Goal: Task Accomplishment & Management: Use online tool/utility

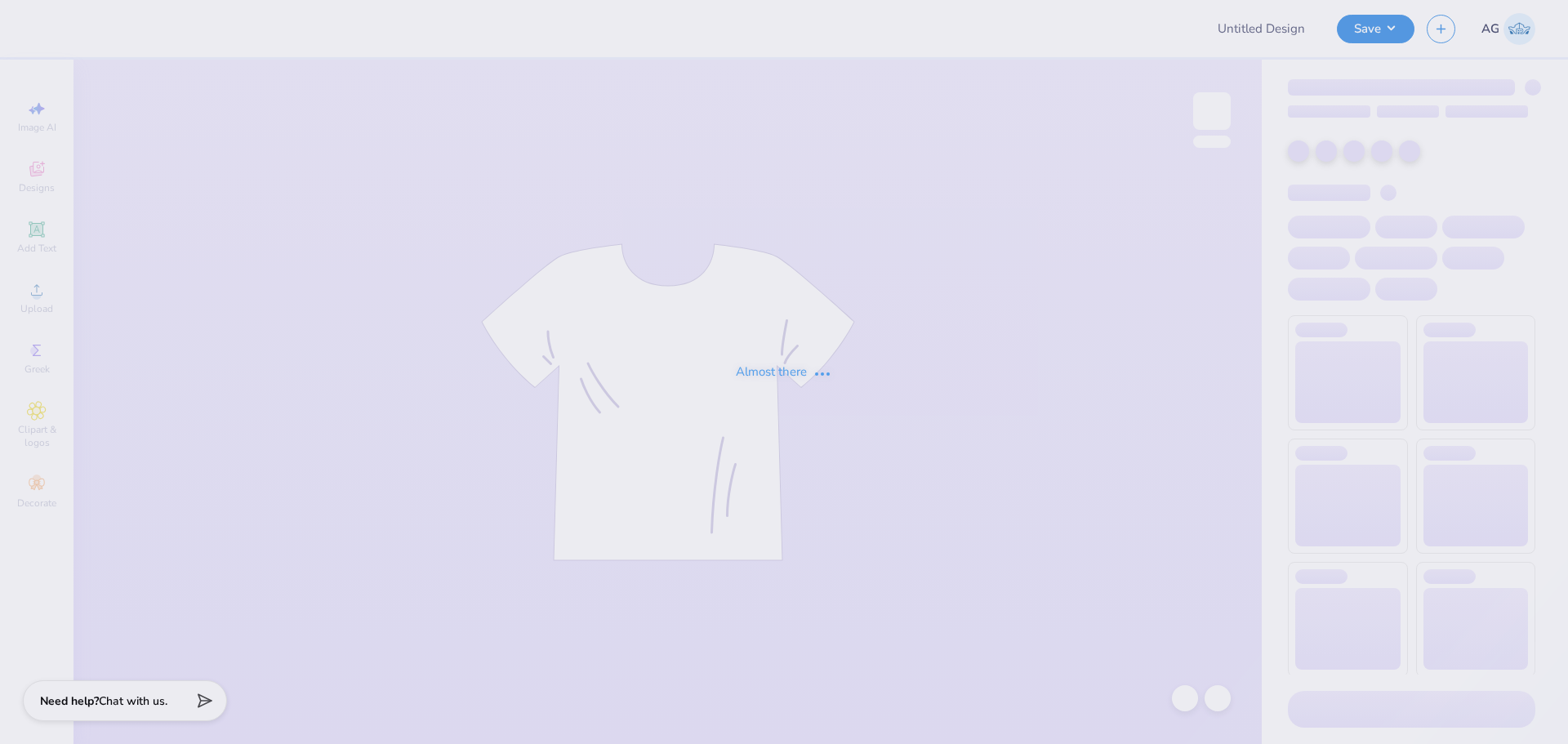
type input "AXO Dad's Weekend"
type input "Nutcracker tees"
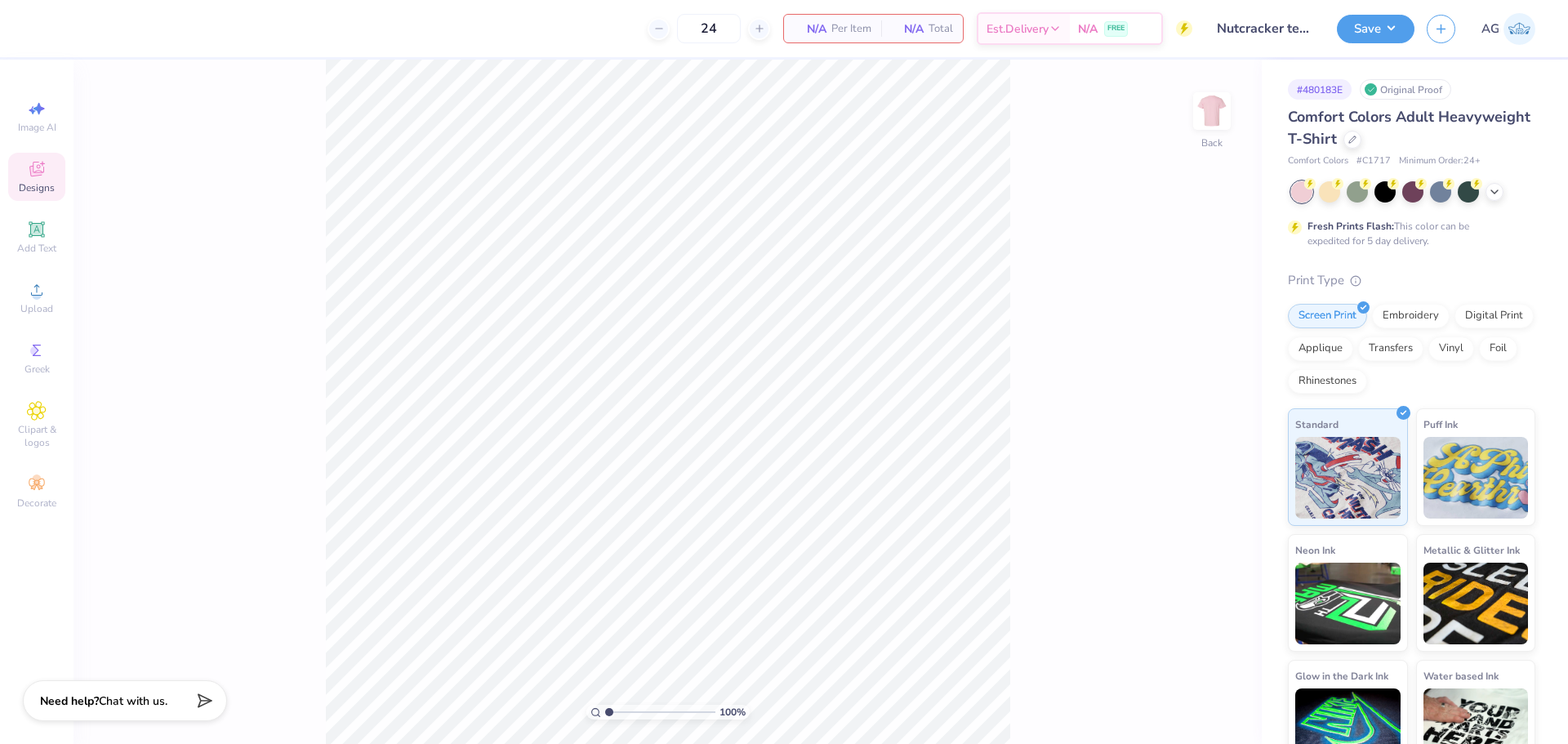
click at [43, 182] on span "Designs" at bounding box center [37, 188] width 36 height 13
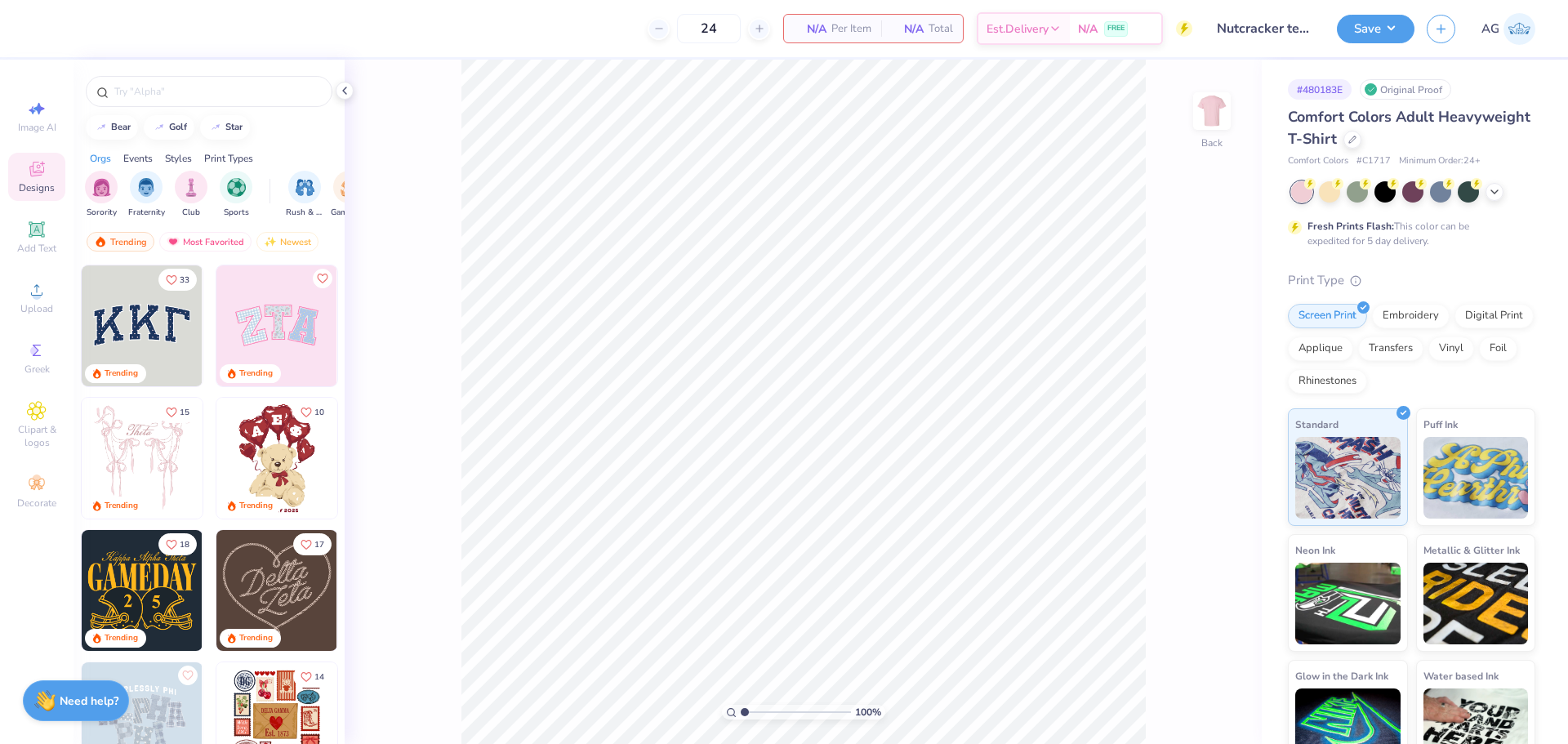
click at [179, 65] on div at bounding box center [209, 88] width 271 height 56
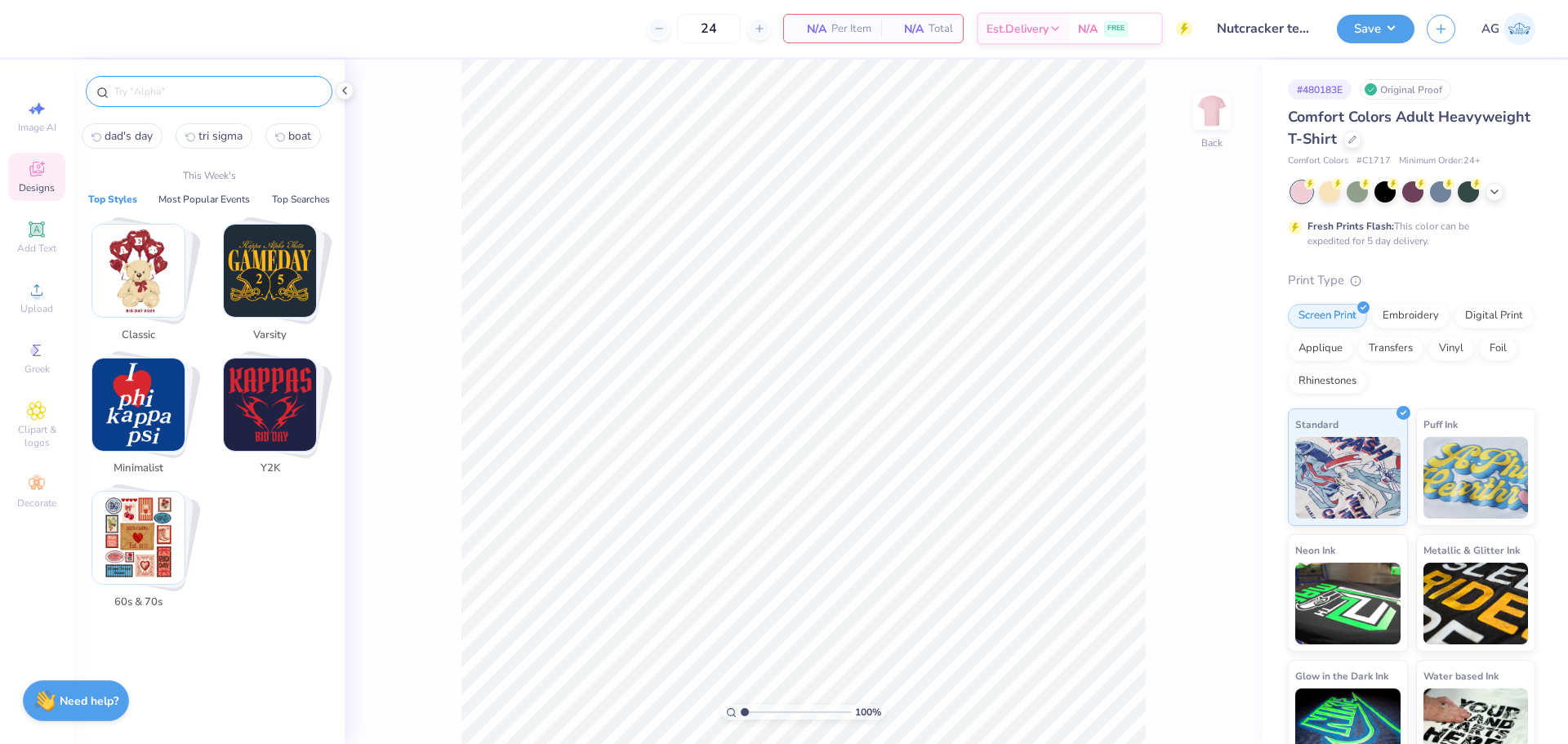
click at [186, 87] on input "text" at bounding box center [217, 92] width 209 height 16
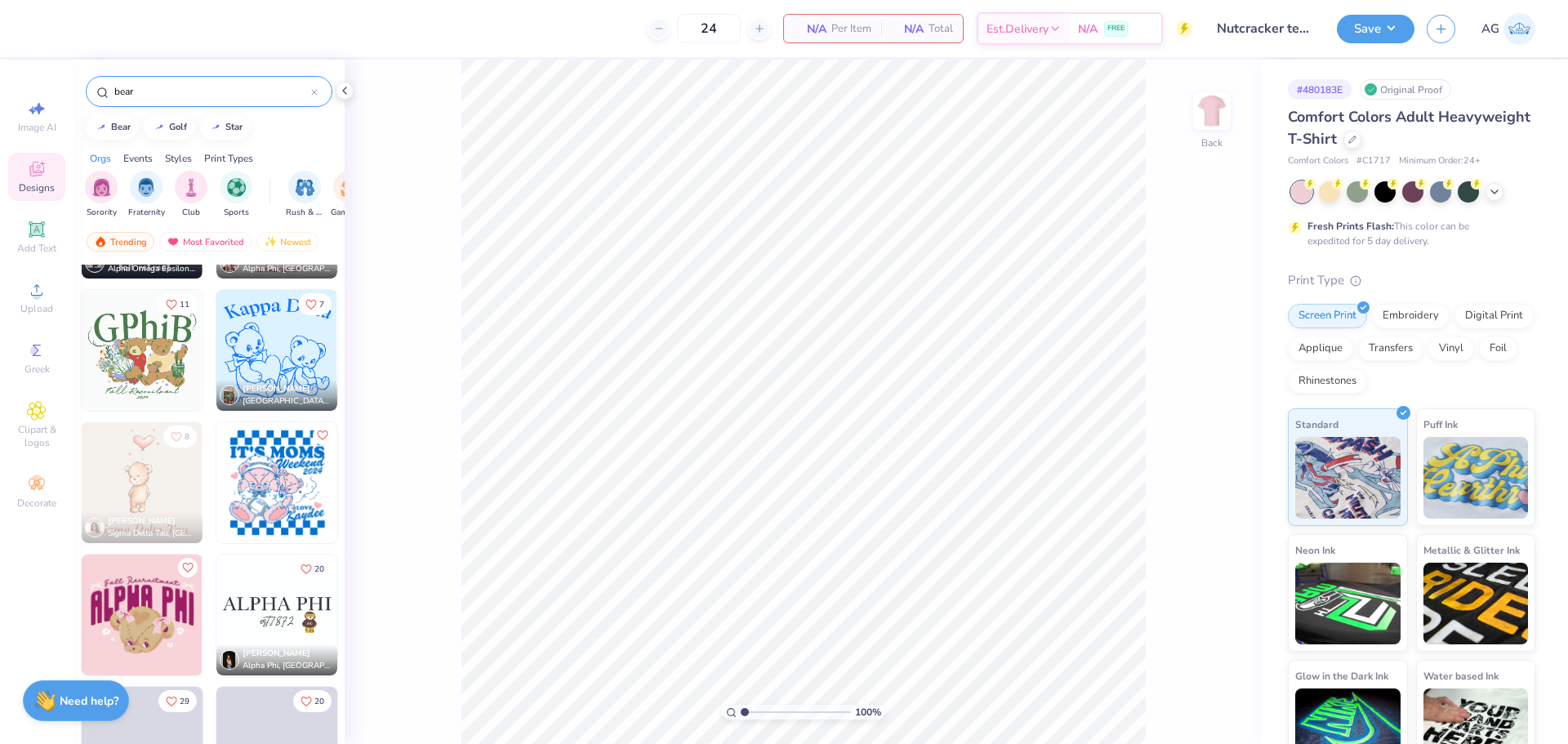
scroll to position [8183, 0]
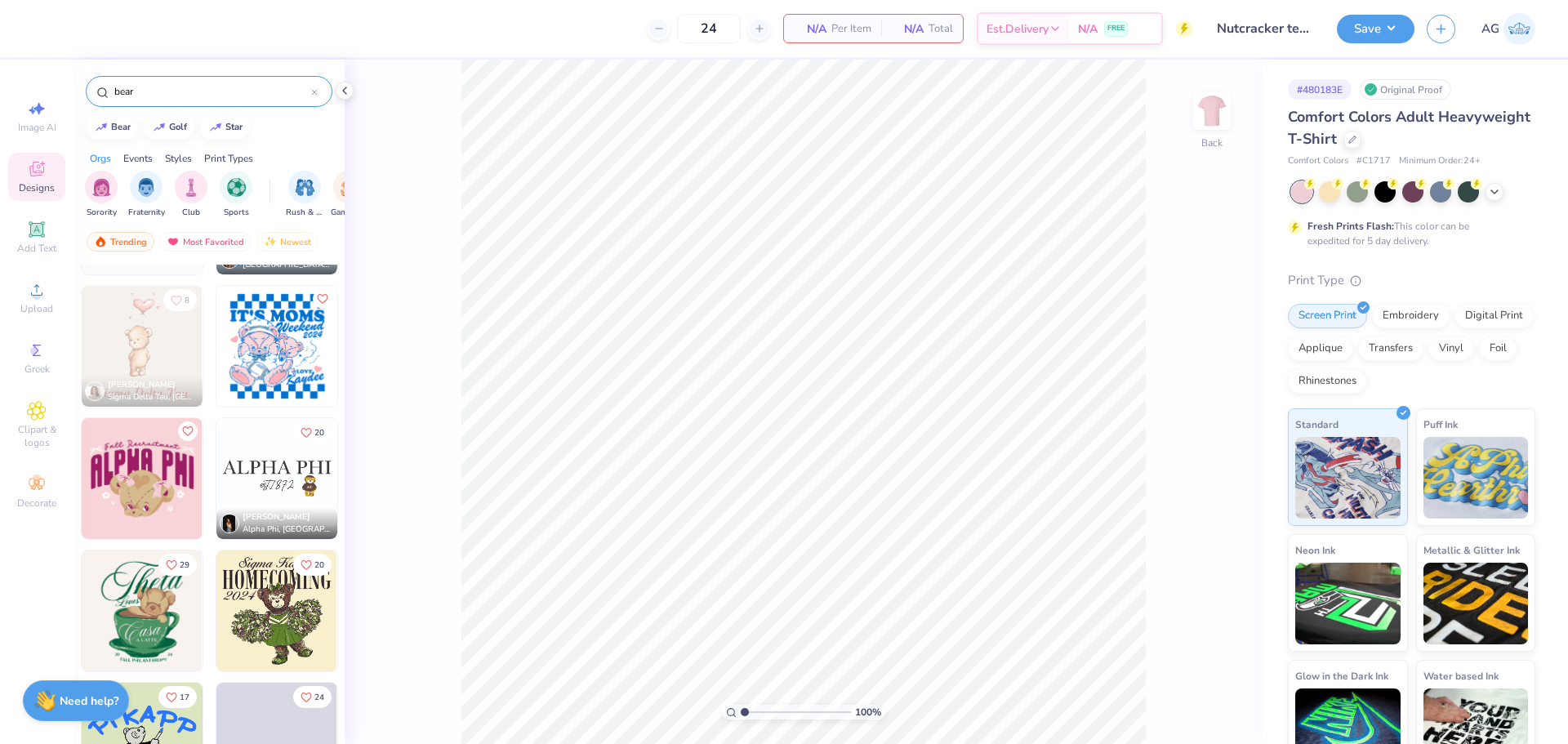
type input "bear"
click at [156, 462] on img at bounding box center [142, 479] width 121 height 121
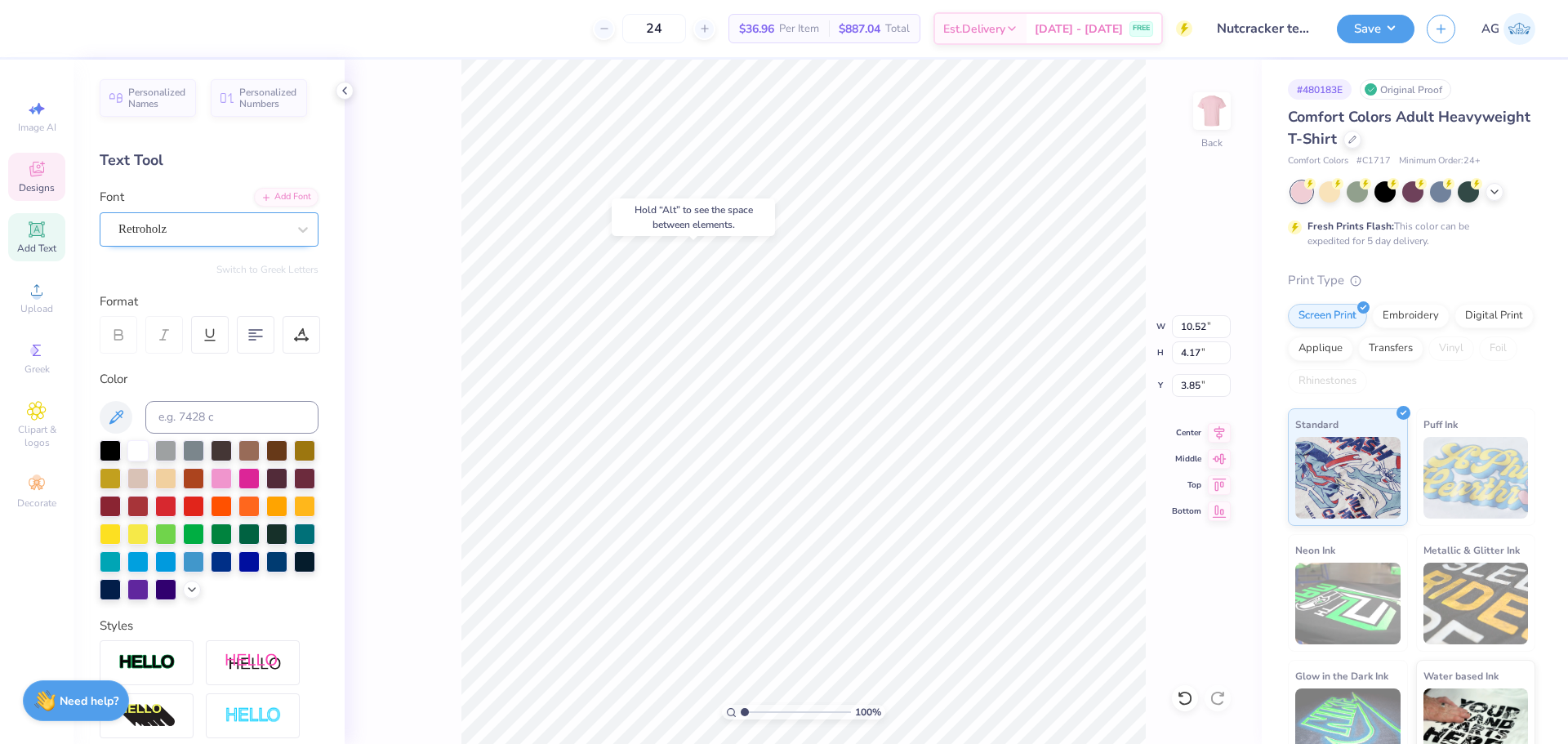
type input "5.42"
click at [148, 234] on div "Retroholz" at bounding box center [203, 228] width 172 height 25
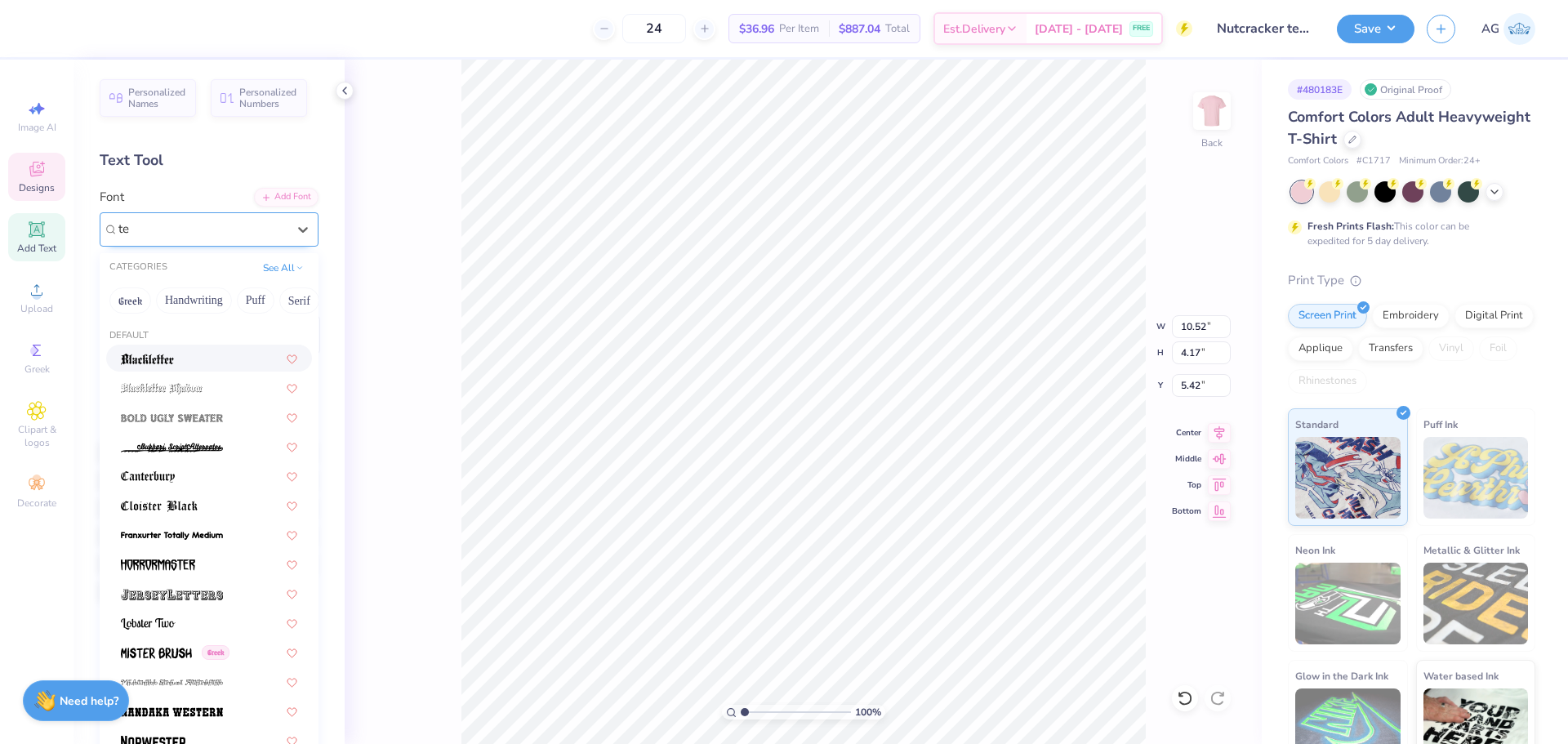
type input "t"
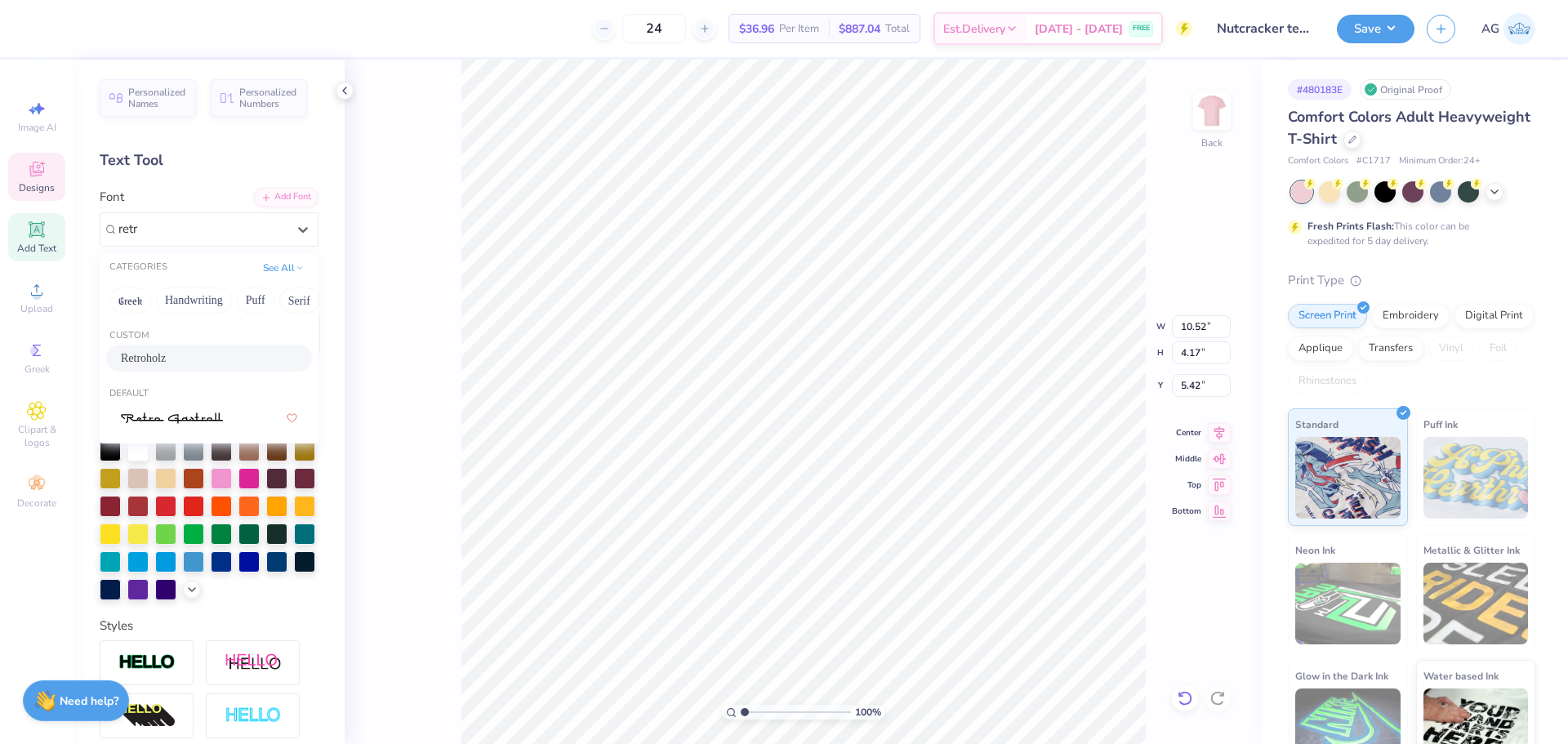
type input "retr"
click at [1181, 705] on icon at bounding box center [1185, 698] width 16 height 16
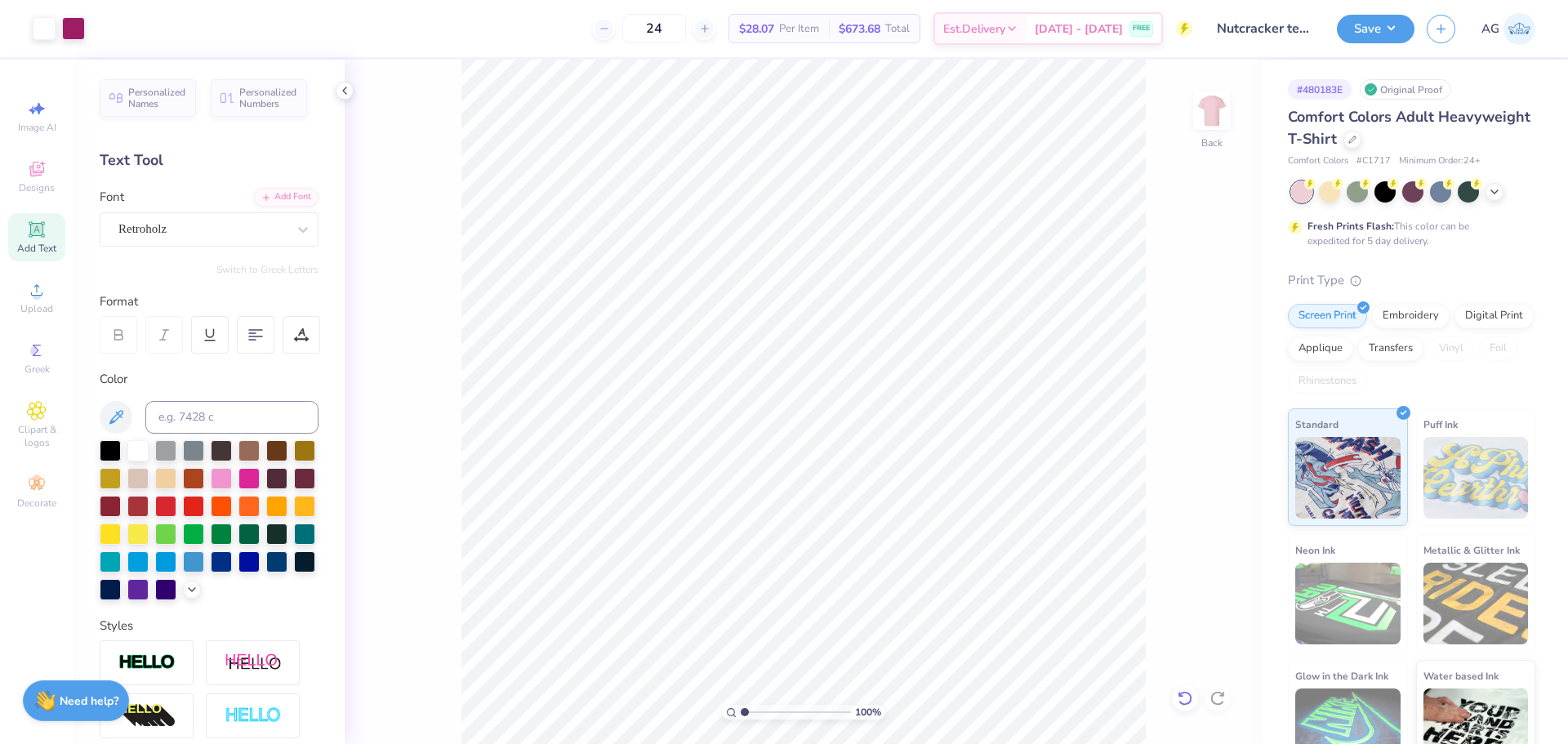
click at [1192, 701] on icon at bounding box center [1185, 698] width 16 height 16
type input "7.74"
type input "12.14"
type input "7.72"
click at [1194, 706] on div at bounding box center [1185, 698] width 26 height 26
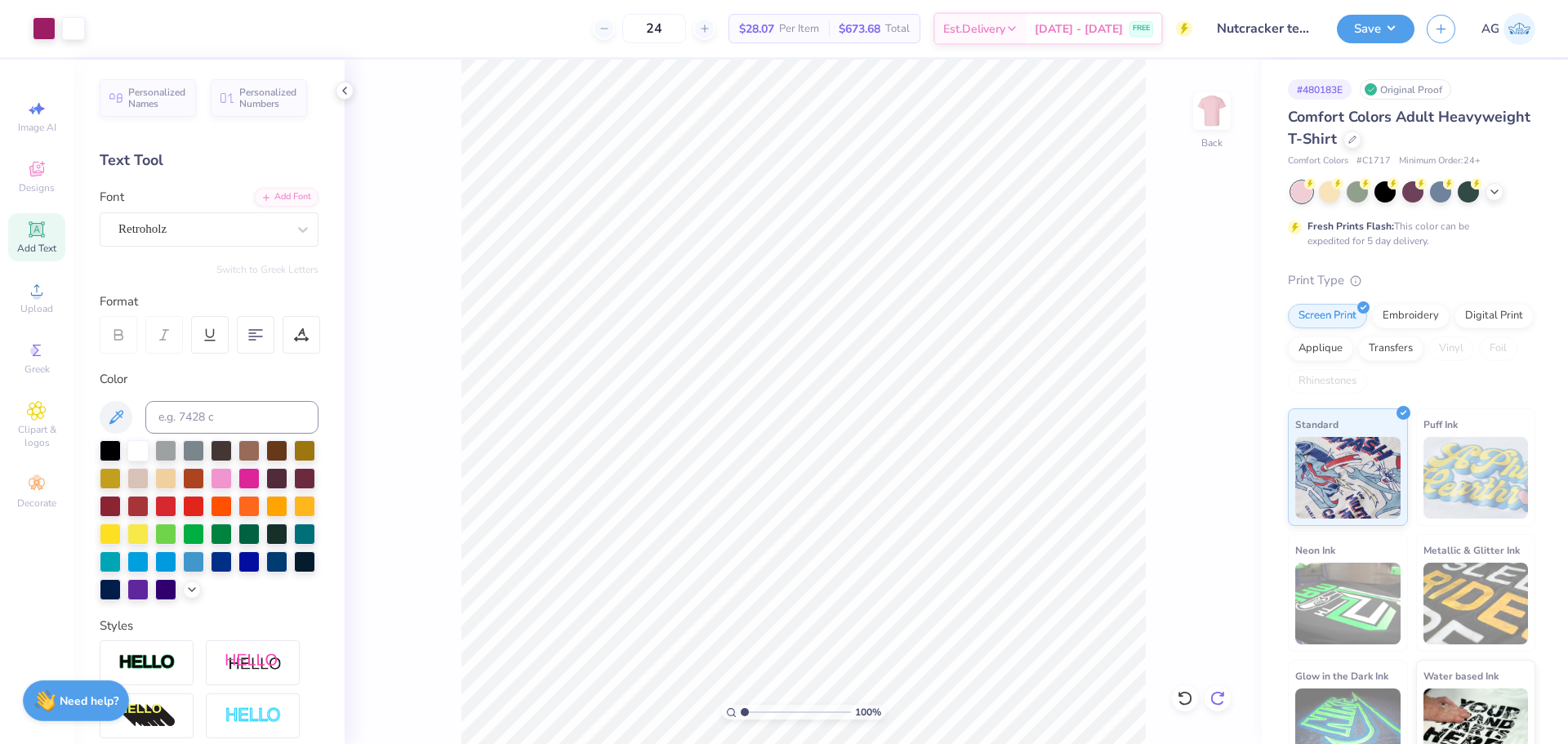
click at [1225, 698] on icon at bounding box center [1218, 698] width 16 height 16
type textarea "THE NUTCRACKER"
type input "12.11"
type input "3.21"
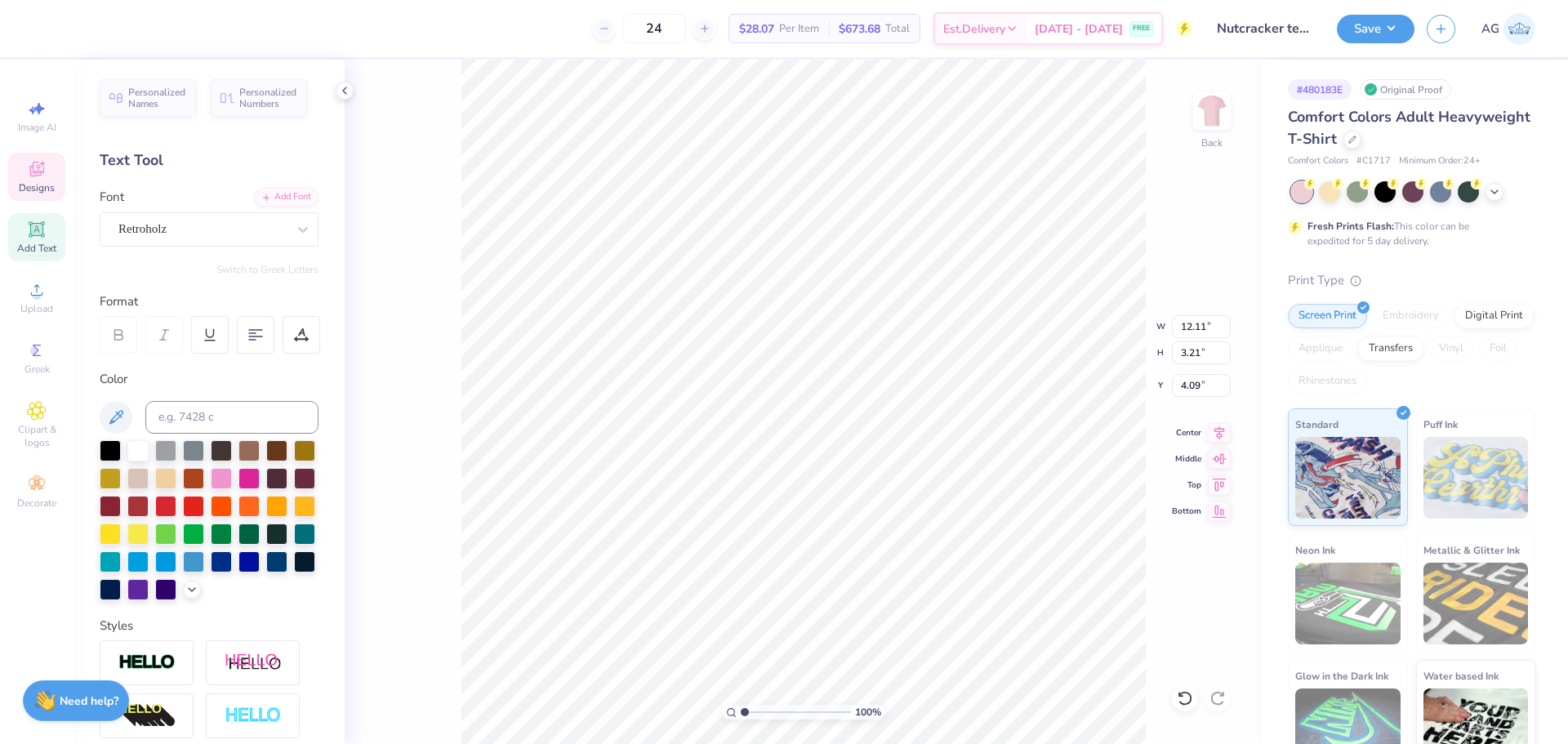
type input "4.09"
click at [1219, 435] on icon at bounding box center [1219, 430] width 11 height 14
click at [1196, 327] on input "12.11" at bounding box center [1201, 327] width 59 height 23
type input "12.00"
type input "3.18"
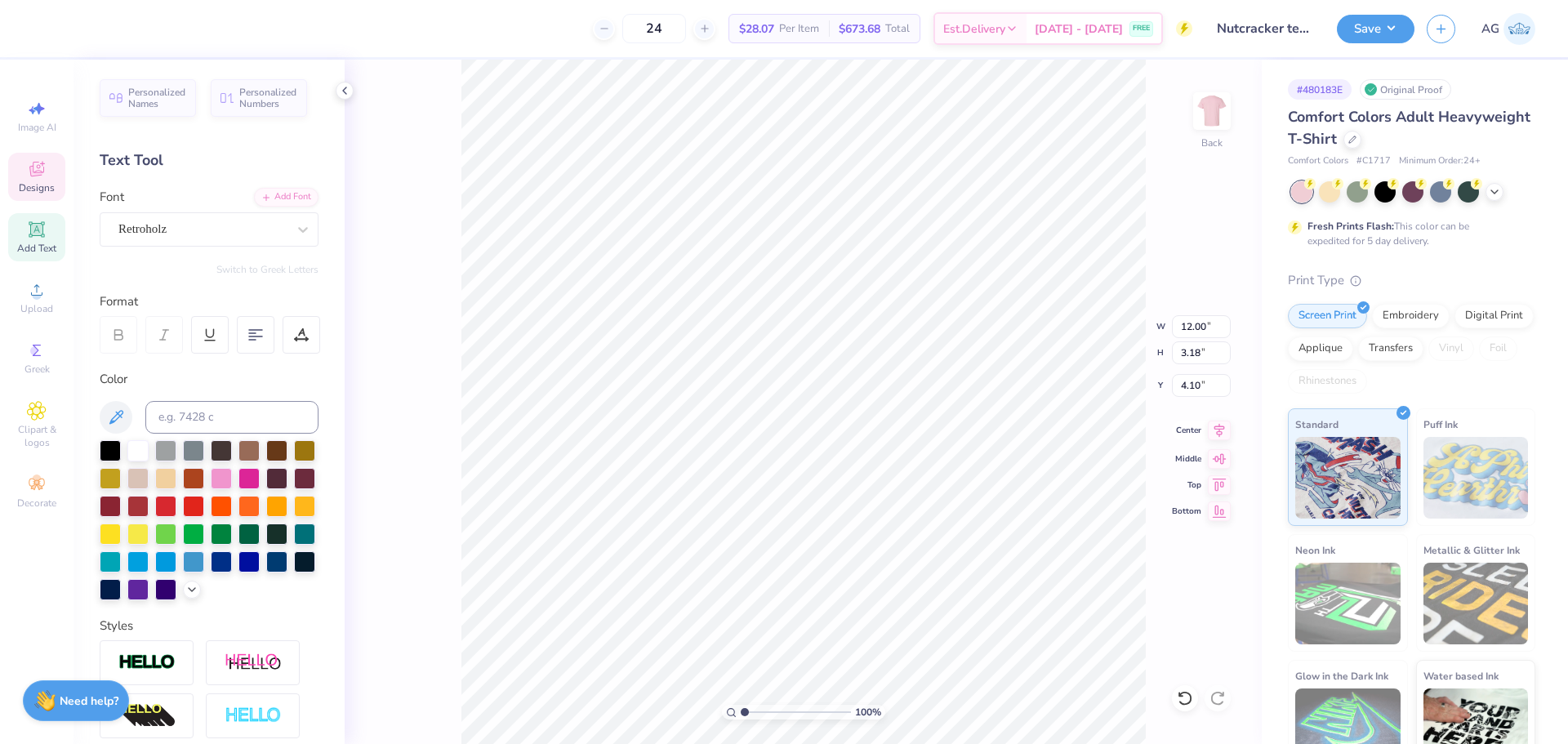
click at [1224, 426] on icon at bounding box center [1219, 431] width 23 height 20
type input "4.05"
click at [1192, 322] on input "12.00" at bounding box center [1201, 327] width 59 height 23
type input "10.00"
type input "2.65"
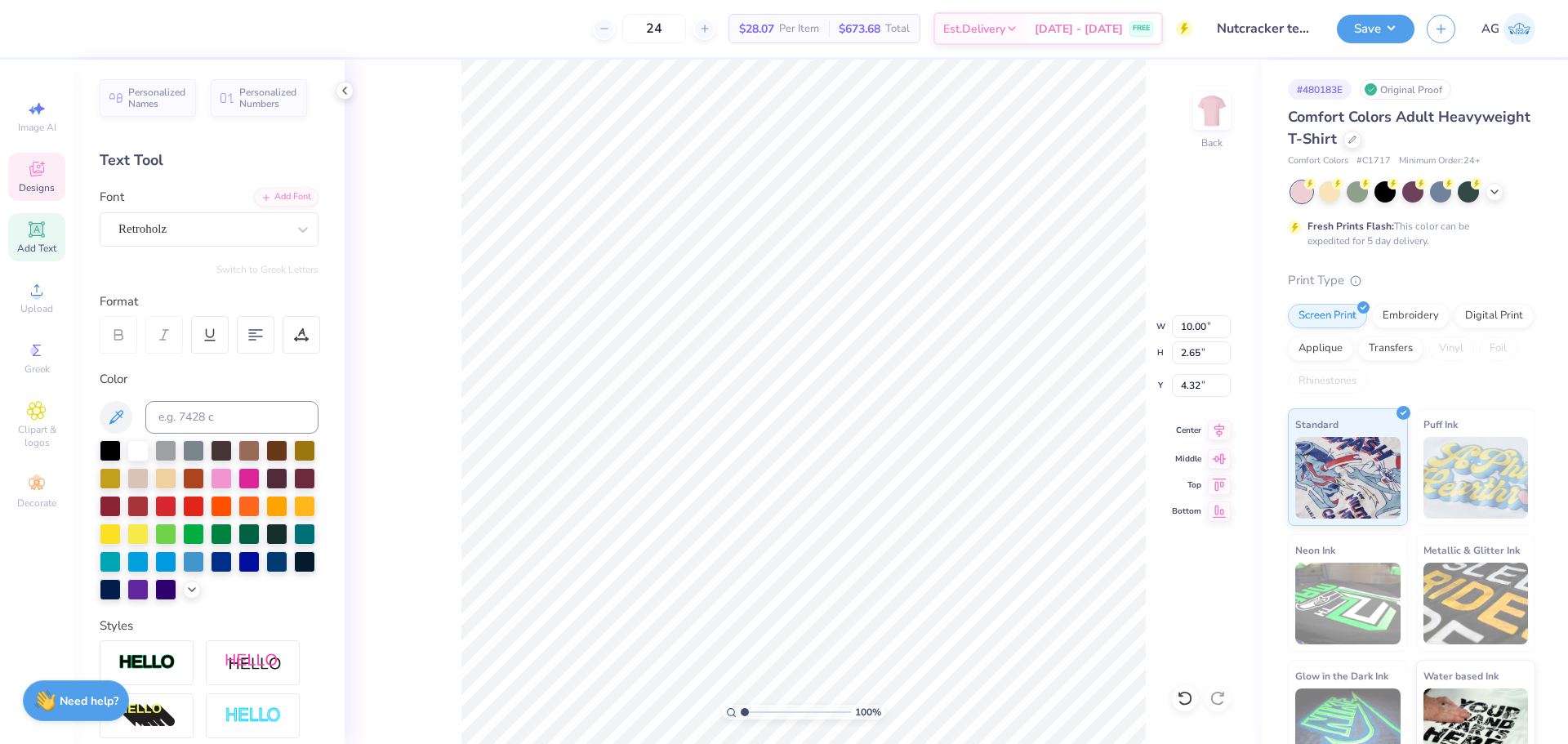
click at [1215, 429] on icon at bounding box center [1219, 431] width 23 height 20
type input "4.05"
type textarea "t"
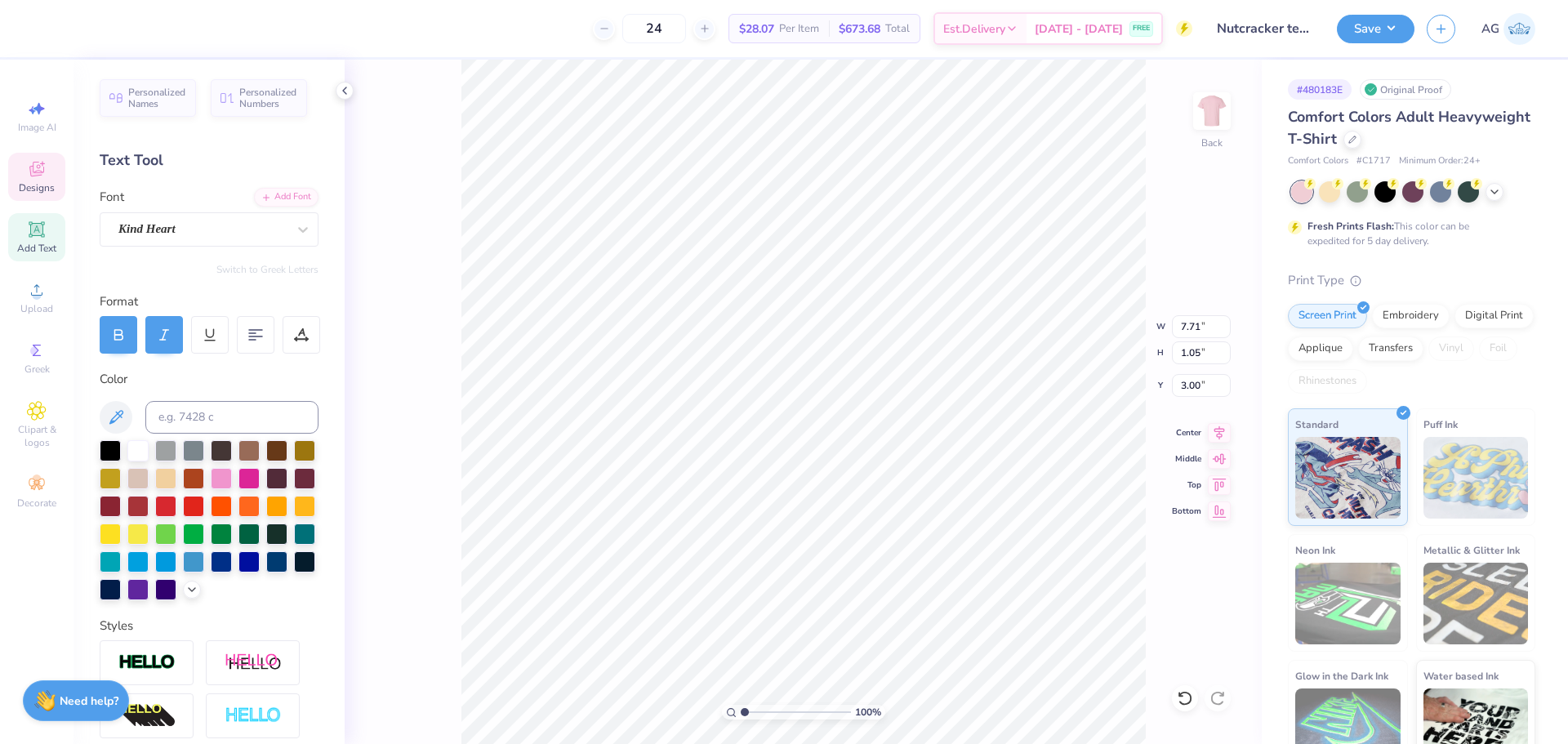
type textarea "[US_STATE] Ballet 2025"
type input "8.84"
type input "0.93"
type input "3.17"
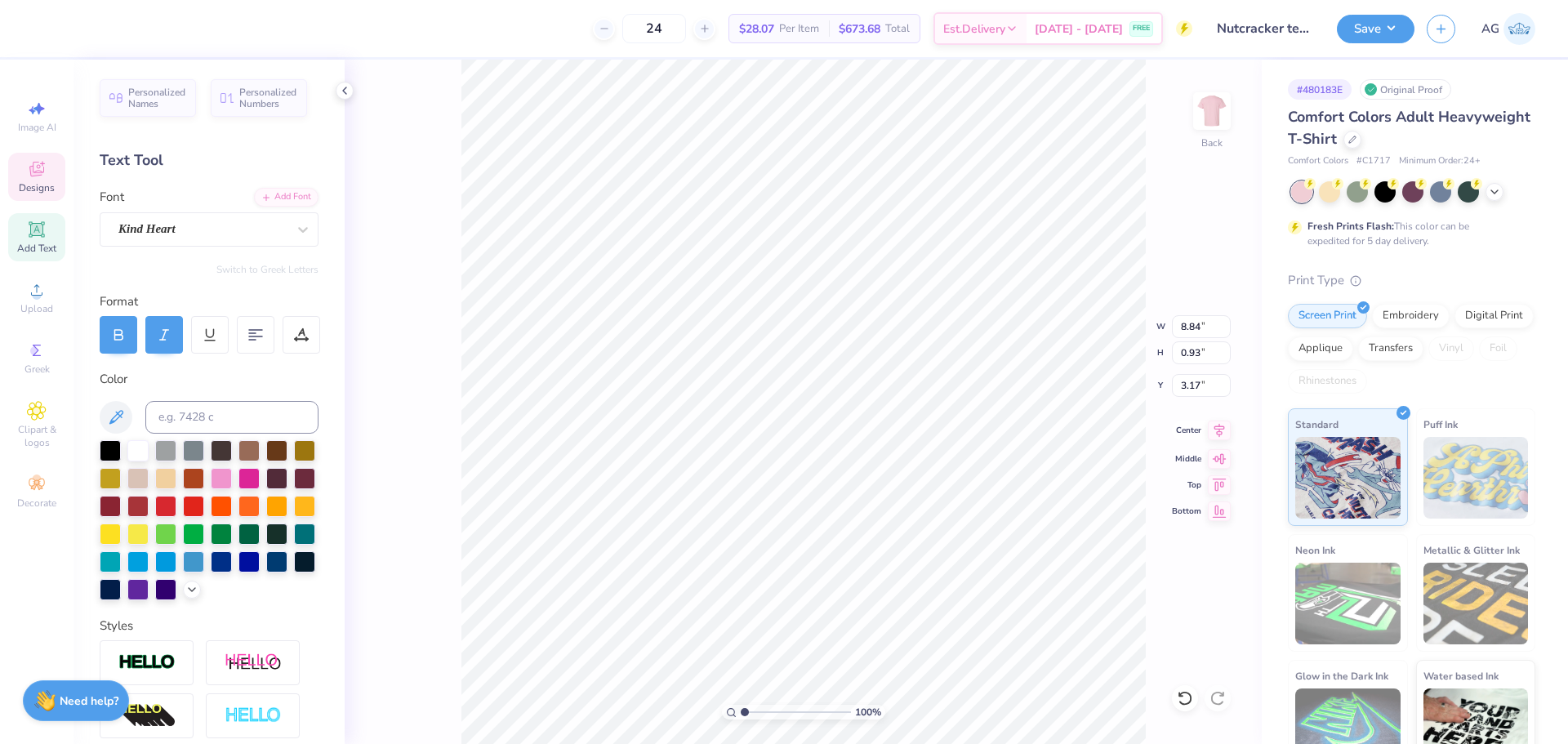
click at [1219, 432] on icon at bounding box center [1219, 431] width 23 height 20
click at [1184, 701] on icon at bounding box center [1185, 698] width 16 height 16
click at [1220, 694] on icon at bounding box center [1218, 698] width 16 height 16
click at [254, 194] on div "Add Font" at bounding box center [286, 196] width 65 height 19
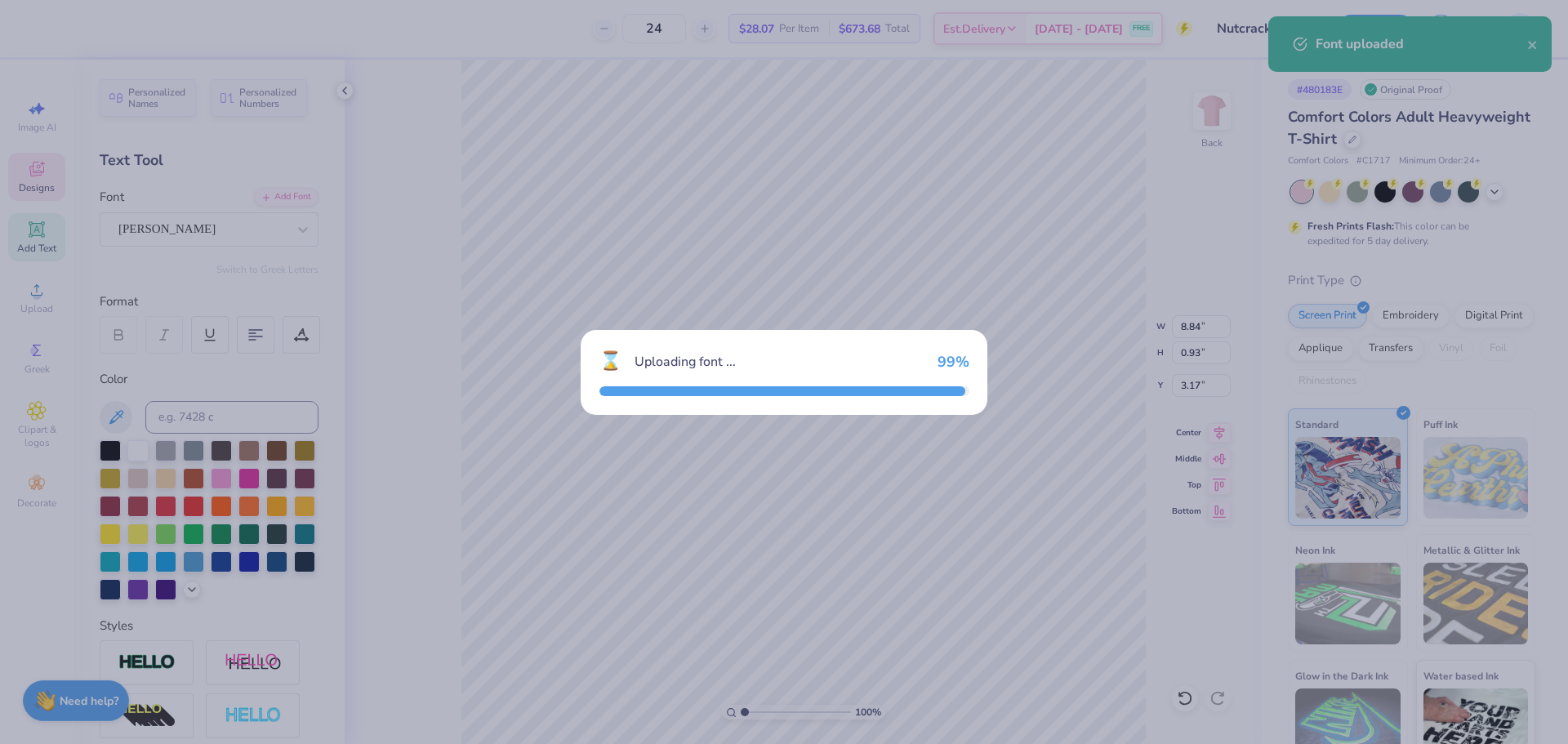
type input "4.07"
type input "0.69"
type input "3.29"
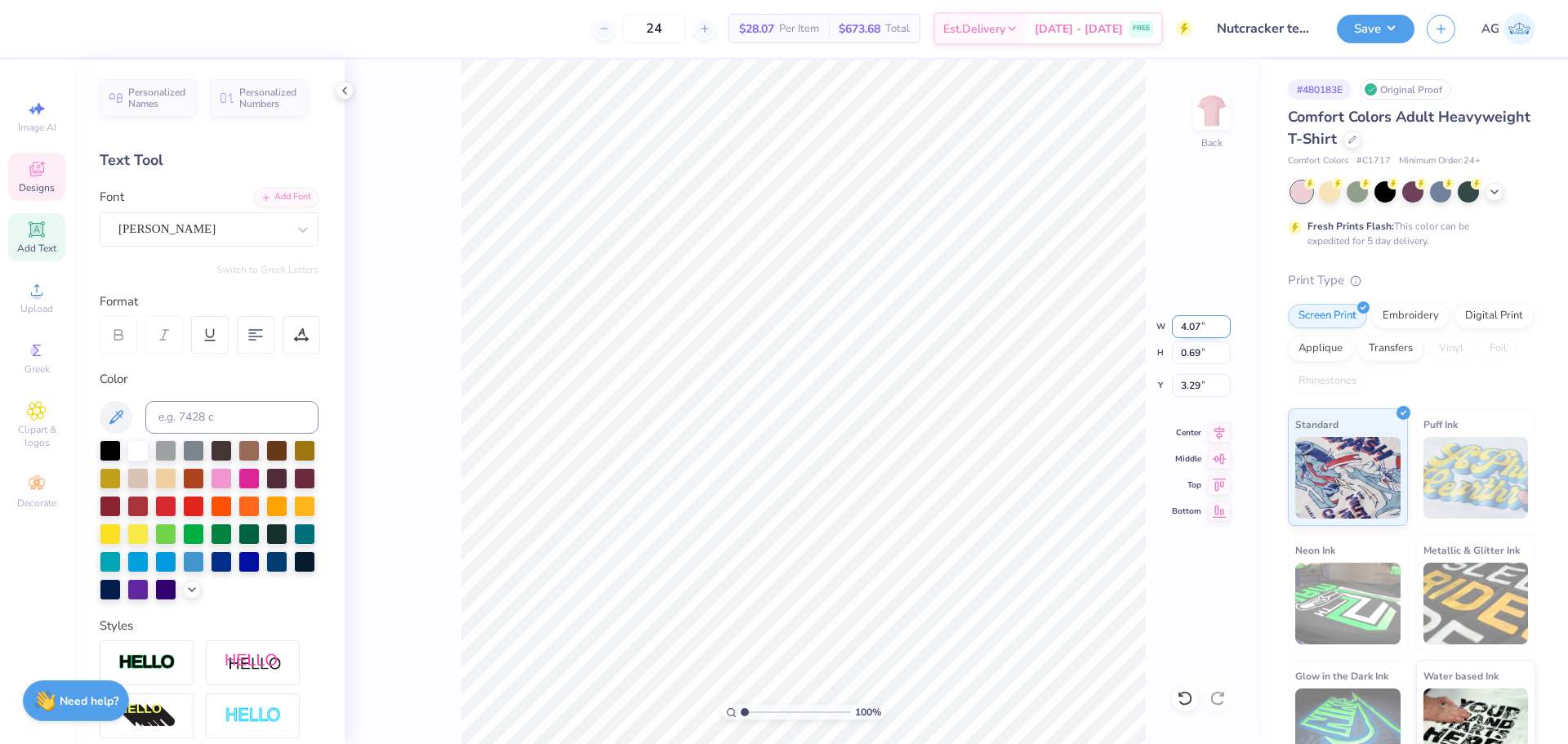
click at [1181, 320] on input "4.07" at bounding box center [1201, 327] width 59 height 23
type input "8.00"
type input "1.36"
type input "2.96"
type input "2.73"
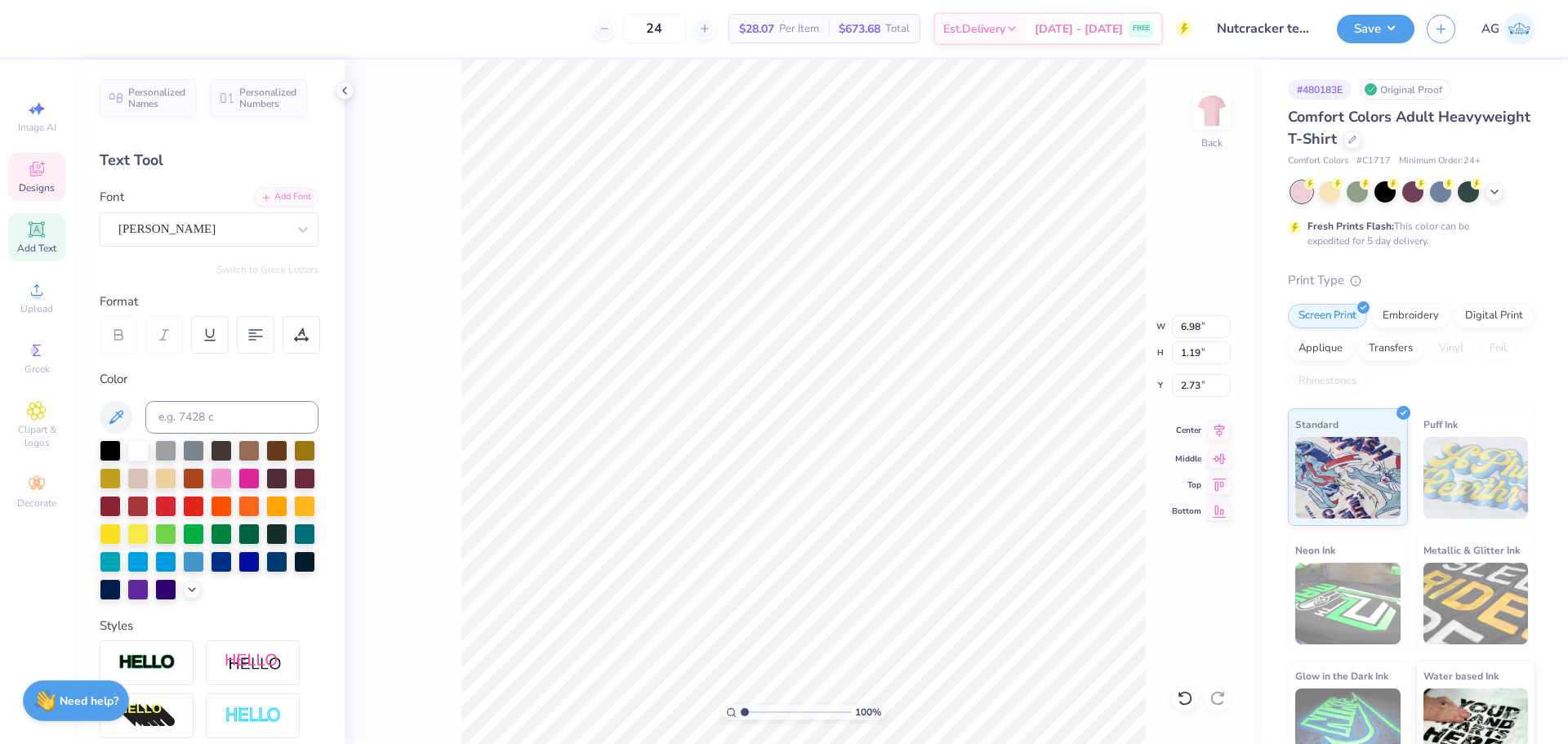
type input "6.98"
type input "1.19"
type input "2.91"
click at [1221, 435] on icon at bounding box center [1219, 431] width 23 height 20
click at [210, 227] on div "[PERSON_NAME]" at bounding box center [203, 228] width 172 height 25
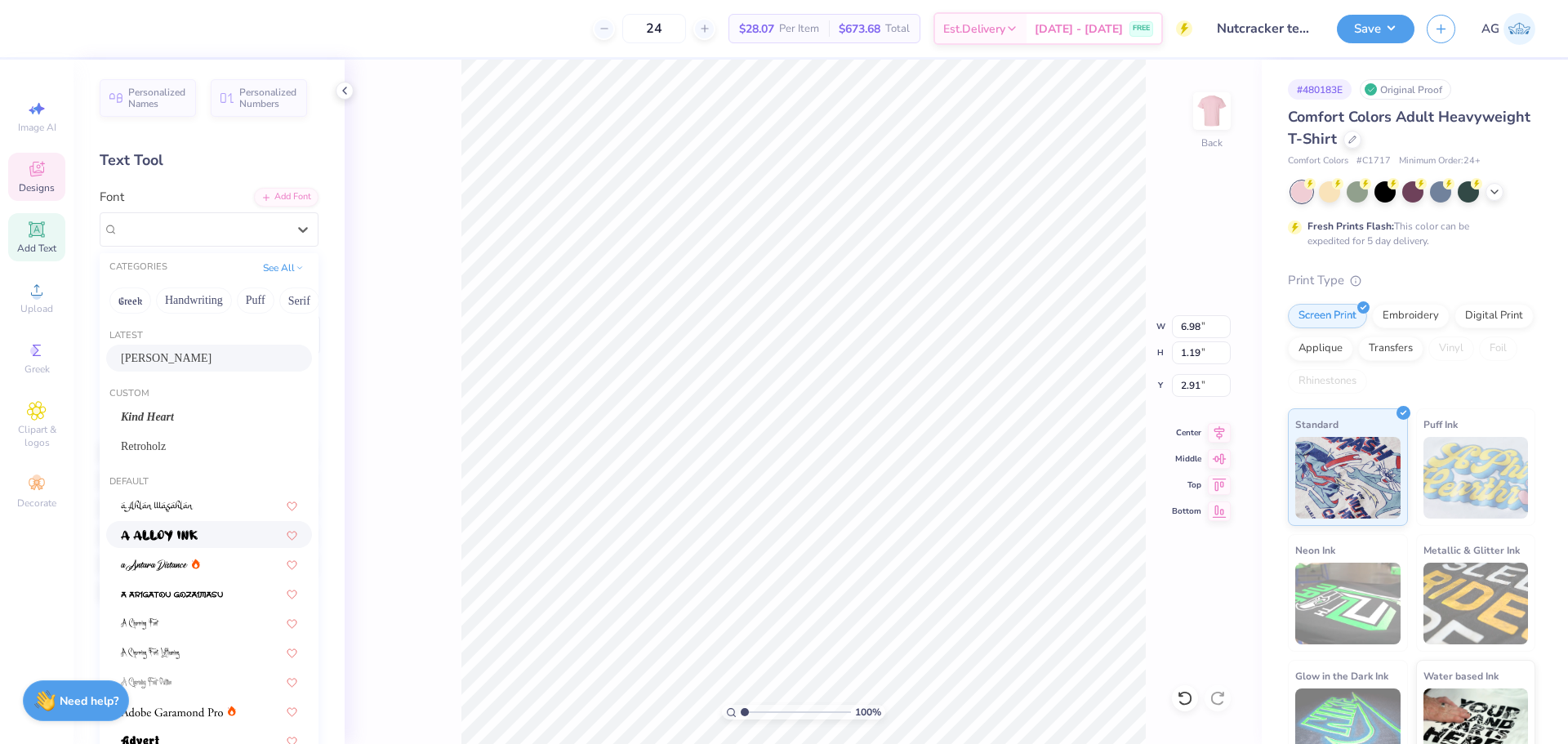
click at [211, 537] on div at bounding box center [210, 534] width 177 height 17
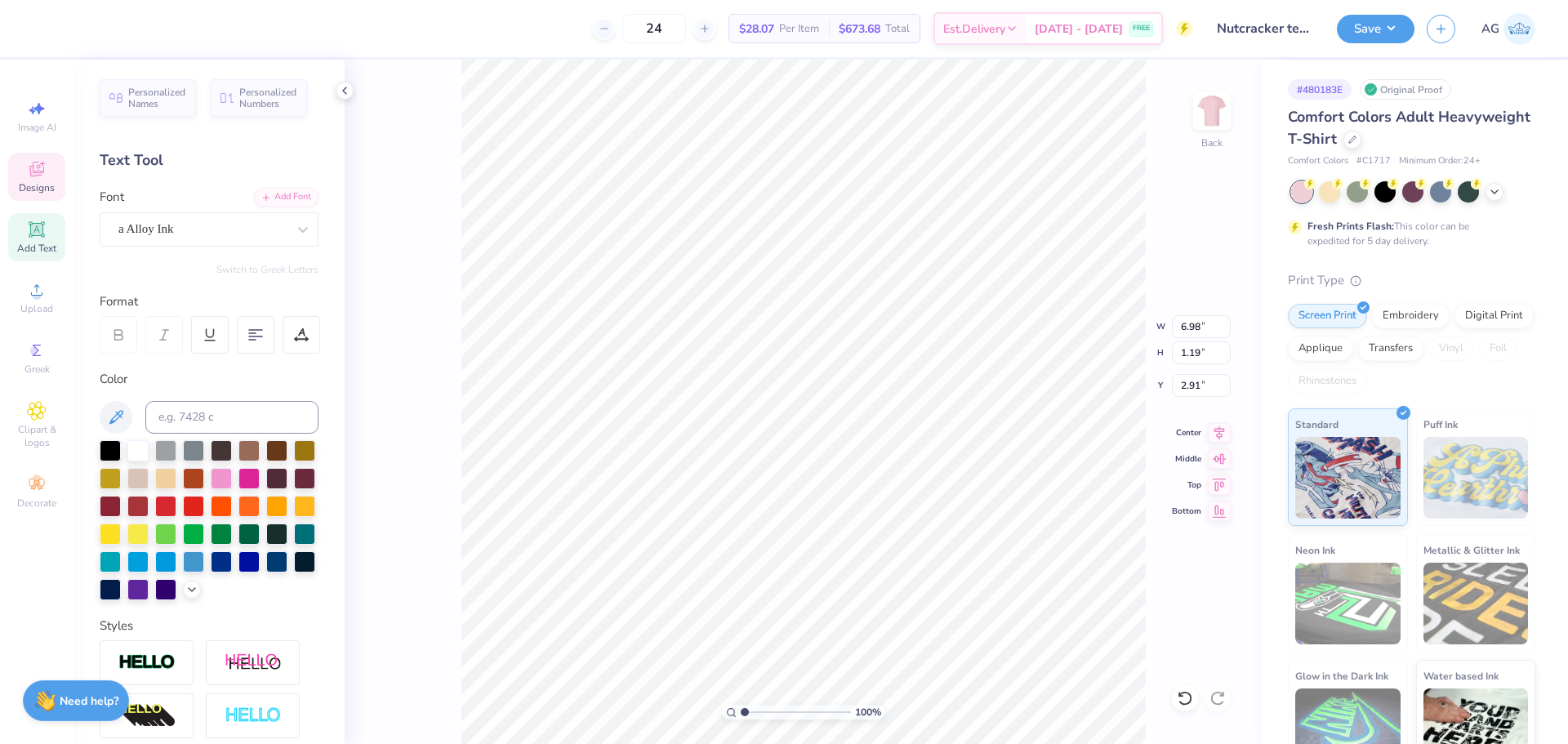
type input "10.84"
type input "1.33"
type input "2.83"
click at [228, 228] on div "a Alloy Ink" at bounding box center [203, 228] width 172 height 25
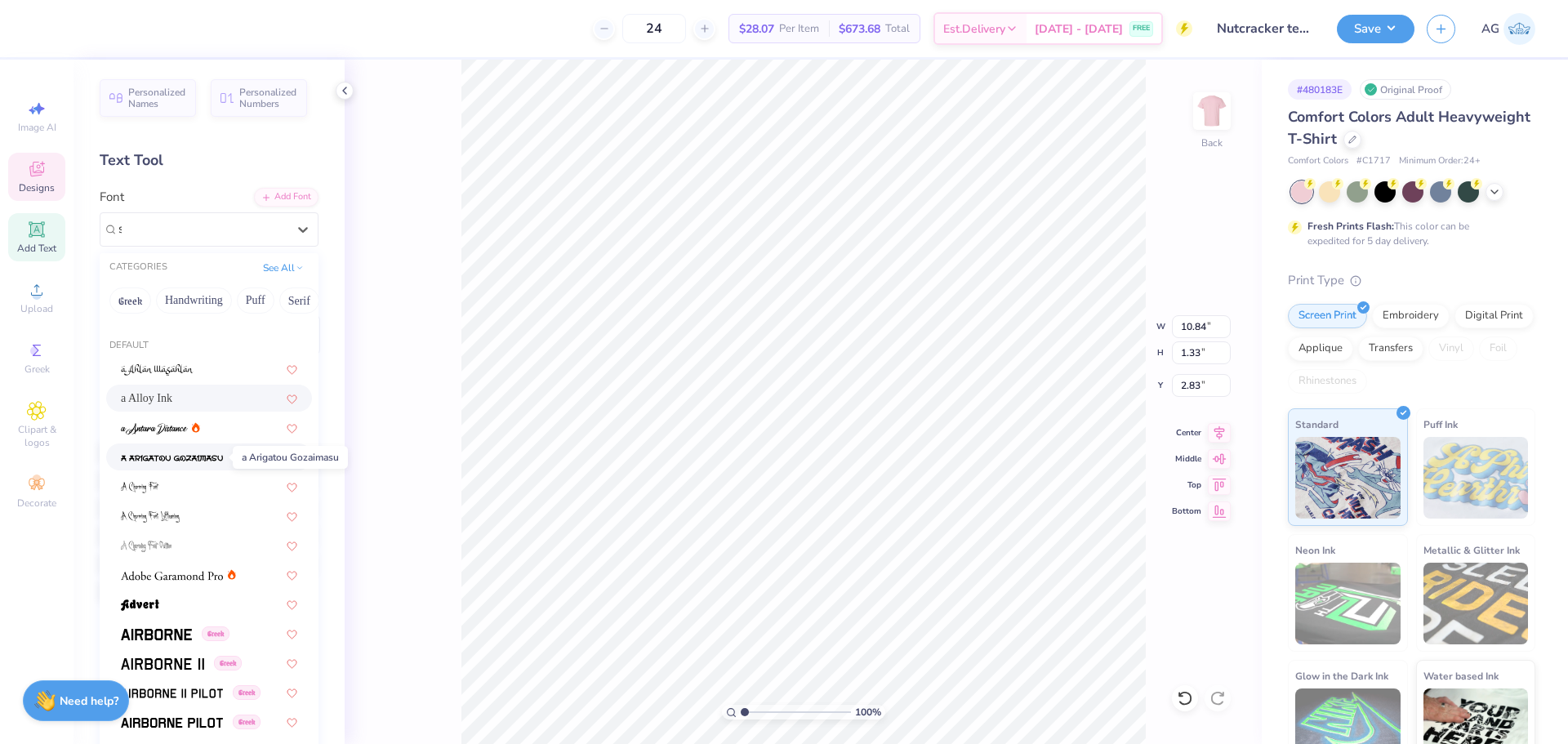
scroll to position [0, 0]
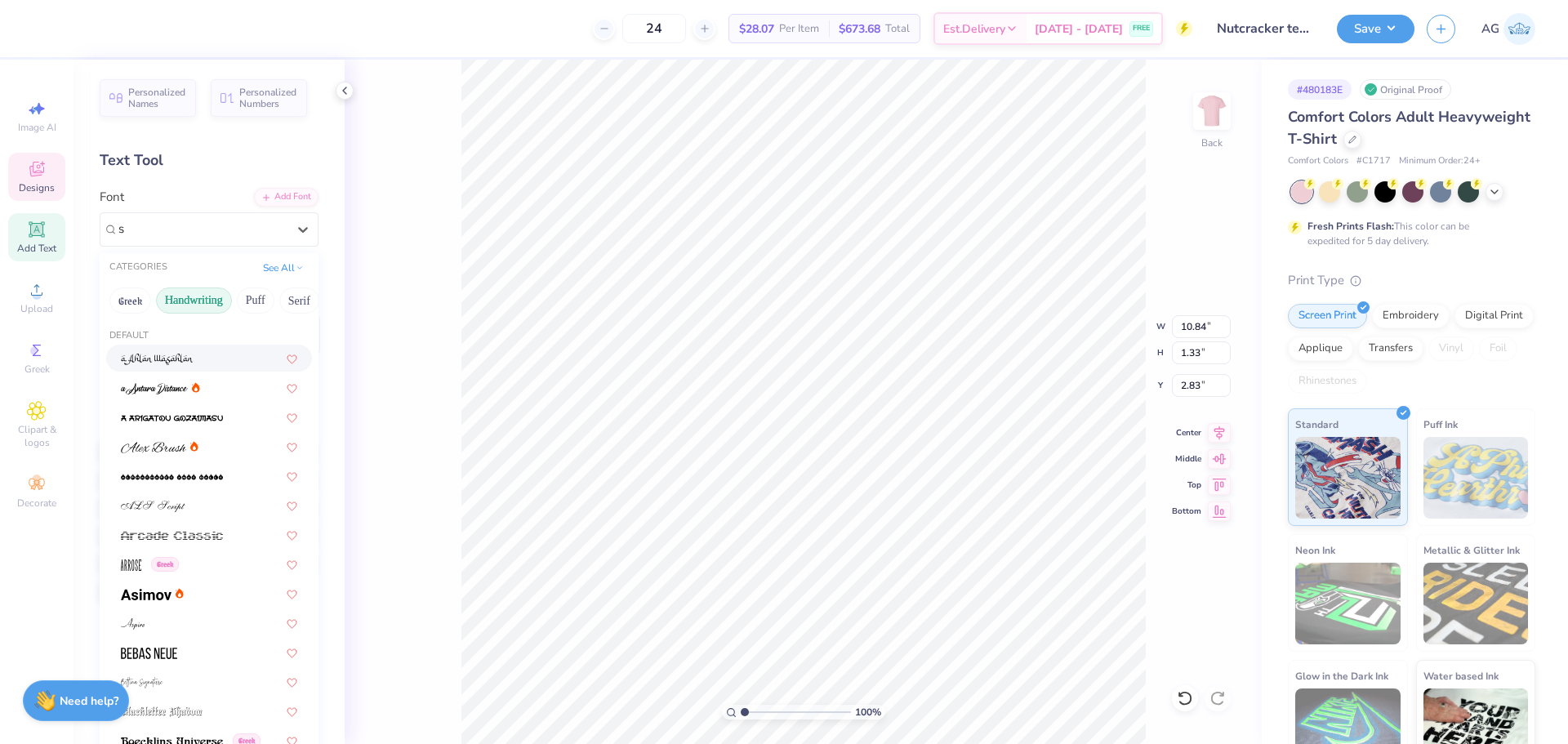
click at [206, 302] on button "Handwriting" at bounding box center [194, 300] width 76 height 26
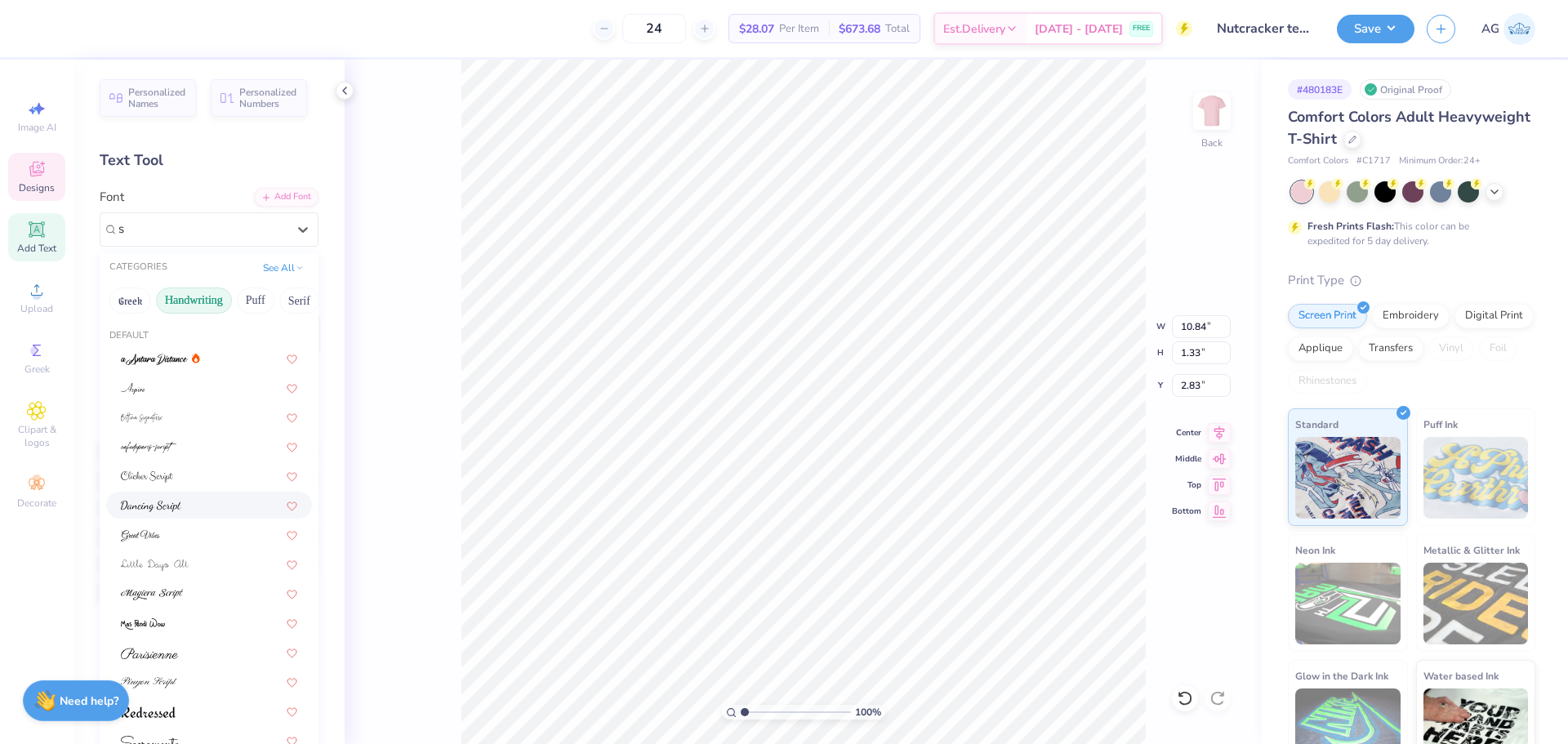
click at [184, 504] on div at bounding box center [210, 505] width 177 height 17
type input "s"
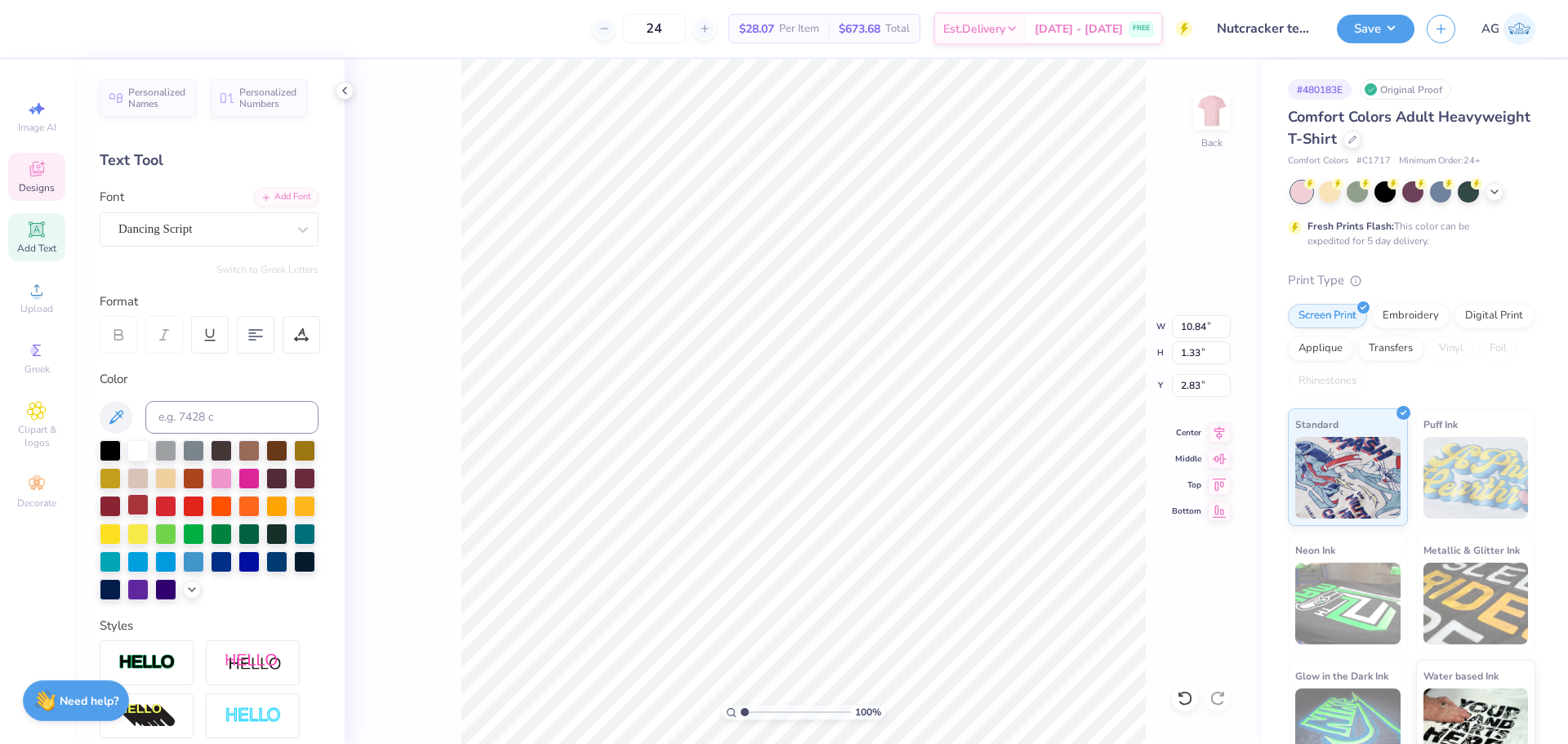
type input "7.41"
type input "1.23"
type input "2.89"
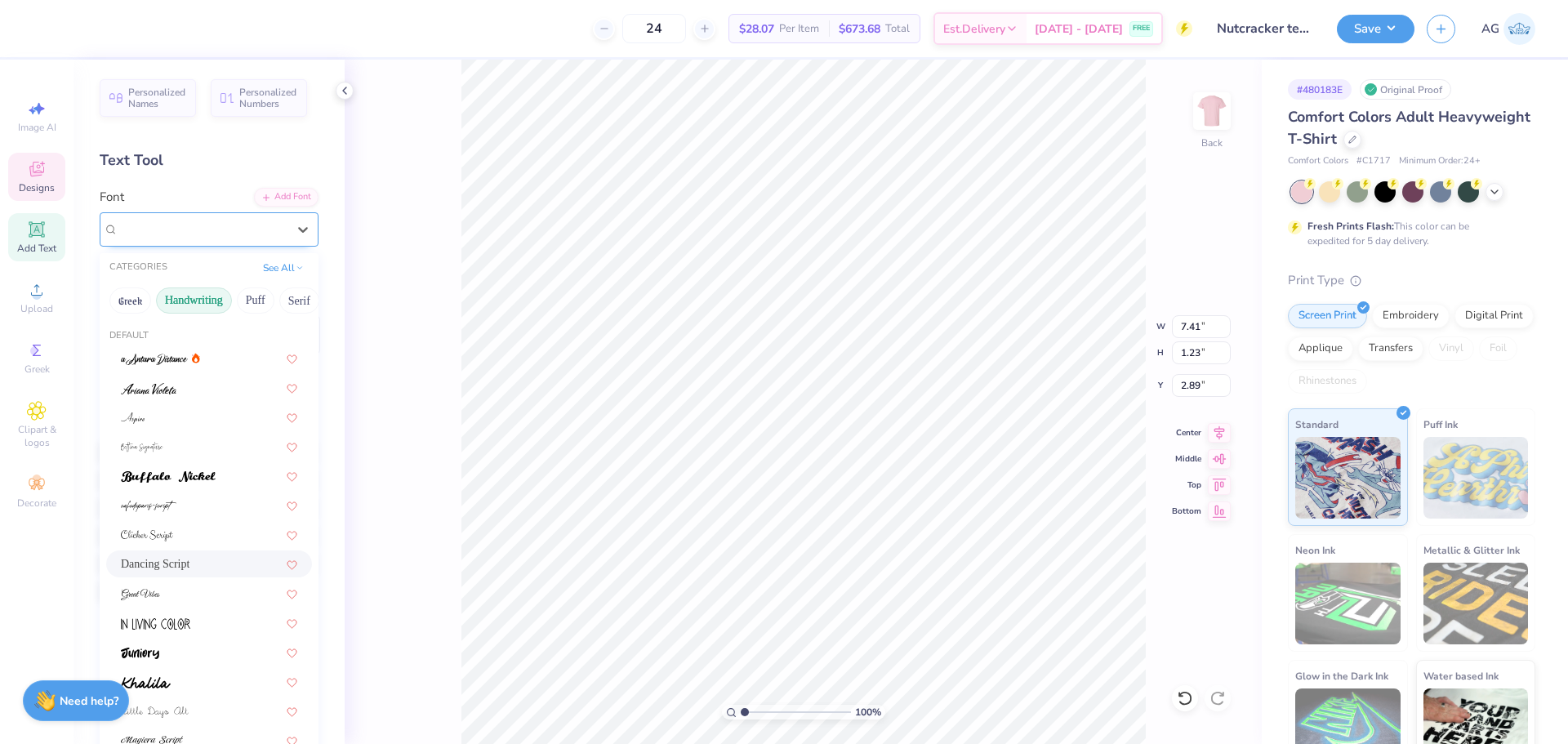
click at [191, 234] on div "Dancing Script" at bounding box center [203, 228] width 172 height 25
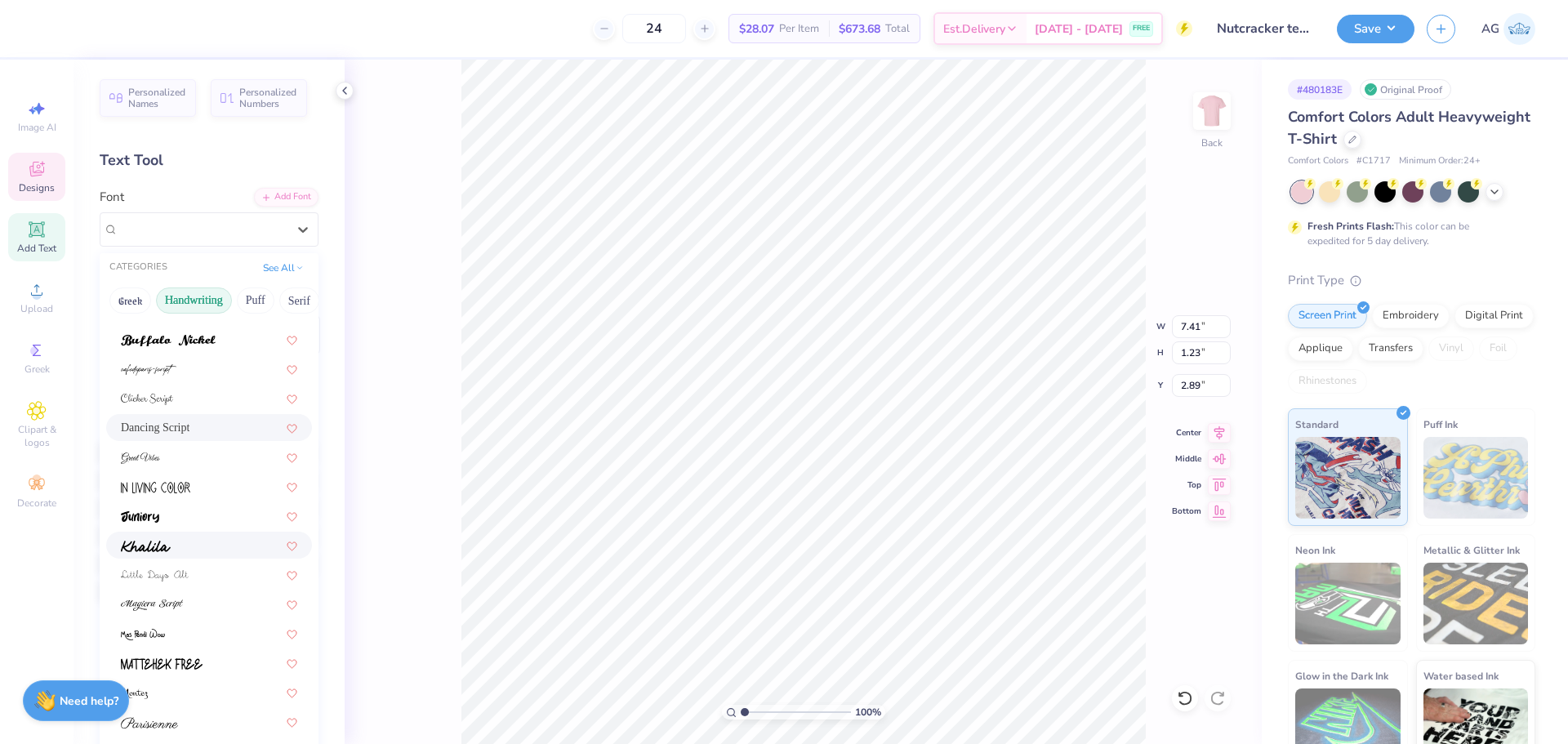
click at [179, 536] on div at bounding box center [209, 545] width 205 height 27
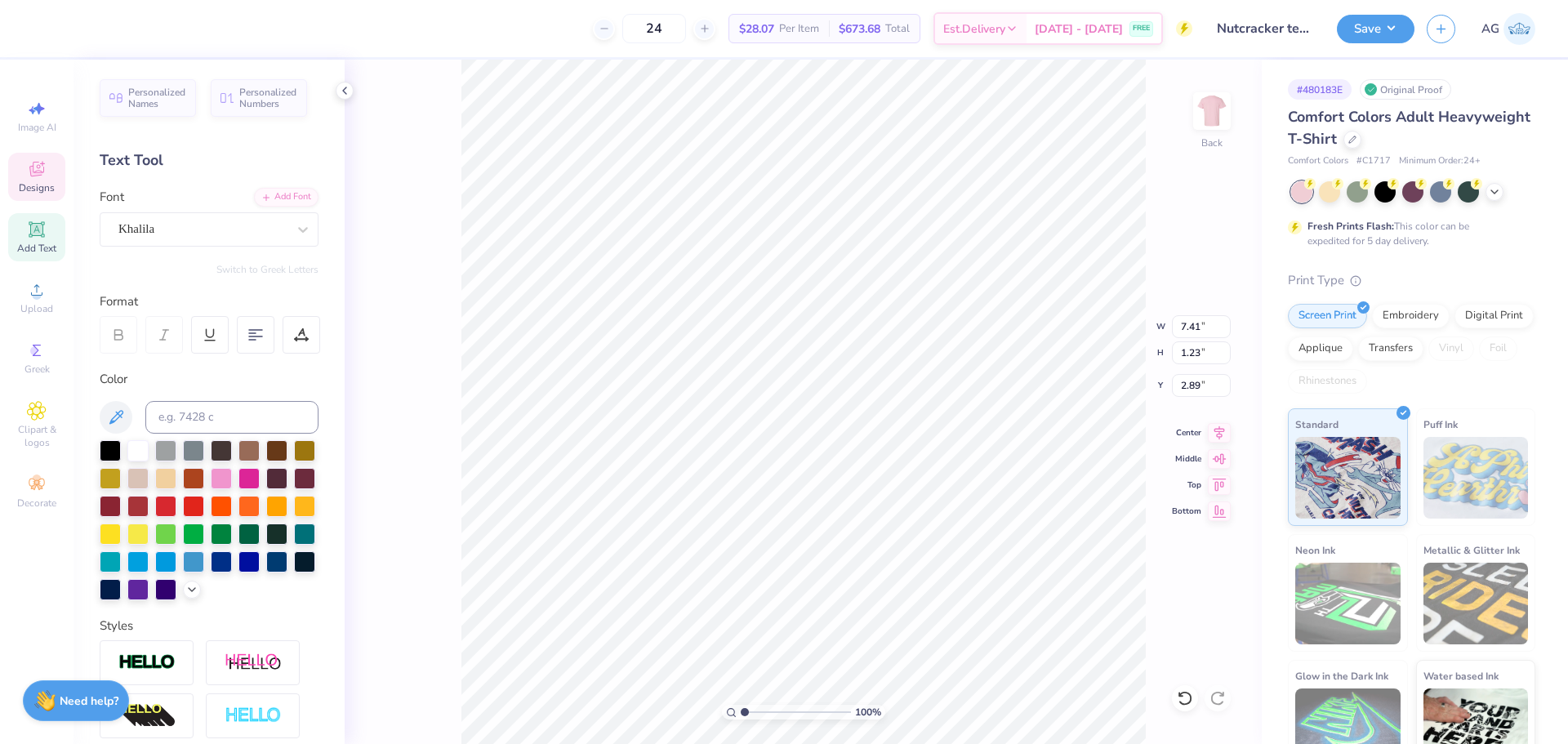
type input "7.93"
type input "1.15"
type input "2.93"
click at [198, 232] on div "Khalila" at bounding box center [203, 228] width 172 height 25
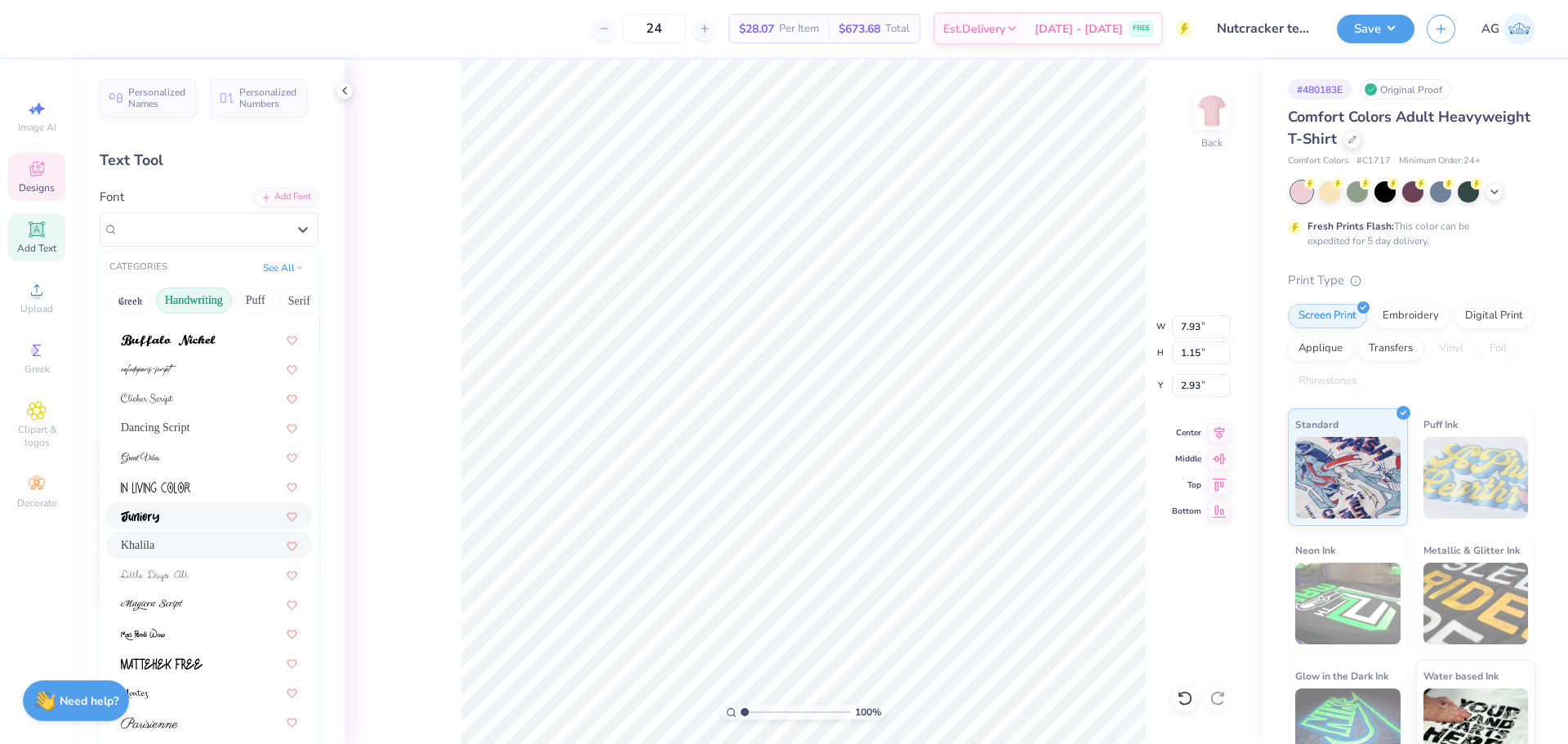
click at [169, 513] on div at bounding box center [210, 516] width 177 height 17
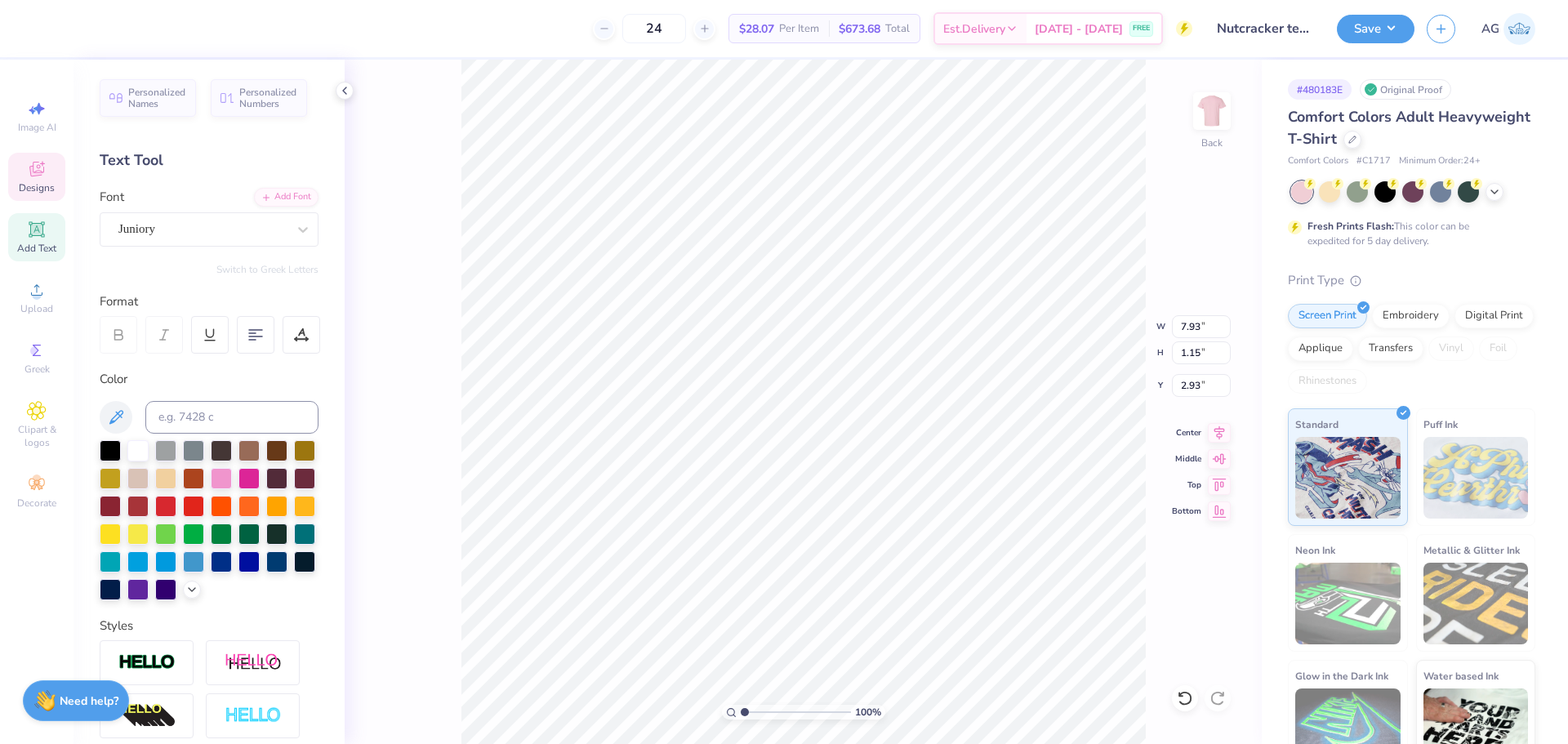
type input "7.69"
type input "1.19"
type input "2.91"
click at [247, 231] on div "Juniory" at bounding box center [203, 228] width 172 height 25
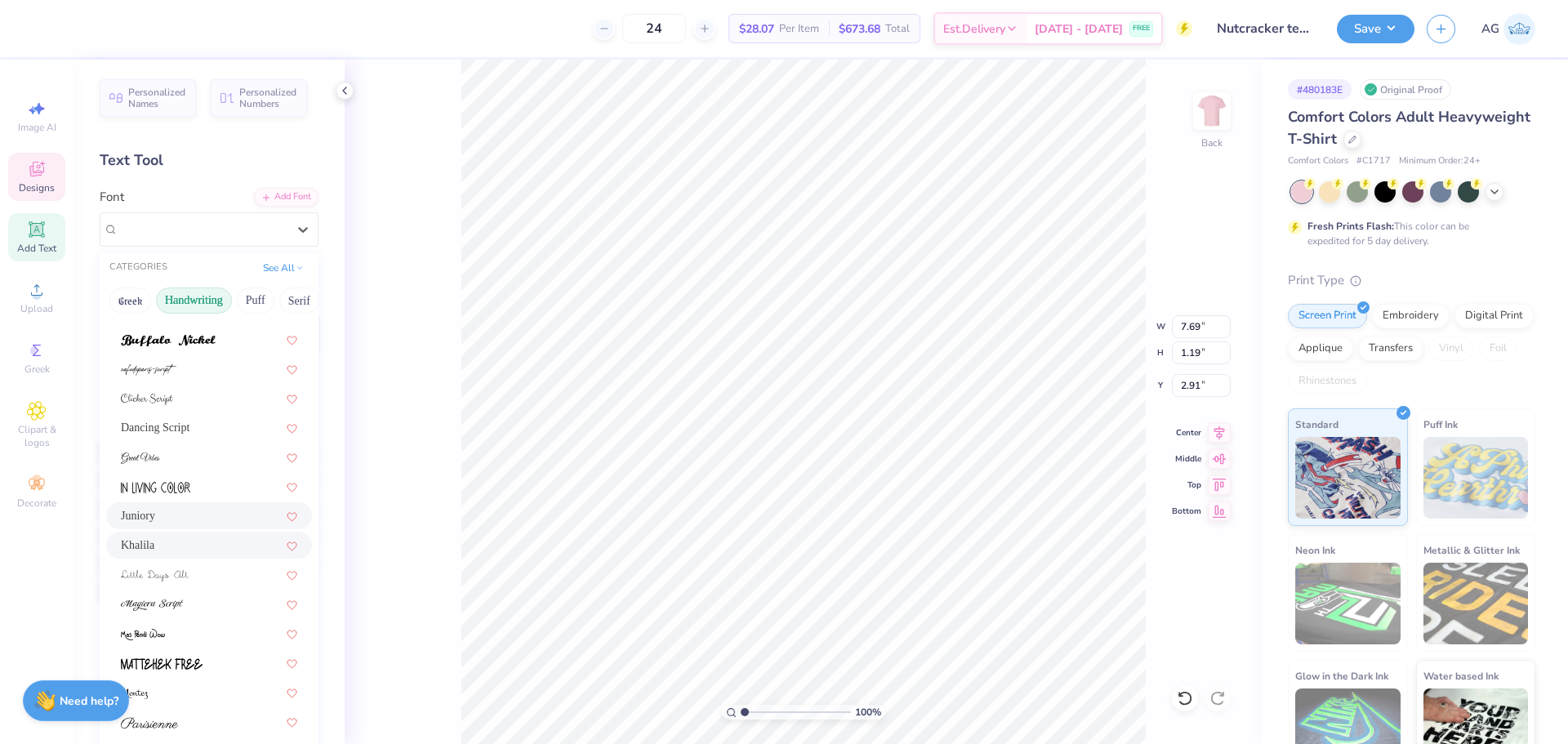
click at [194, 547] on div "Khalila" at bounding box center [210, 545] width 177 height 17
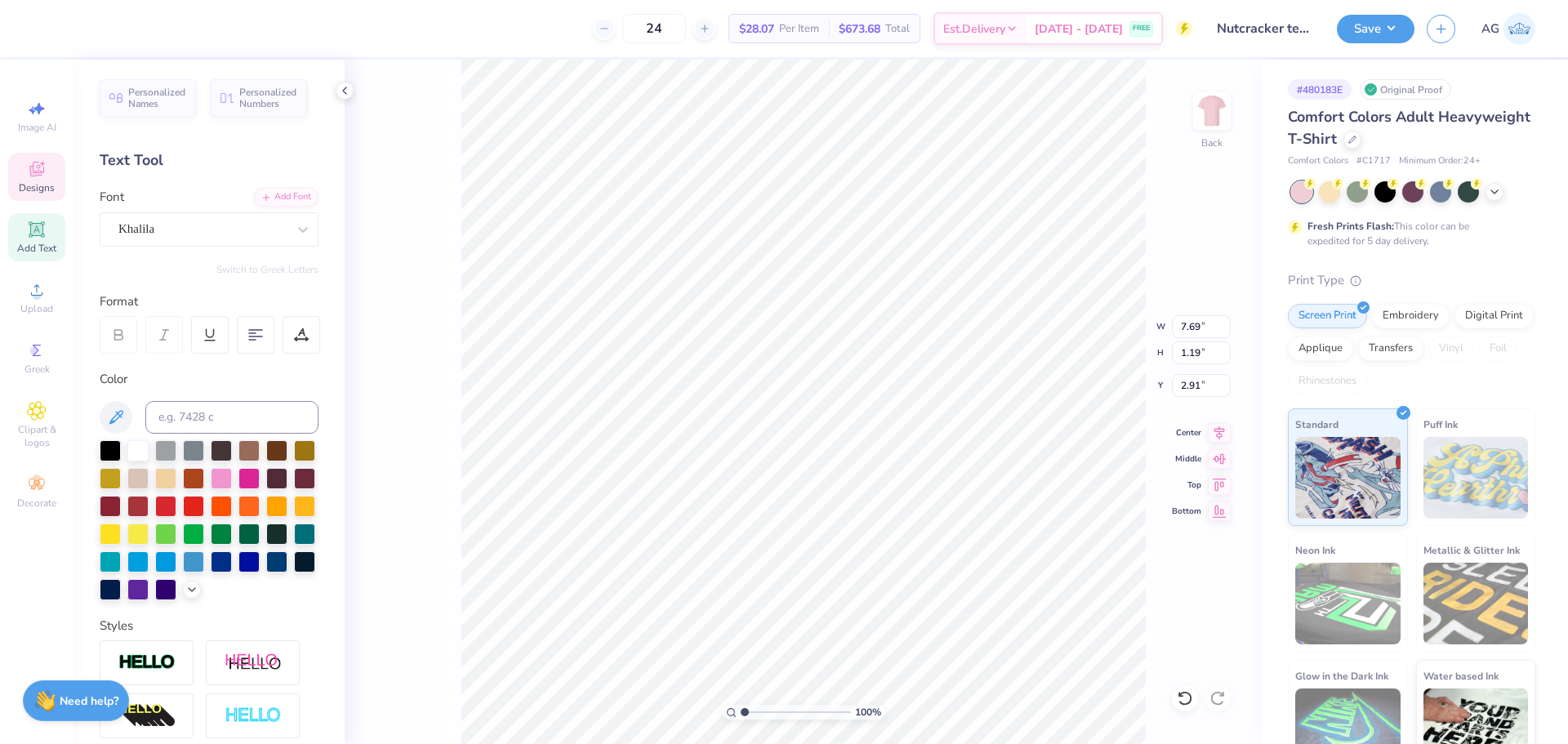
type input "7.93"
type input "1.15"
type input "2.93"
type input "1.63"
click at [751, 710] on input "range" at bounding box center [795, 712] width 110 height 15
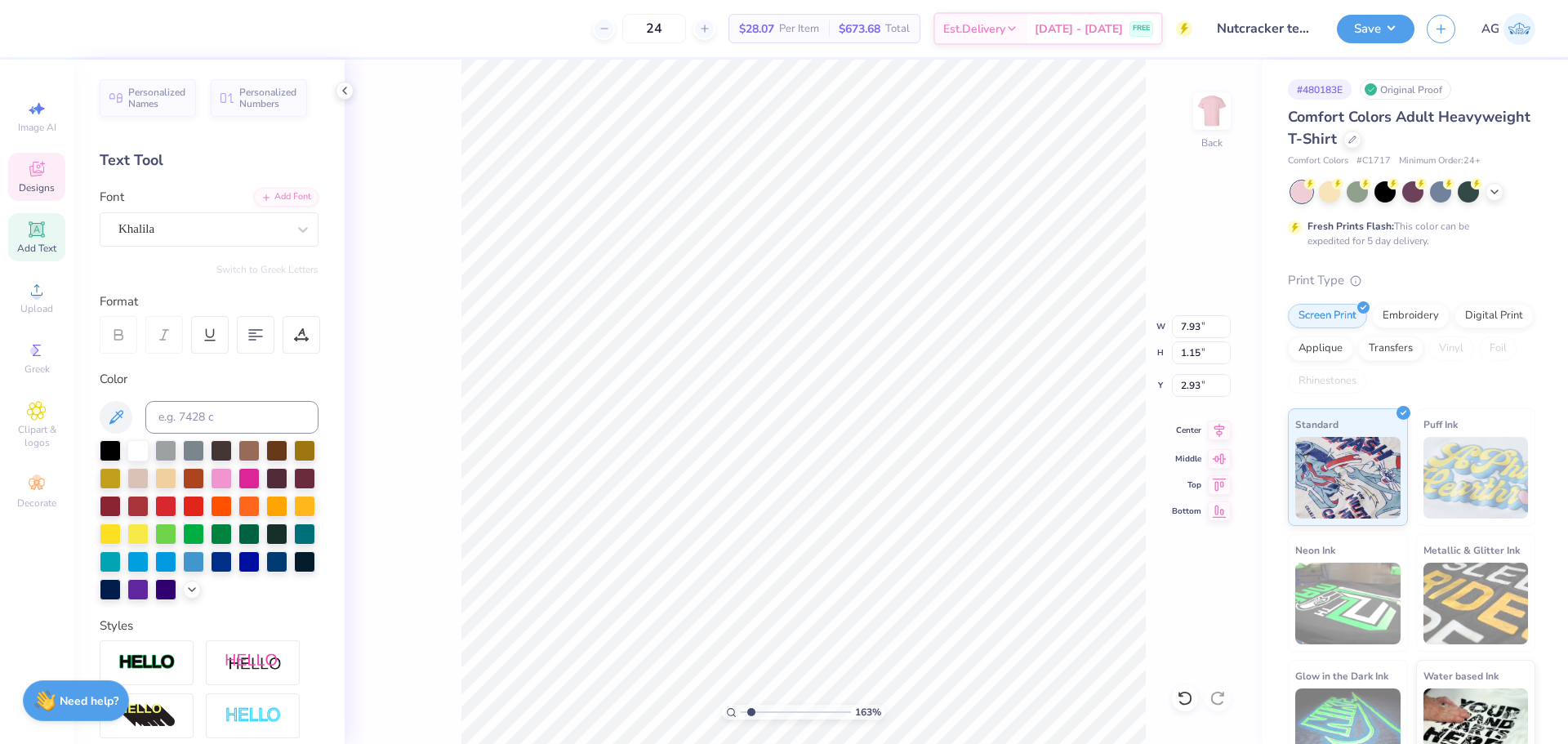
type input "7.33"
type input "1.06"
type input "3.01"
click at [1221, 434] on icon at bounding box center [1219, 431] width 23 height 20
click at [1188, 697] on icon at bounding box center [1185, 698] width 16 height 16
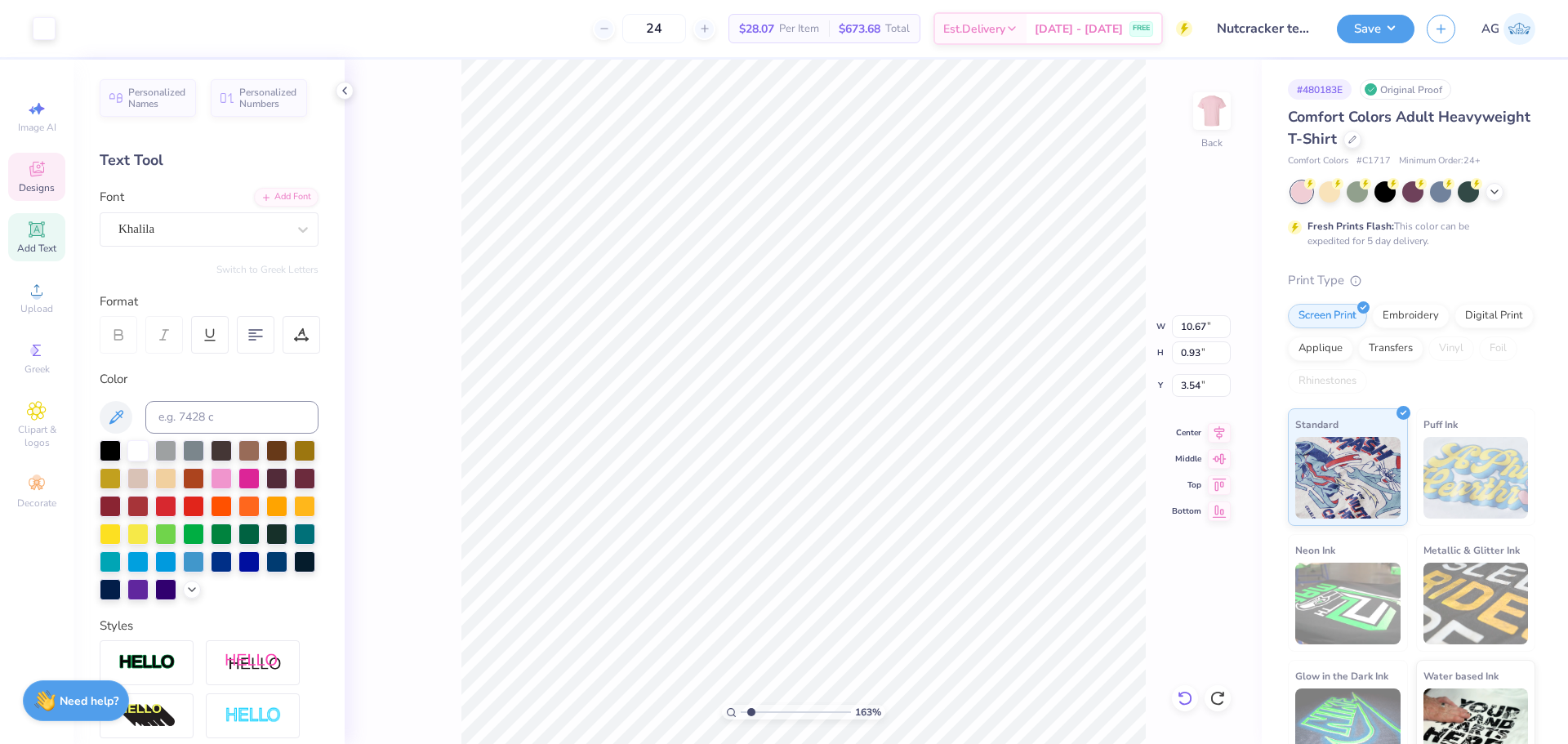
type input "3.63"
type input "10.00"
type input "2.65"
type input "4.05"
type input "10.67"
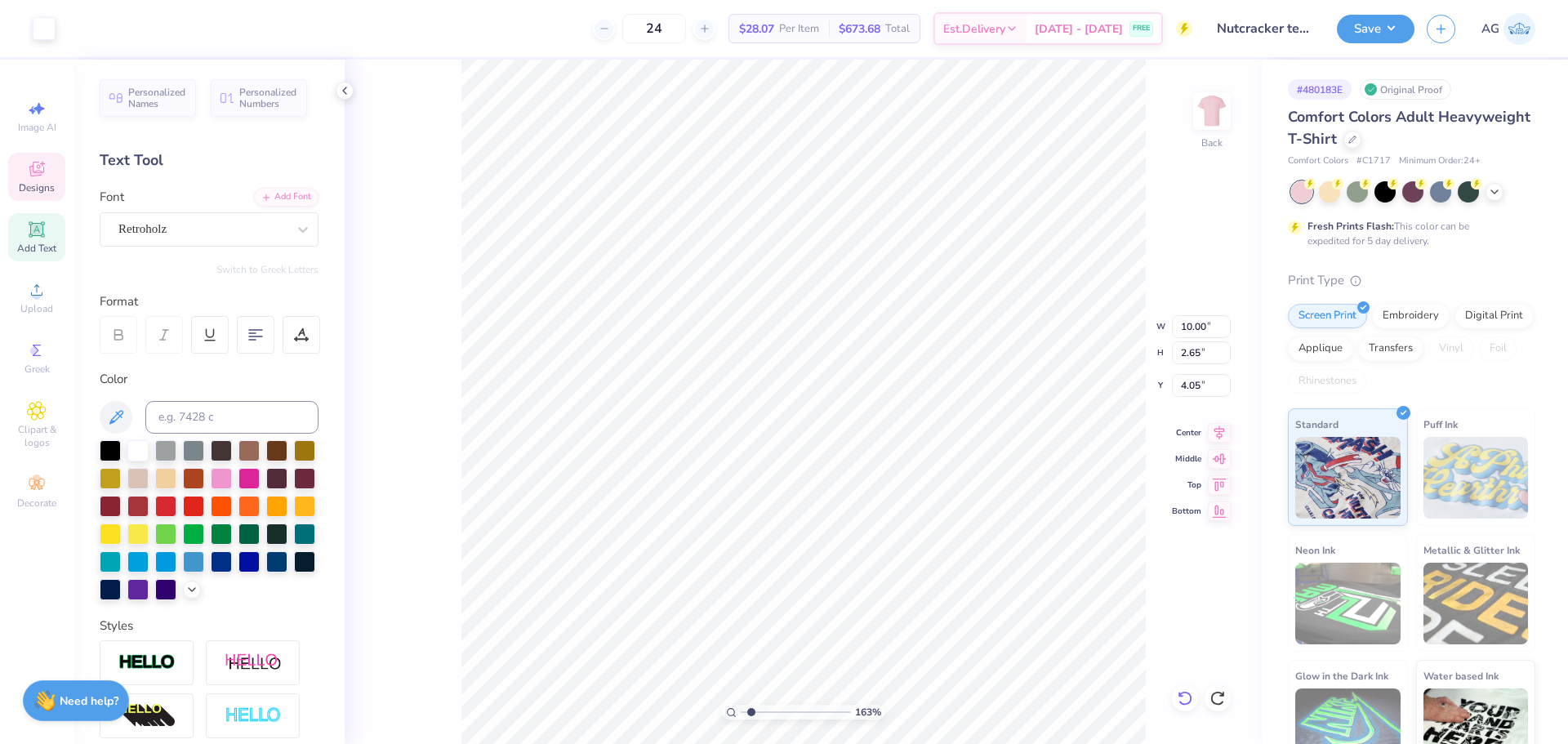
type input "0.93"
type input "3.63"
click at [1188, 321] on input "10.67" at bounding box center [1201, 327] width 59 height 23
type input "10.00"
type input "0.87"
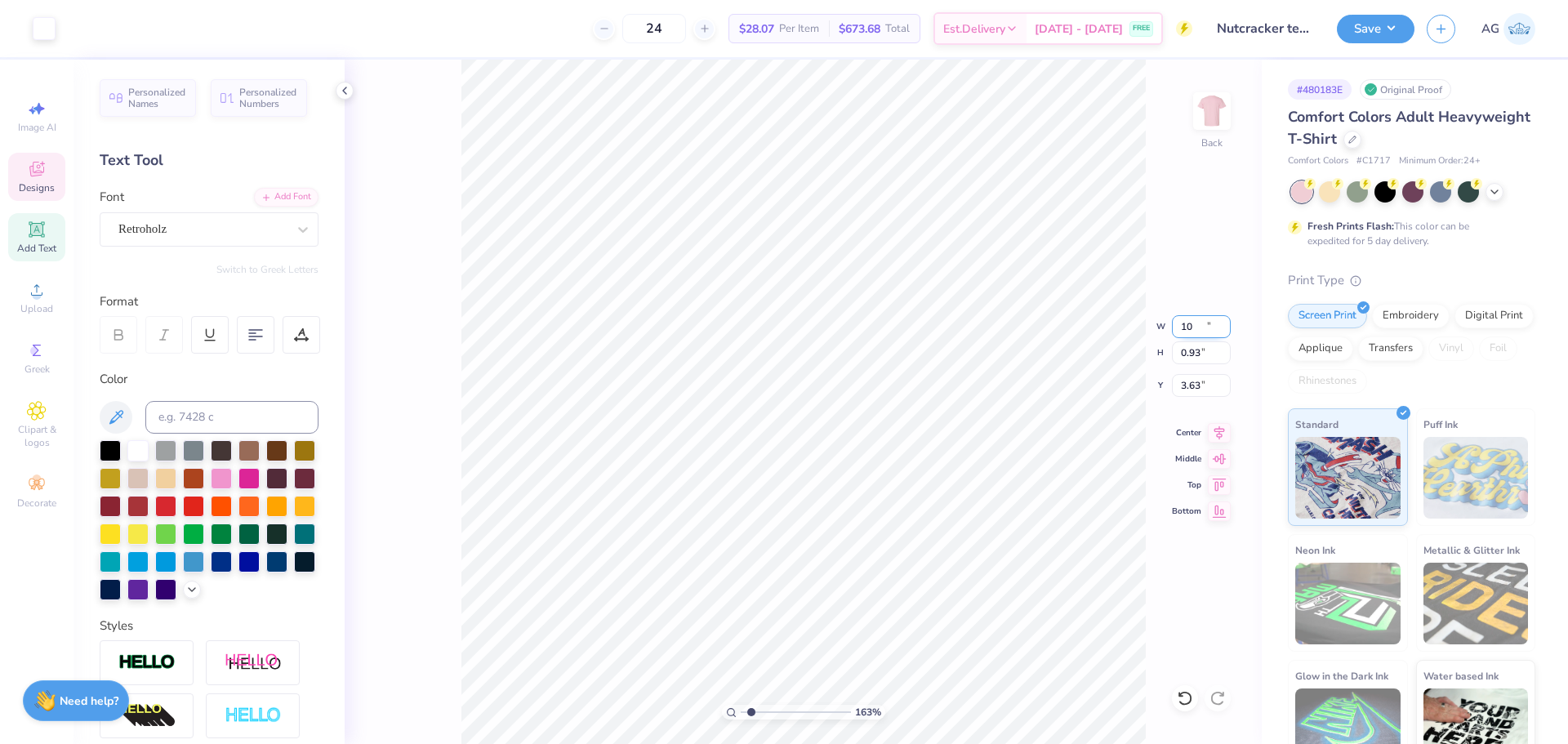
type input "3.66"
type input "3.54"
click at [242, 232] on div "Khalila" at bounding box center [203, 228] width 172 height 25
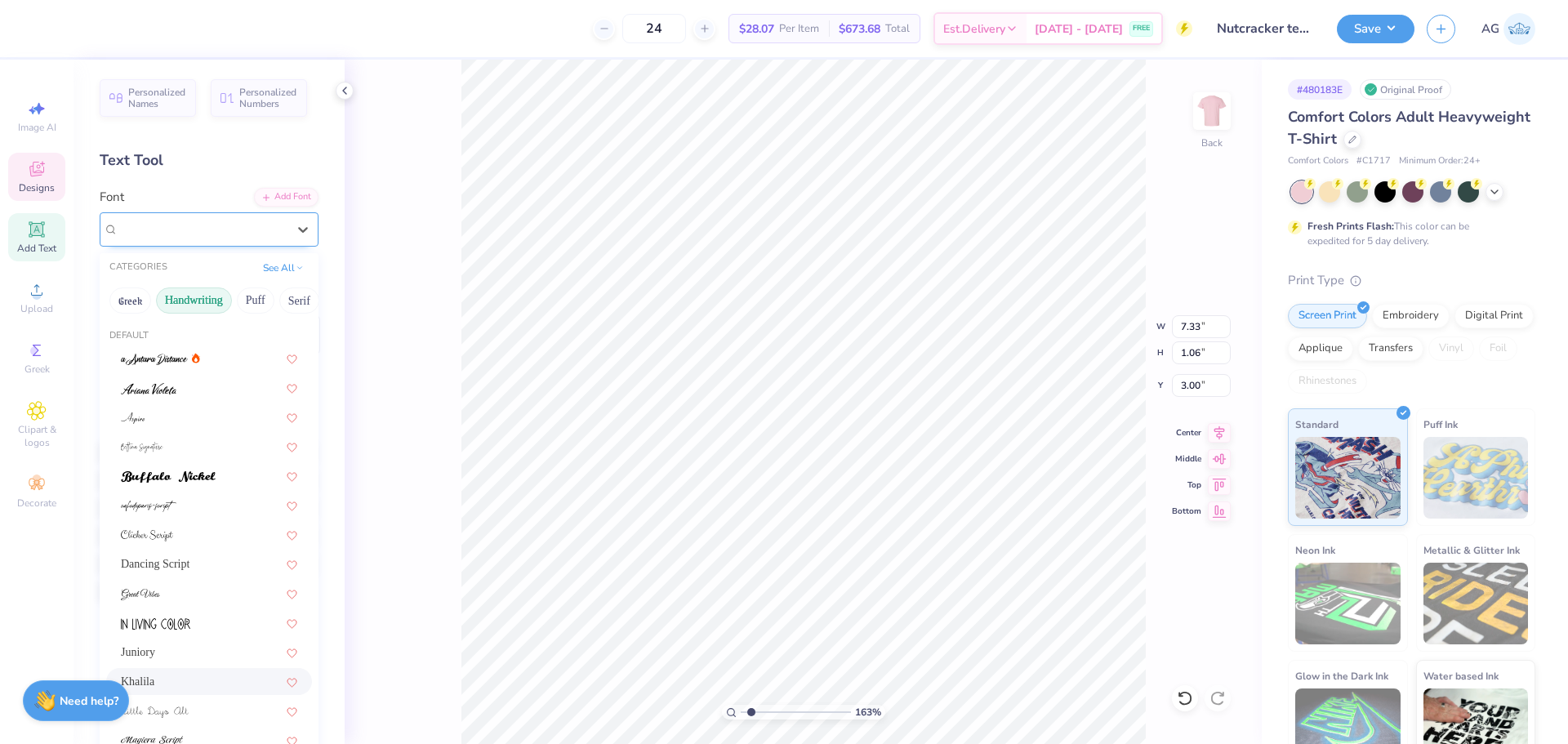
type input "3.00"
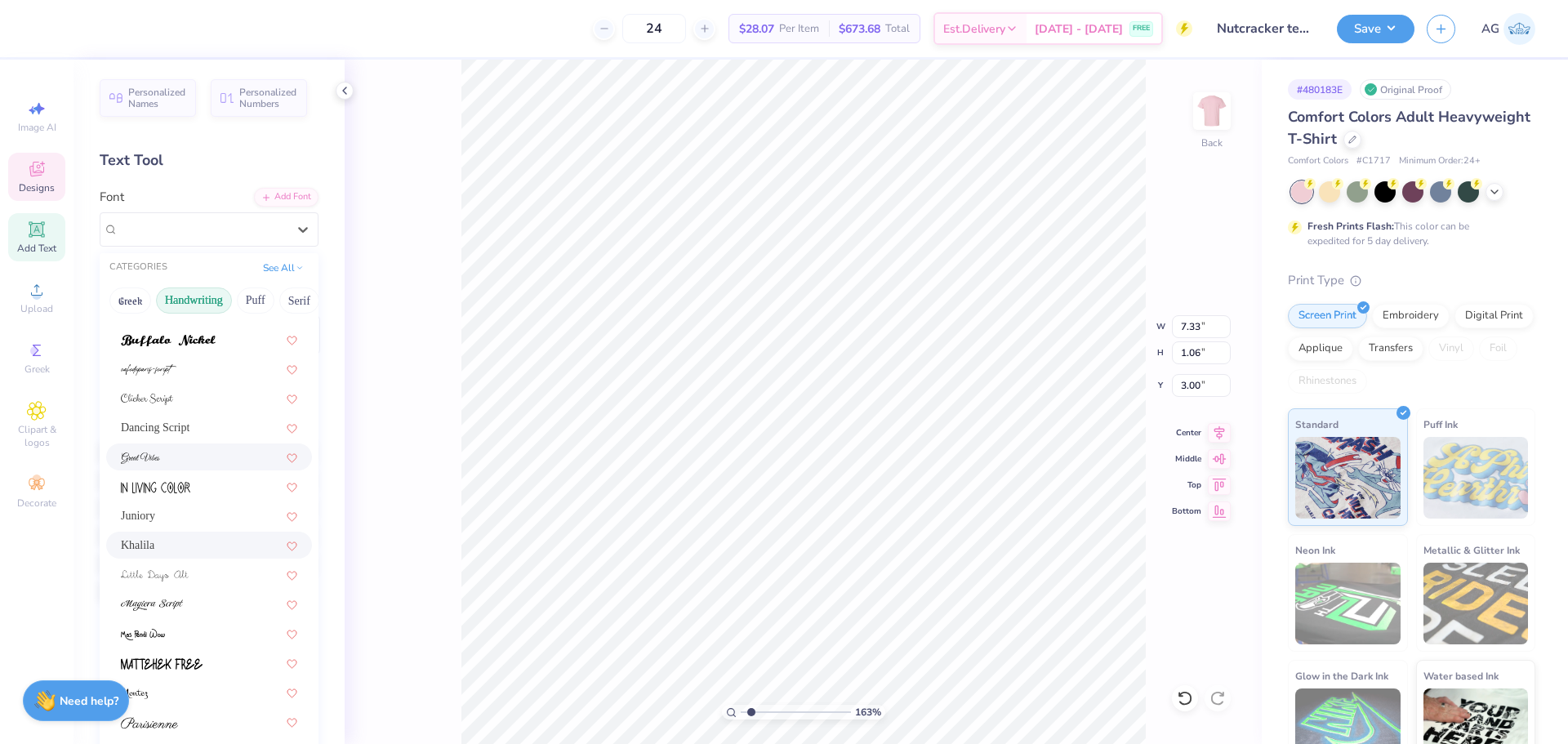
scroll to position [272, 0]
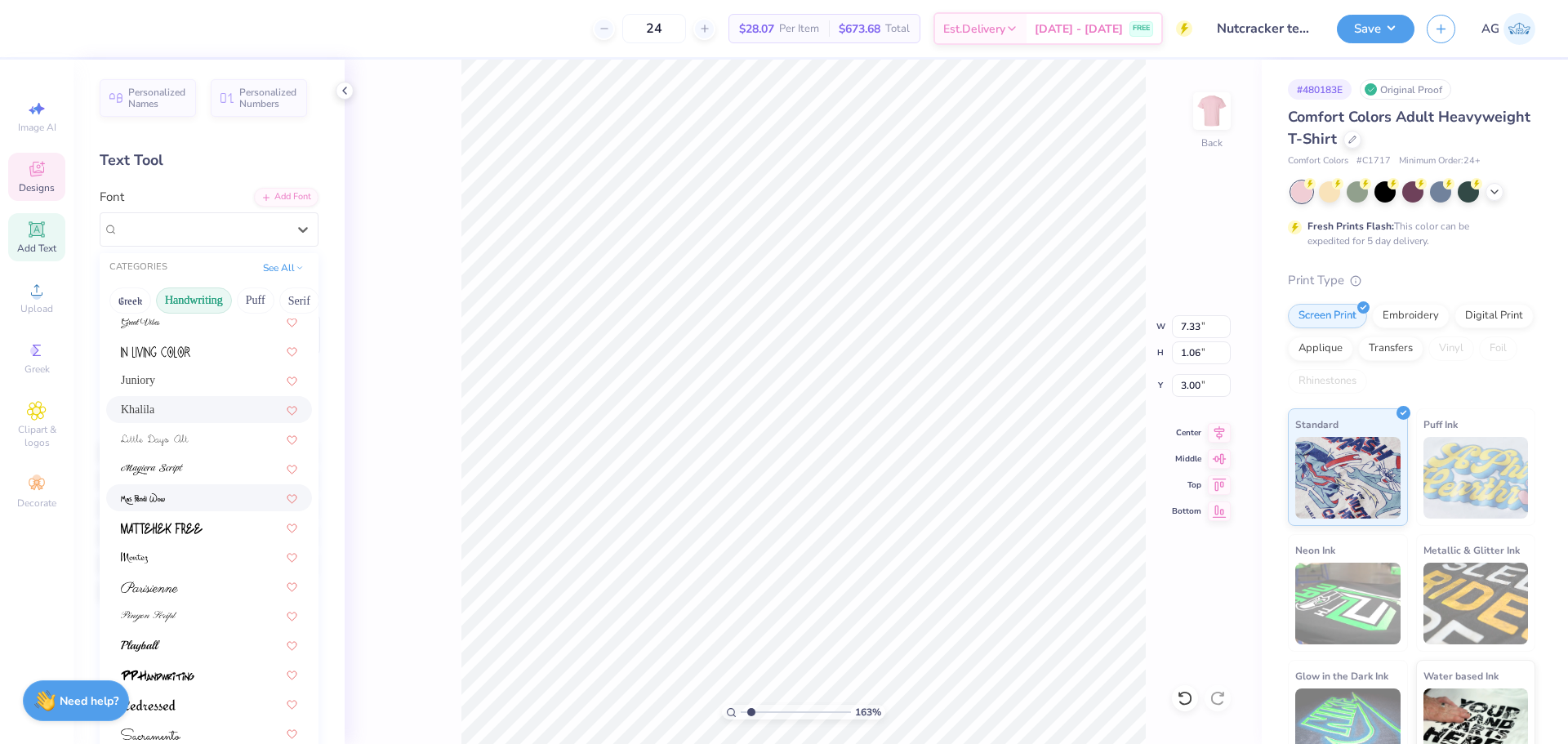
click at [203, 500] on div at bounding box center [210, 498] width 177 height 17
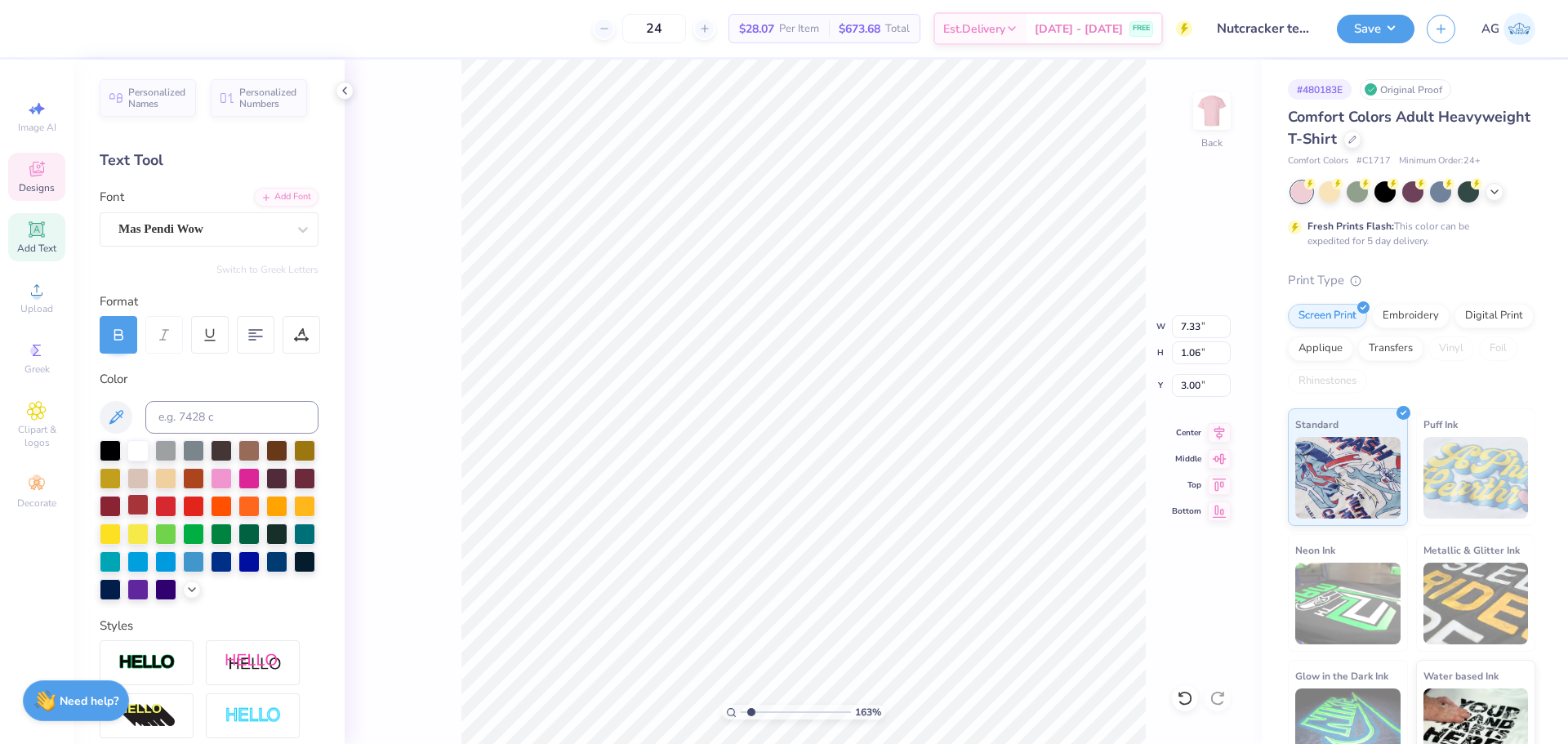
type input "4.65"
type input "0.71"
type input "3.30"
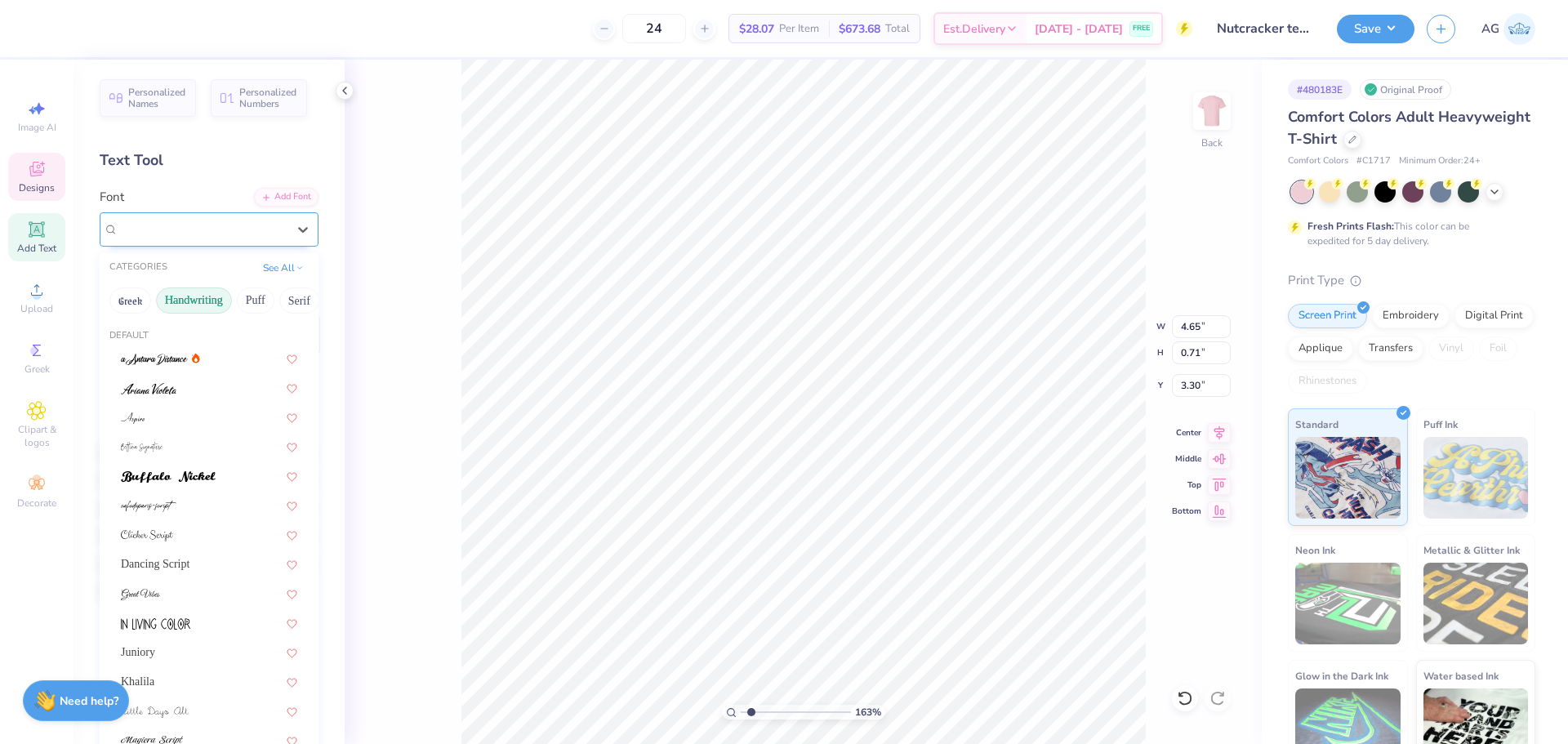
click at [206, 237] on div "Mas Pendi Wow" at bounding box center [203, 228] width 172 height 25
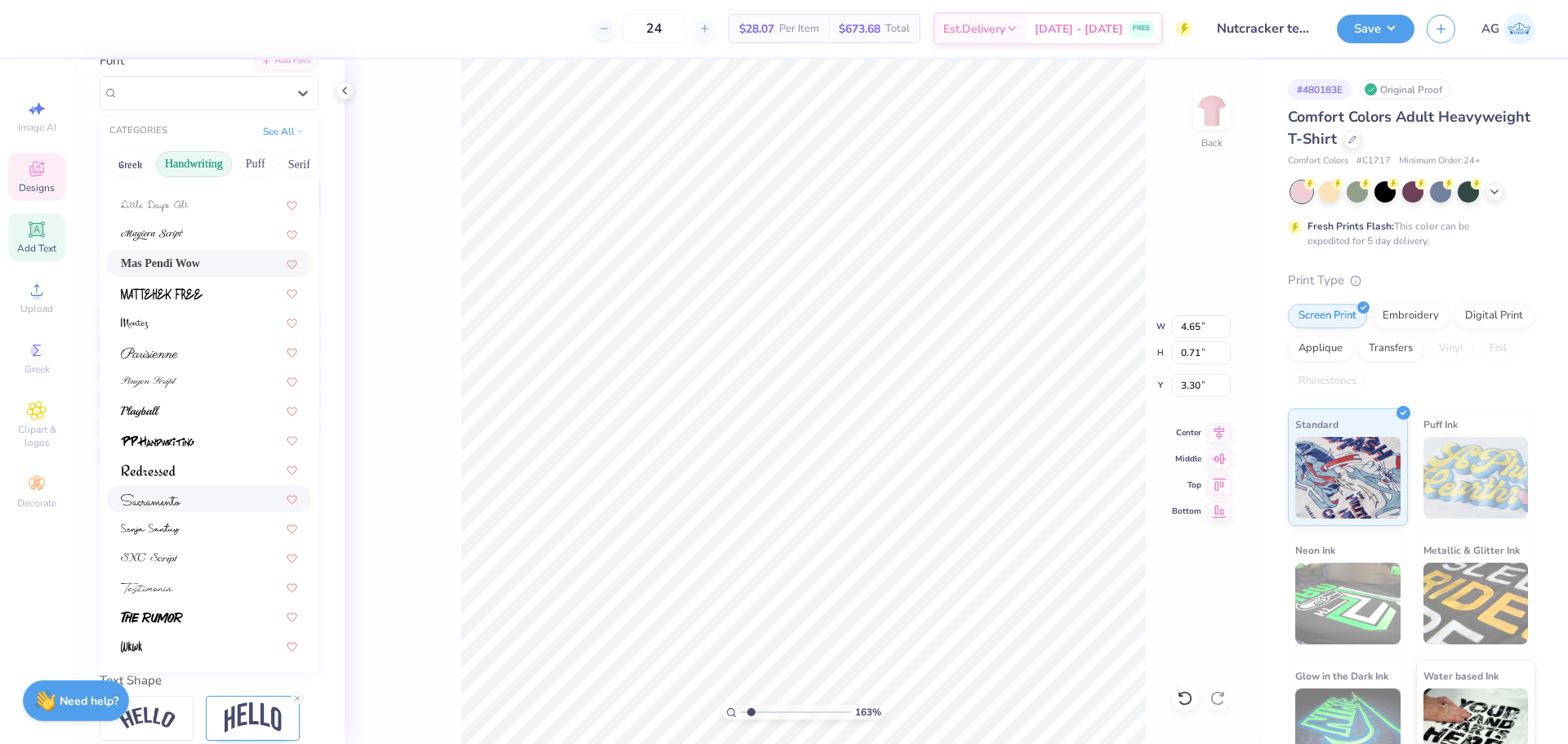
scroll to position [233, 0]
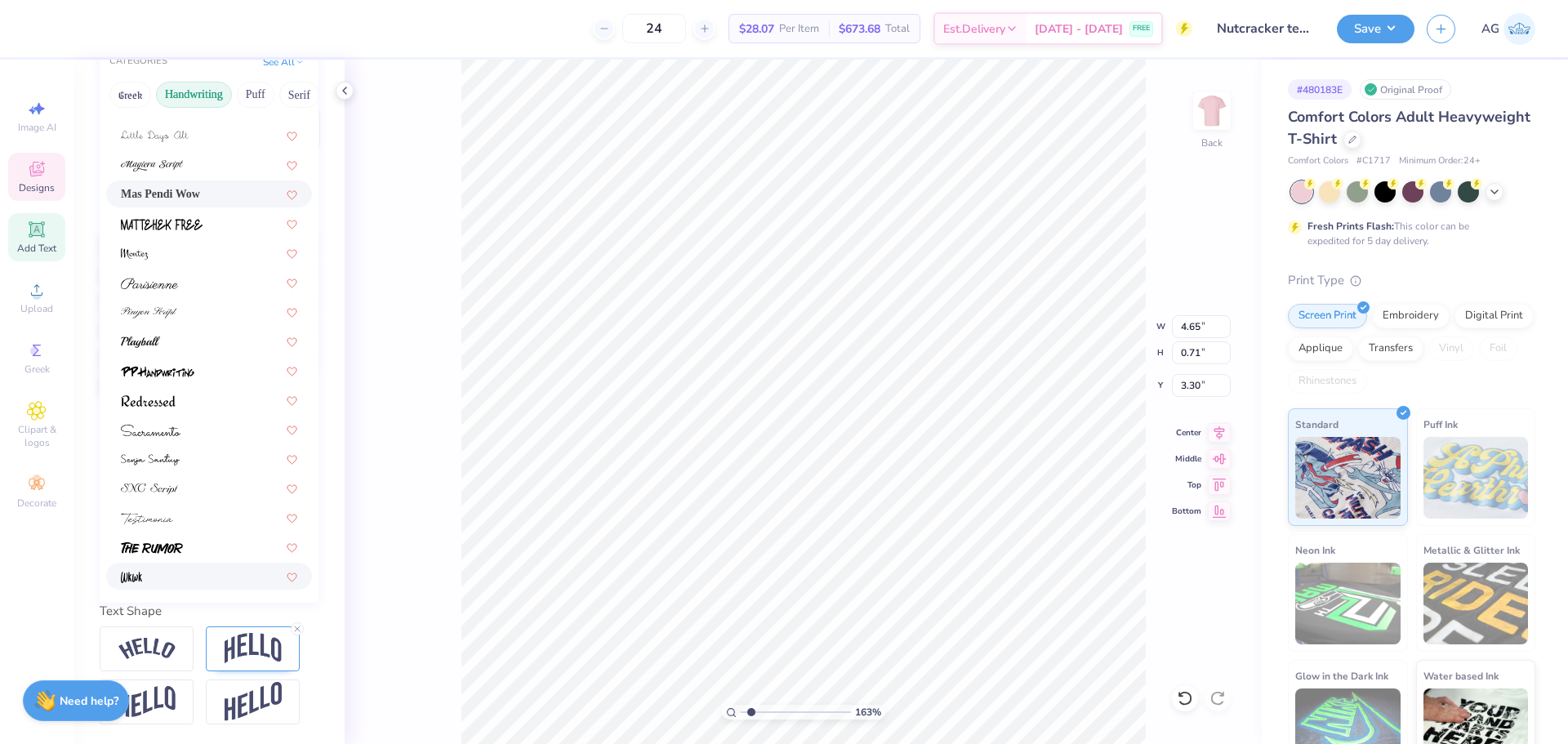
click at [180, 568] on div at bounding box center [210, 576] width 177 height 17
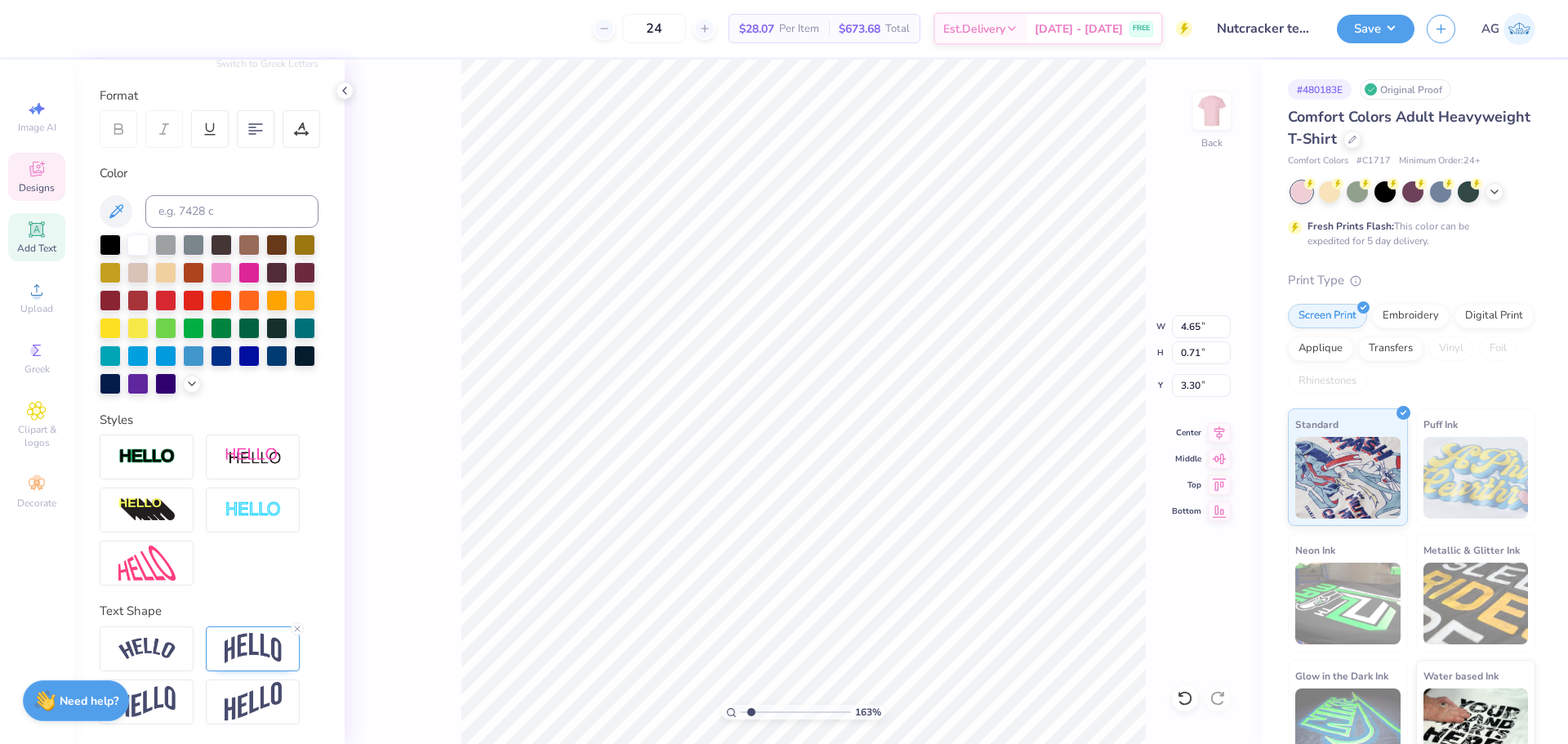
type input "4.88"
type input "1.10"
type input "3.00"
click at [255, 196] on input at bounding box center [232, 212] width 173 height 33
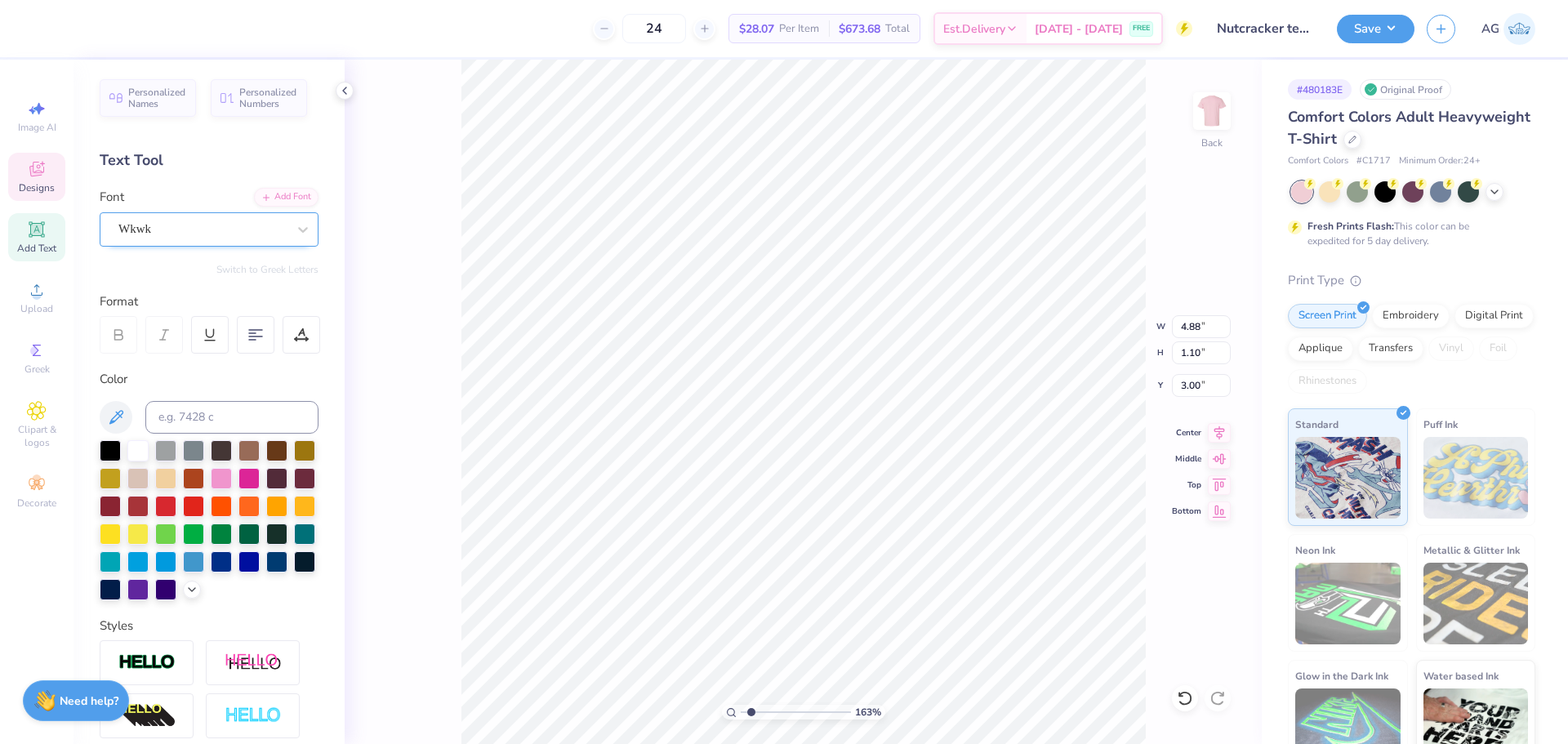
click at [198, 241] on div "Wkwk" at bounding box center [203, 228] width 172 height 25
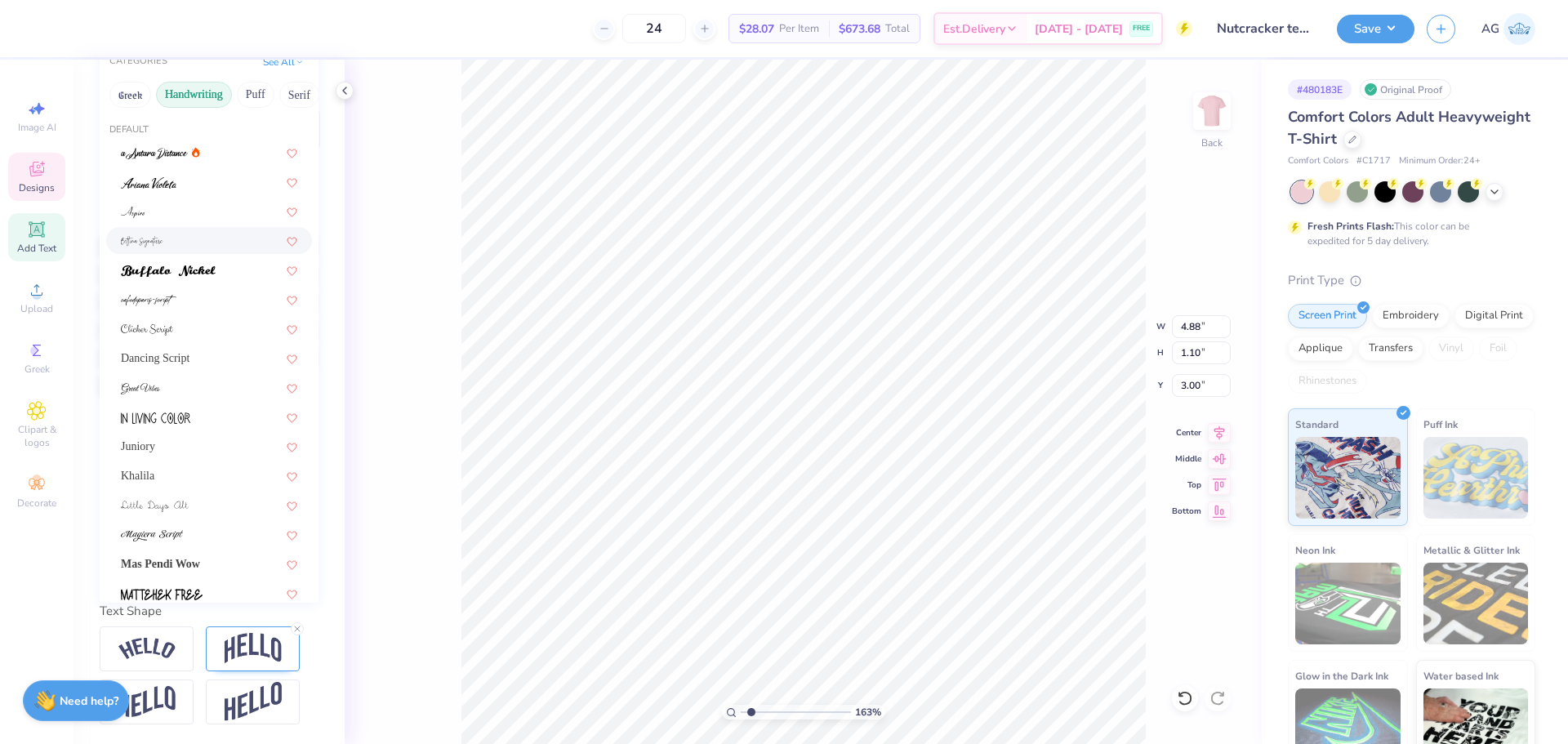
scroll to position [97, 0]
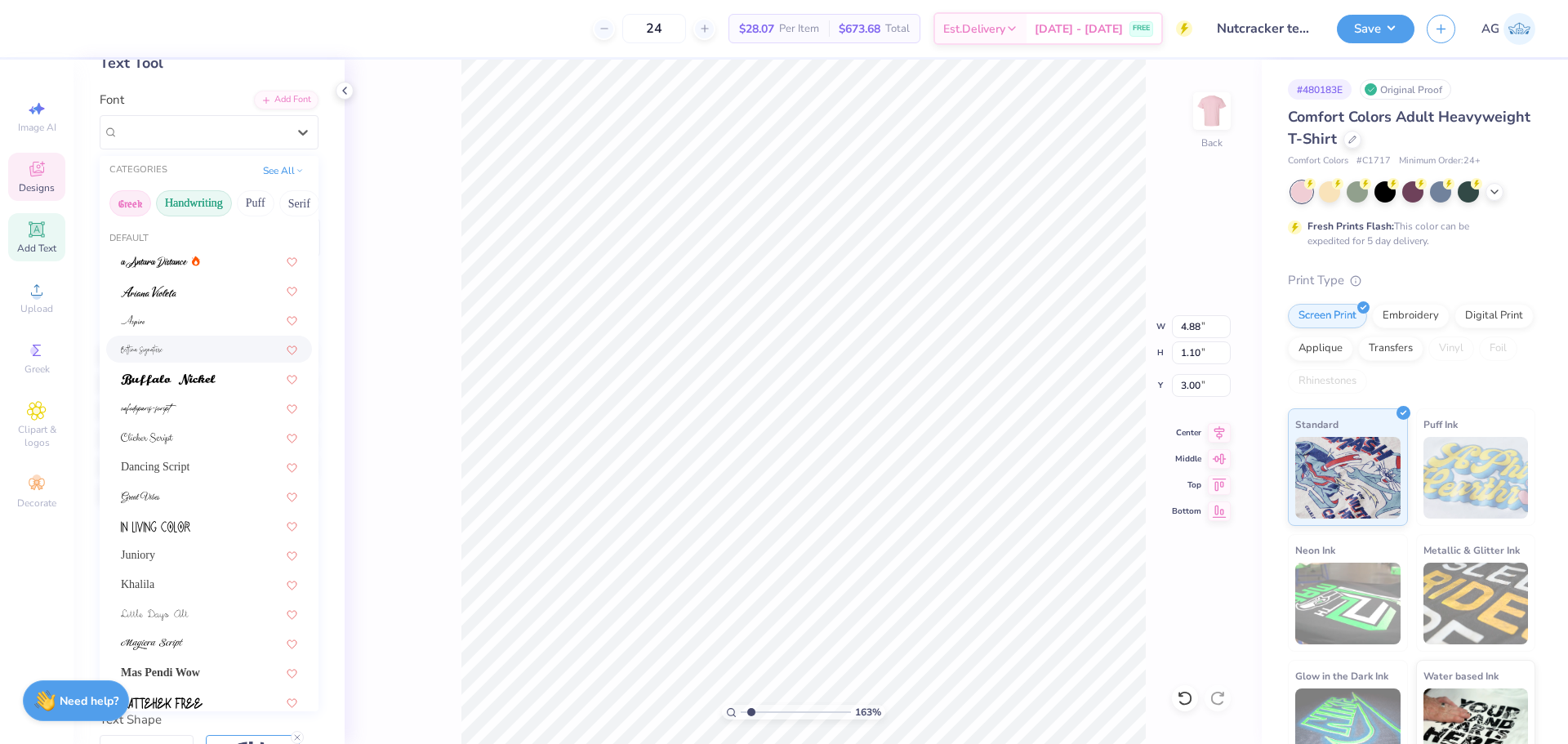
drag, startPoint x: 232, startPoint y: 198, endPoint x: 136, endPoint y: 196, distance: 96.0
click at [136, 196] on div "Greek Handwriting Puff Serif Bold Calligraphy Retro Sans Serif Minimal Fantasy …" at bounding box center [209, 204] width 219 height 36
click at [193, 413] on div at bounding box center [210, 408] width 177 height 17
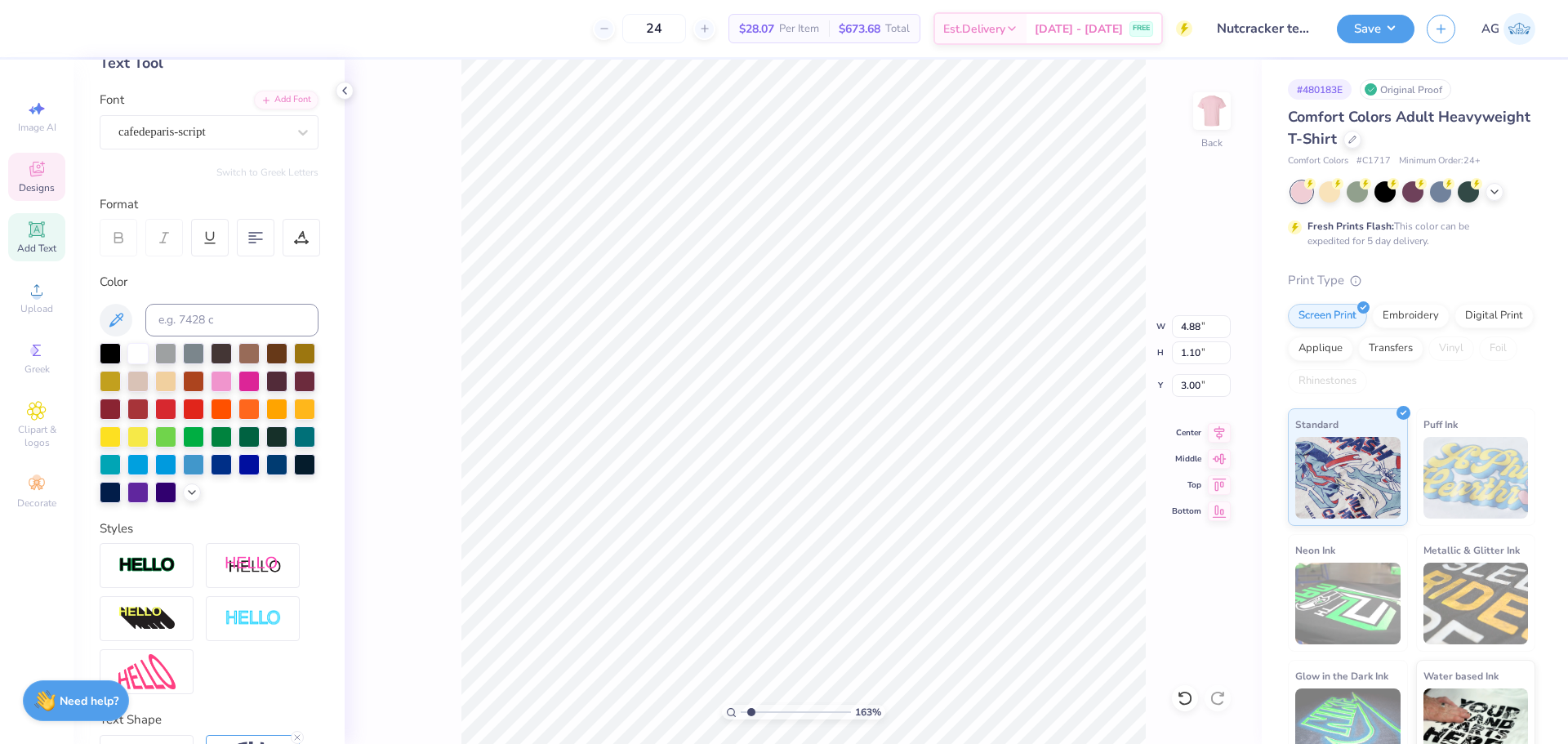
type input "3.77"
type input "1.07"
type input "3.16"
click at [180, 135] on div "cafedeparis-script" at bounding box center [203, 132] width 172 height 25
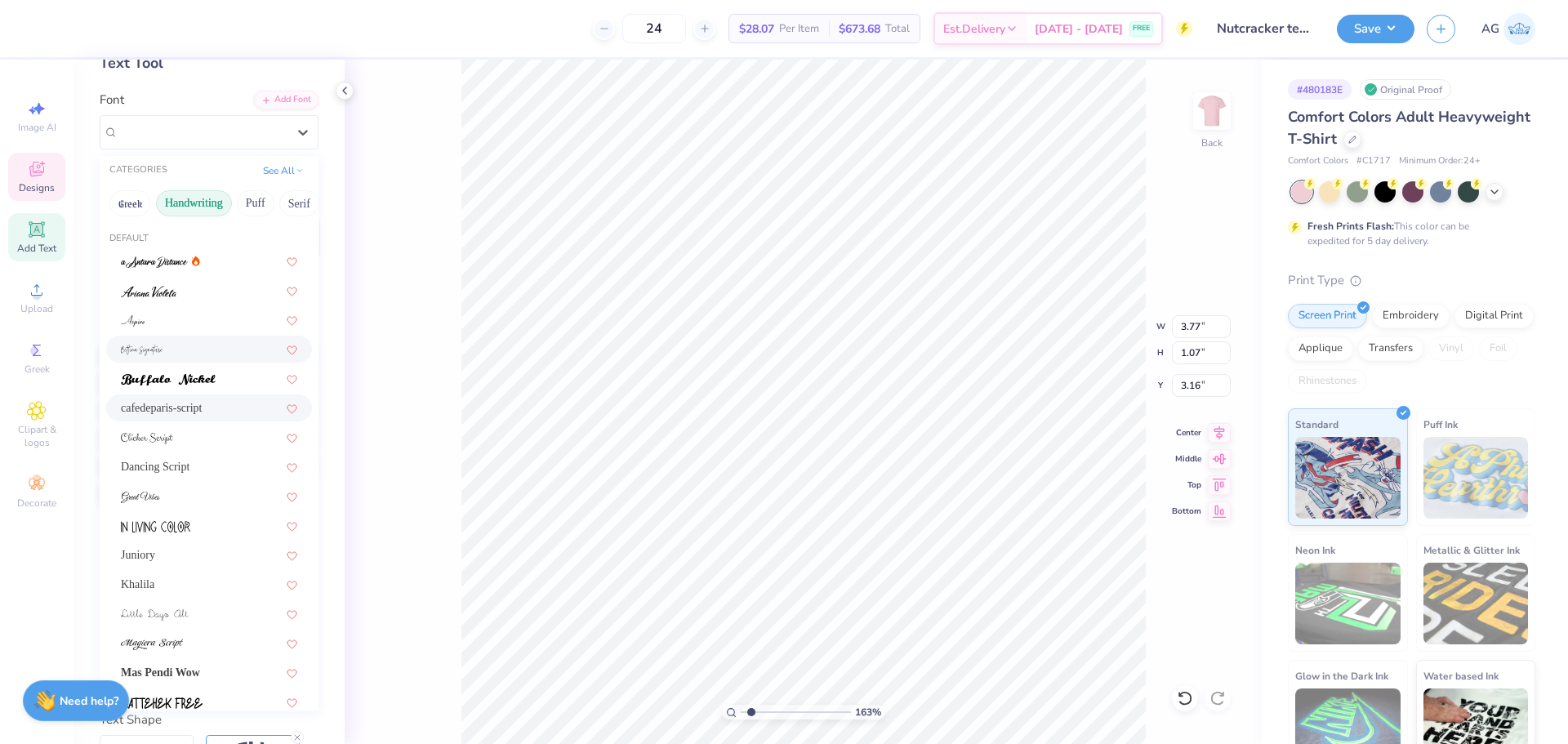
scroll to position [272, 0]
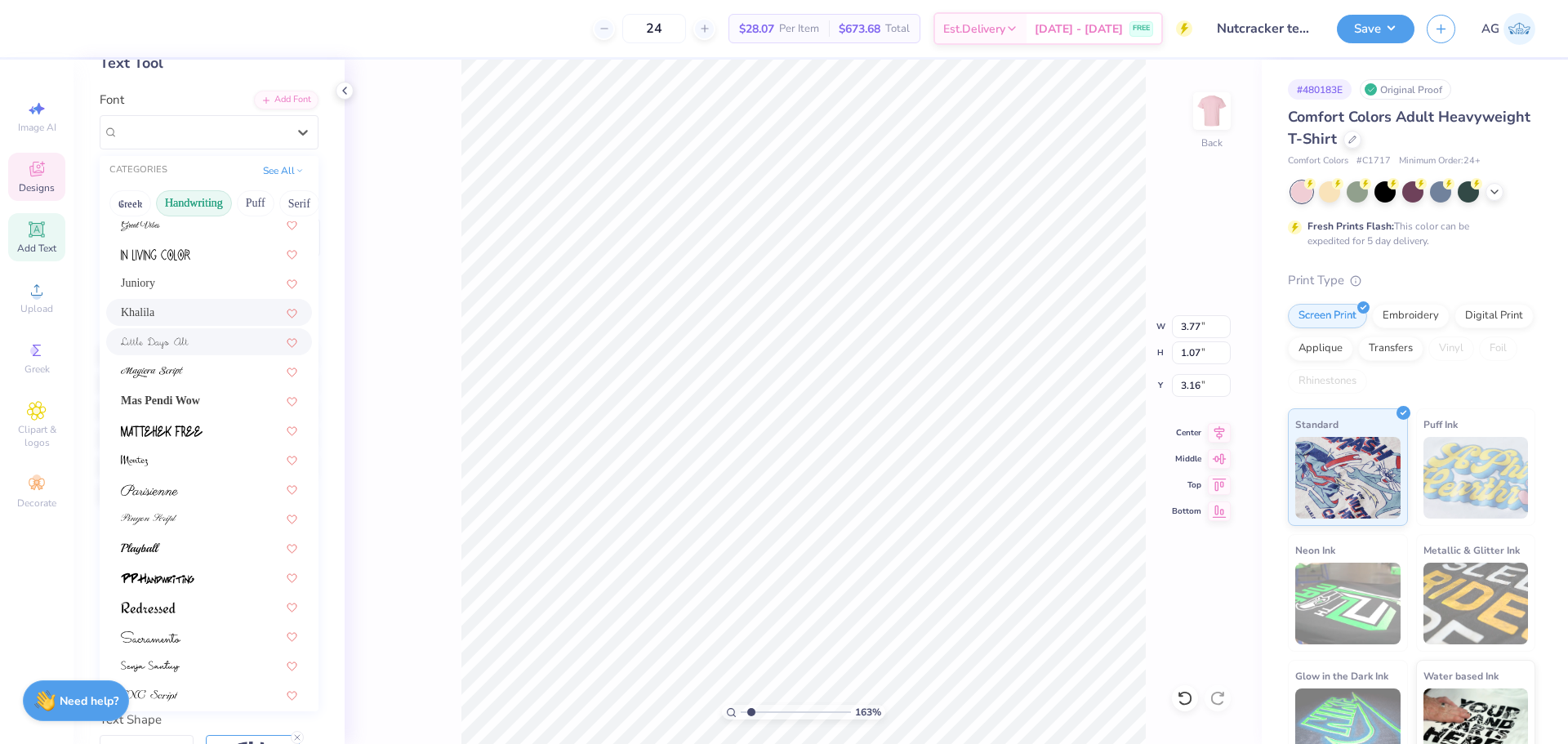
click at [179, 310] on div "Khalila" at bounding box center [210, 312] width 177 height 17
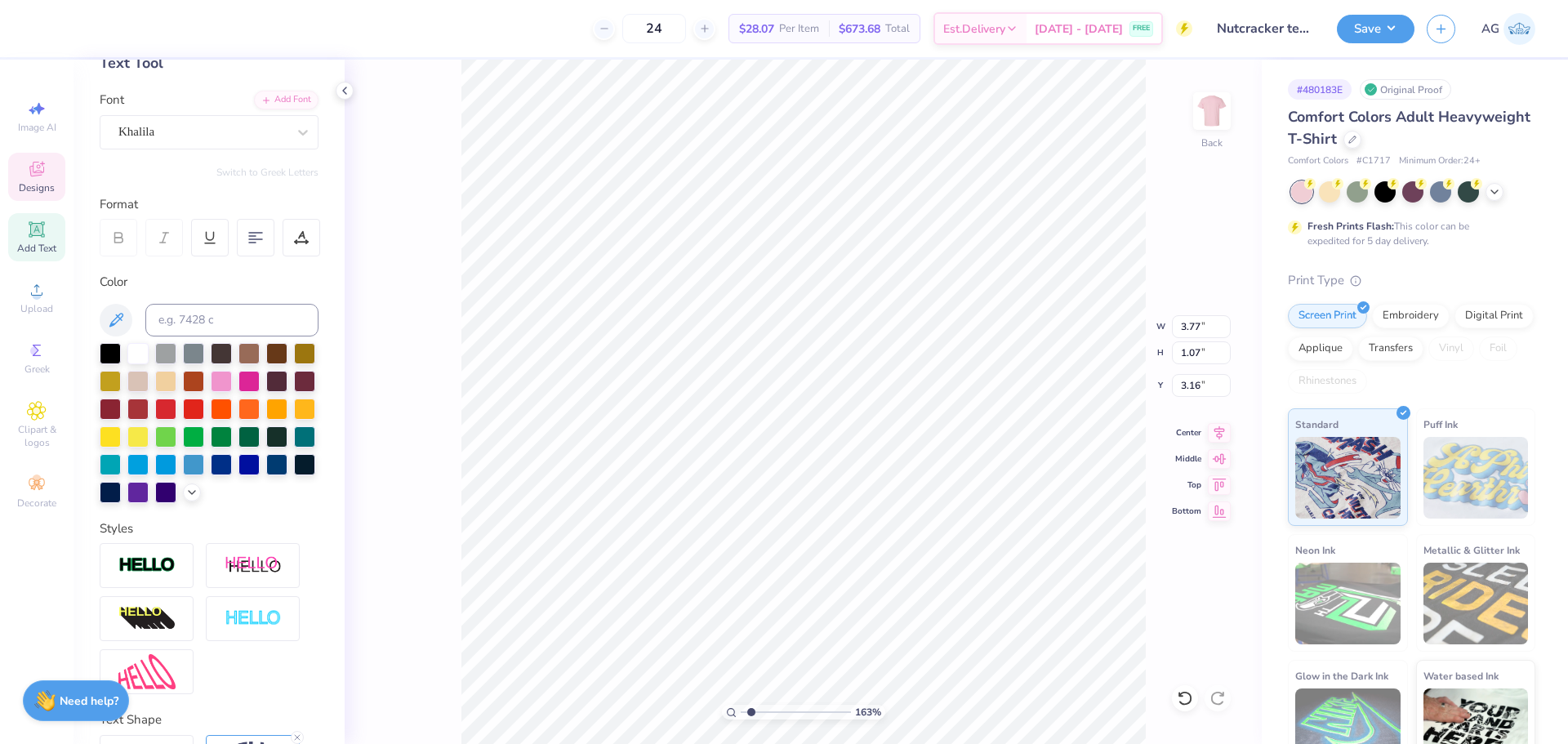
type input "7.33"
type input "1.06"
type input "3.00"
type input "1.86"
click at [754, 713] on input "range" at bounding box center [795, 712] width 110 height 15
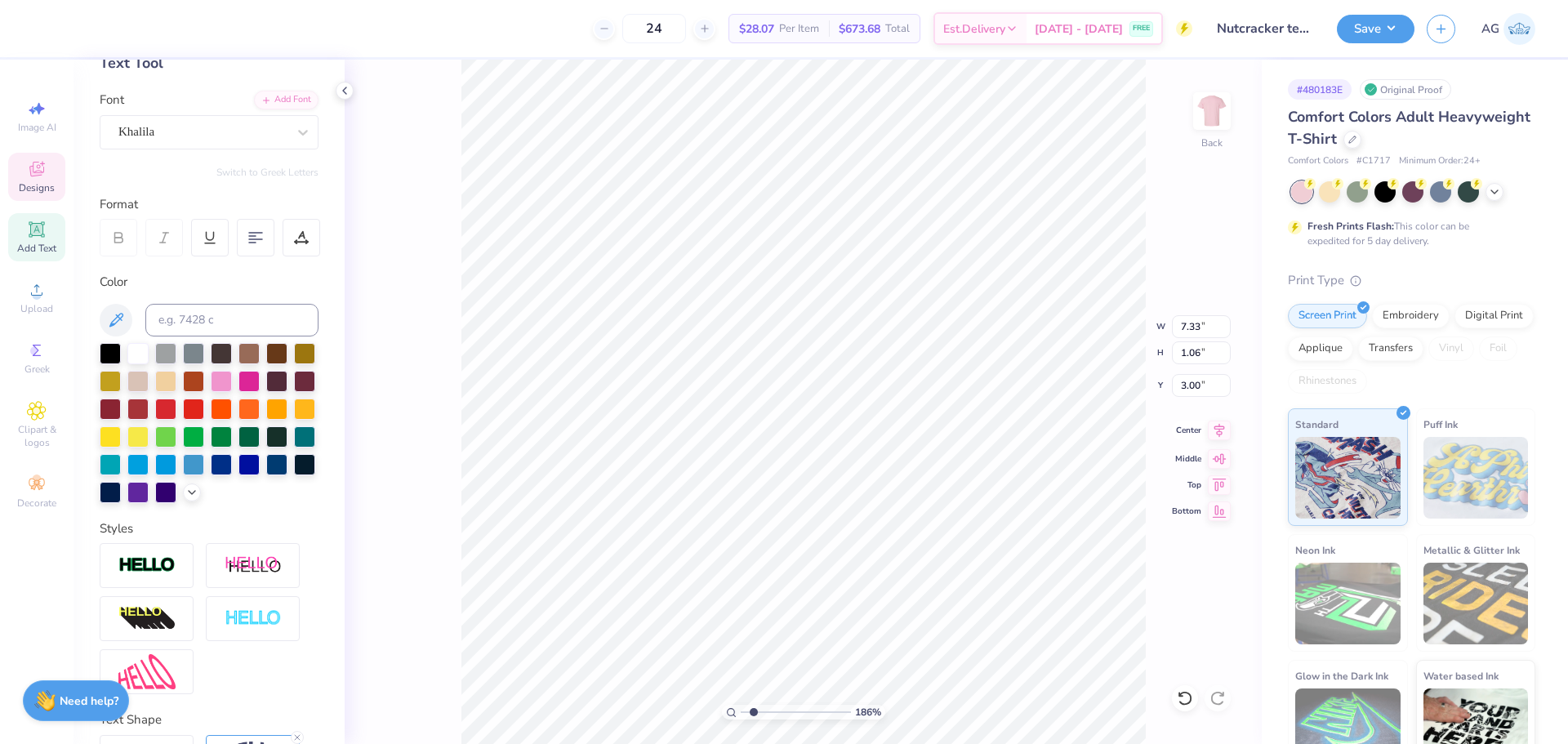
type input "7.25"
type input "1.05"
type input "3.01"
click at [1223, 430] on icon at bounding box center [1219, 431] width 23 height 20
type input "3.00"
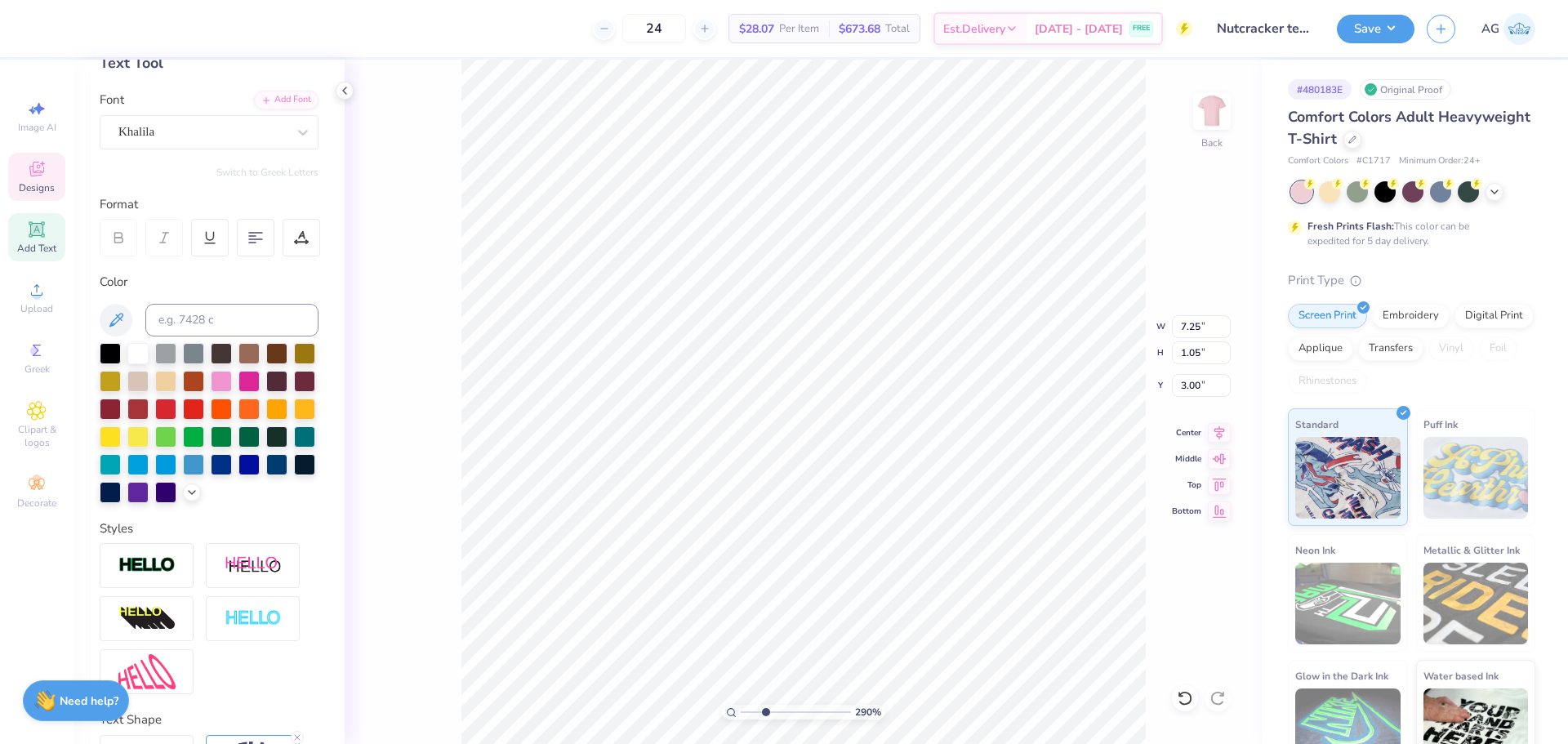
click at [765, 713] on input "range" at bounding box center [795, 712] width 110 height 15
drag, startPoint x: 764, startPoint y: 713, endPoint x: 750, endPoint y: 710, distance: 14.3
type input "1.48"
click at [750, 710] on input "range" at bounding box center [795, 712] width 110 height 15
click at [36, 26] on div at bounding box center [44, 27] width 23 height 23
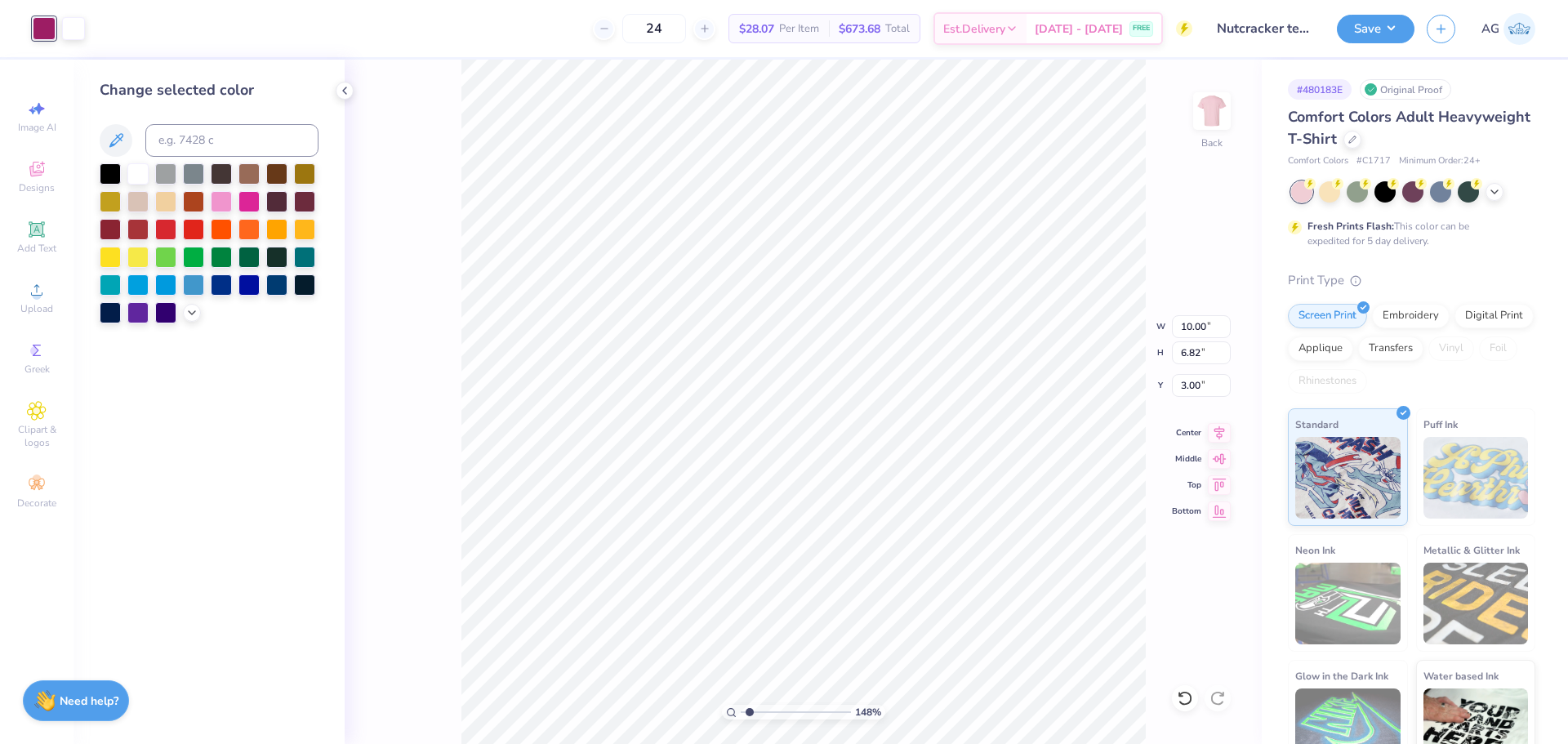
click at [180, 324] on div "Change selected color" at bounding box center [209, 402] width 271 height 684
click at [188, 315] on icon at bounding box center [192, 311] width 13 height 13
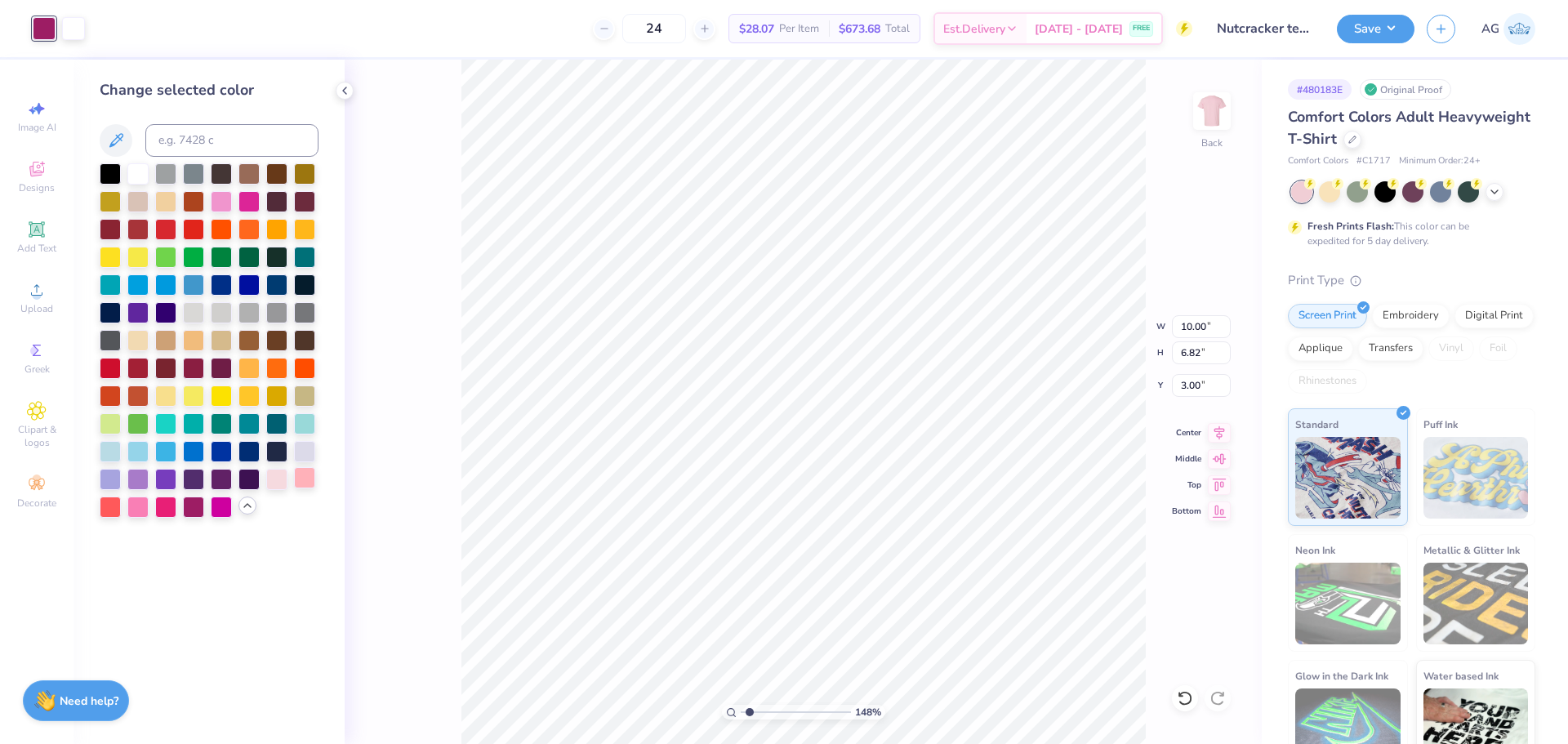
click at [303, 481] on div at bounding box center [304, 478] width 21 height 21
click at [108, 512] on div at bounding box center [110, 506] width 21 height 21
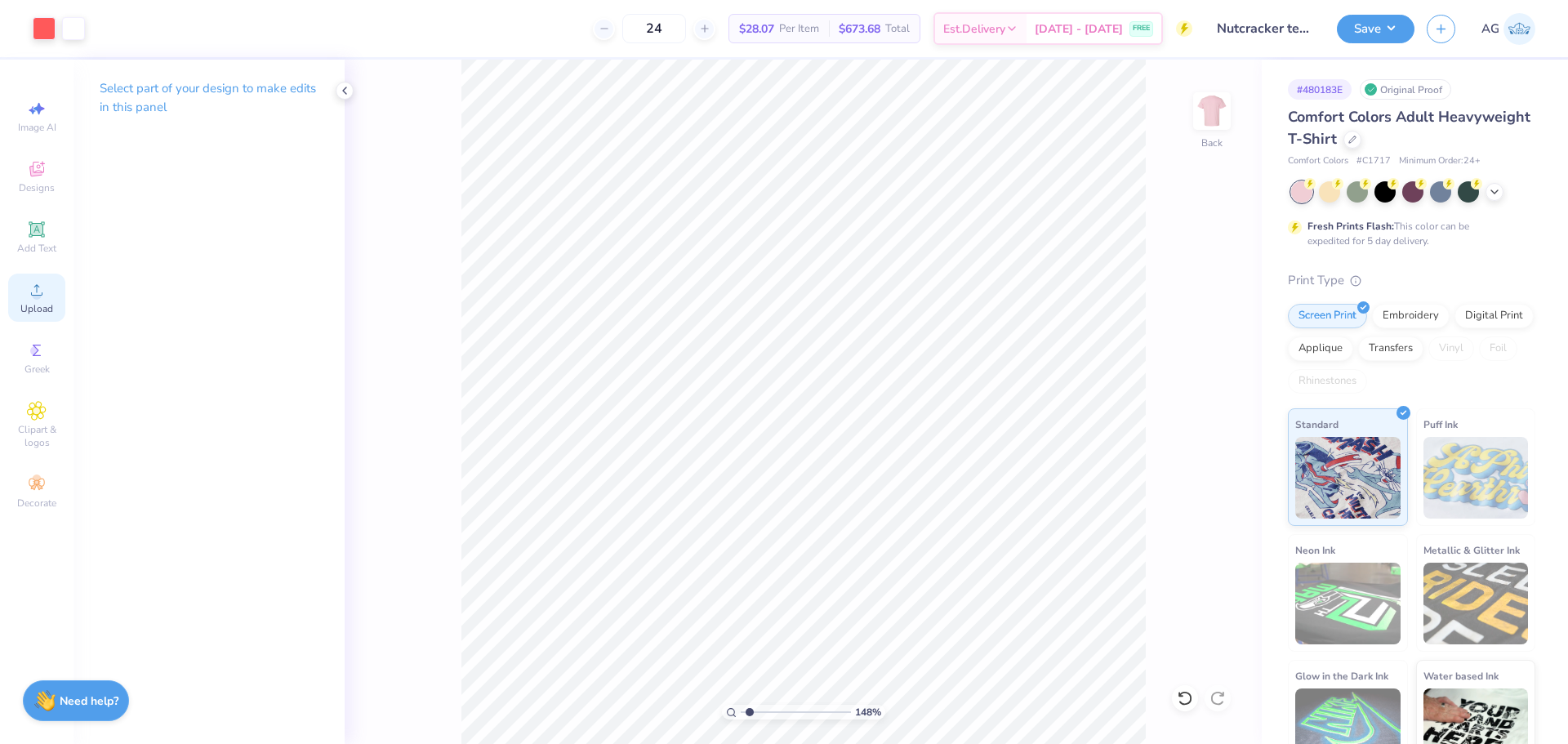
click at [36, 301] on div "Upload" at bounding box center [37, 297] width 57 height 48
click at [1177, 696] on icon at bounding box center [1185, 698] width 16 height 16
click at [1221, 697] on icon at bounding box center [1218, 698] width 16 height 16
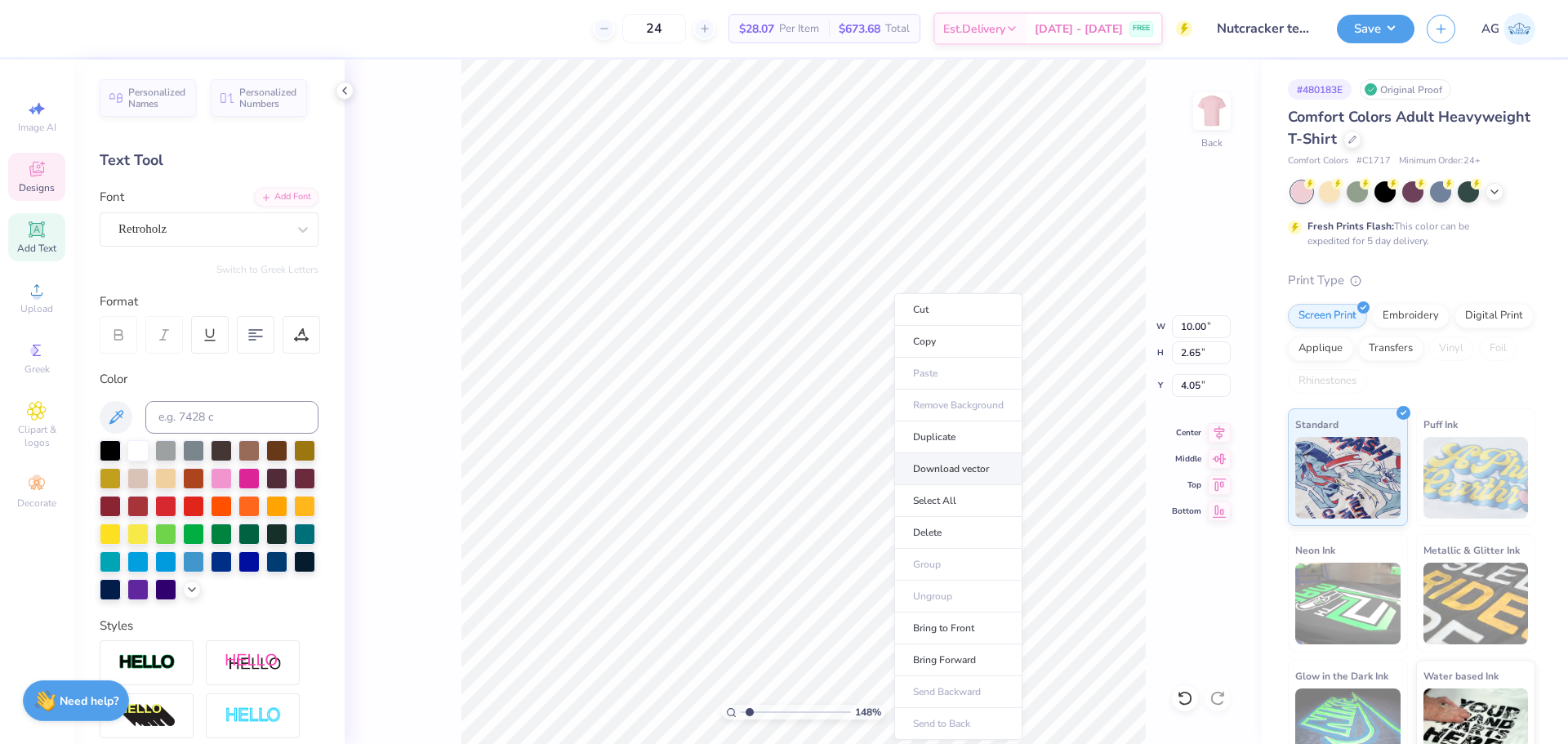
click at [947, 471] on li "Download vector" at bounding box center [958, 469] width 128 height 32
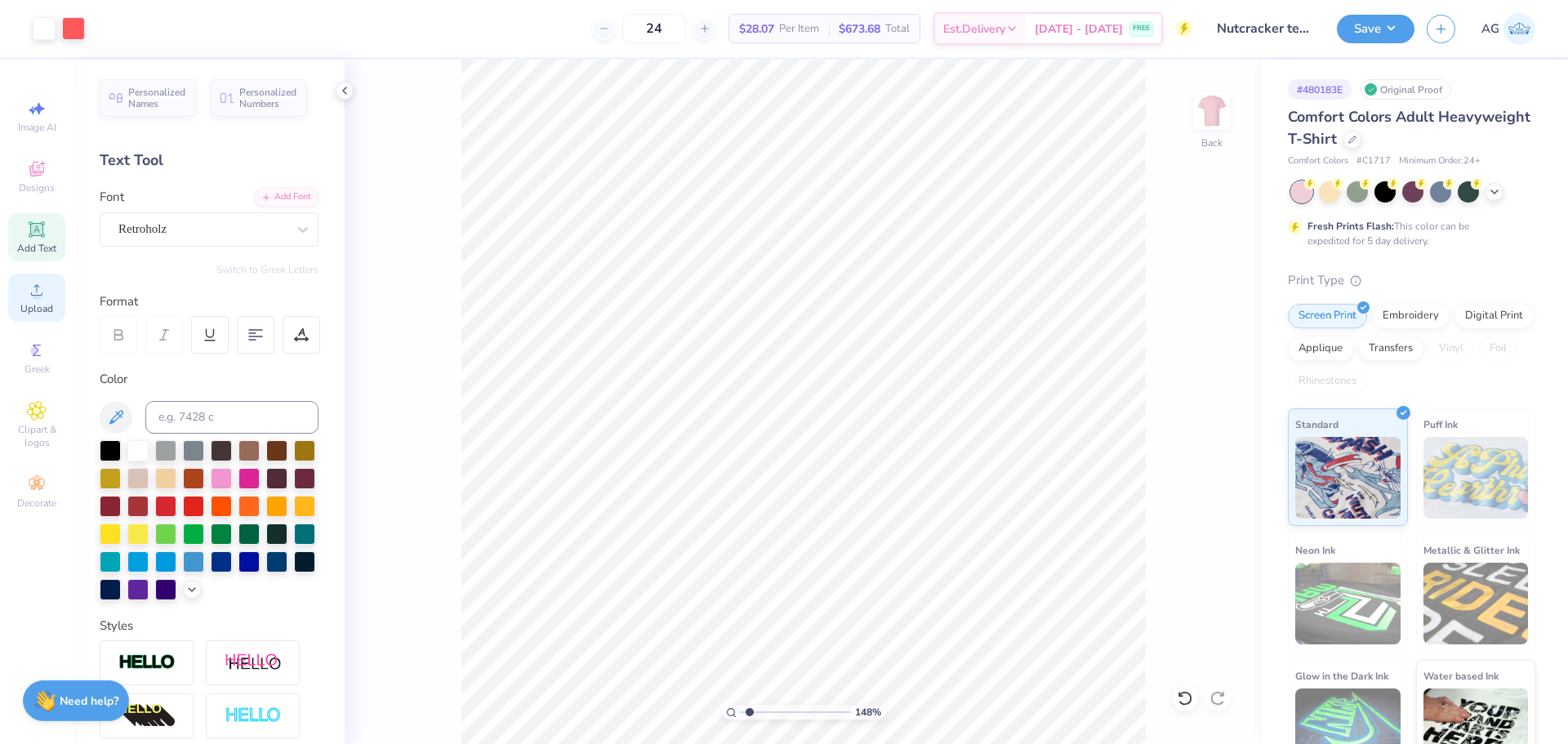
click at [25, 295] on div "Upload" at bounding box center [37, 297] width 57 height 48
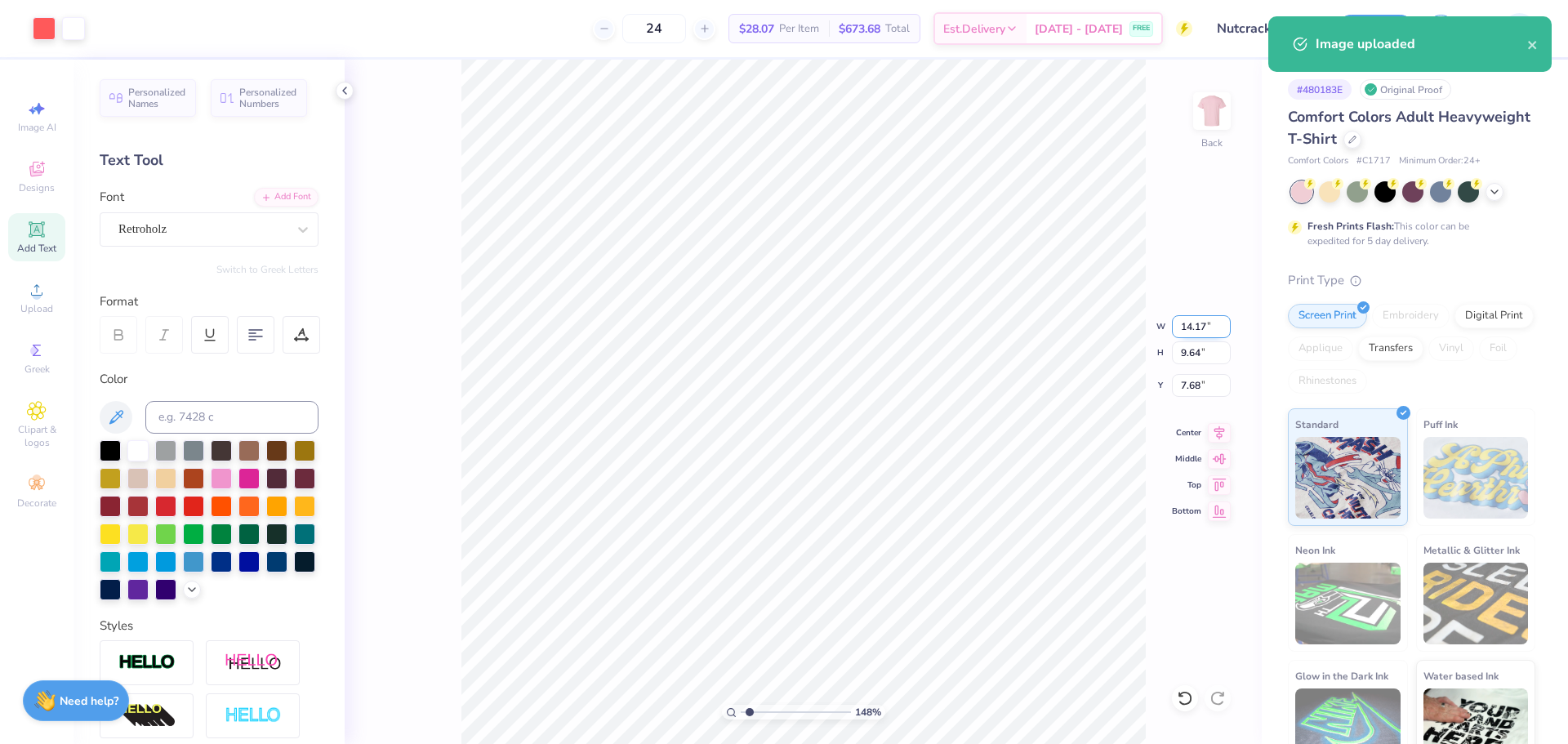
click at [1205, 322] on input "14.17" at bounding box center [1201, 327] width 59 height 23
type input "10.00"
type input "6.80"
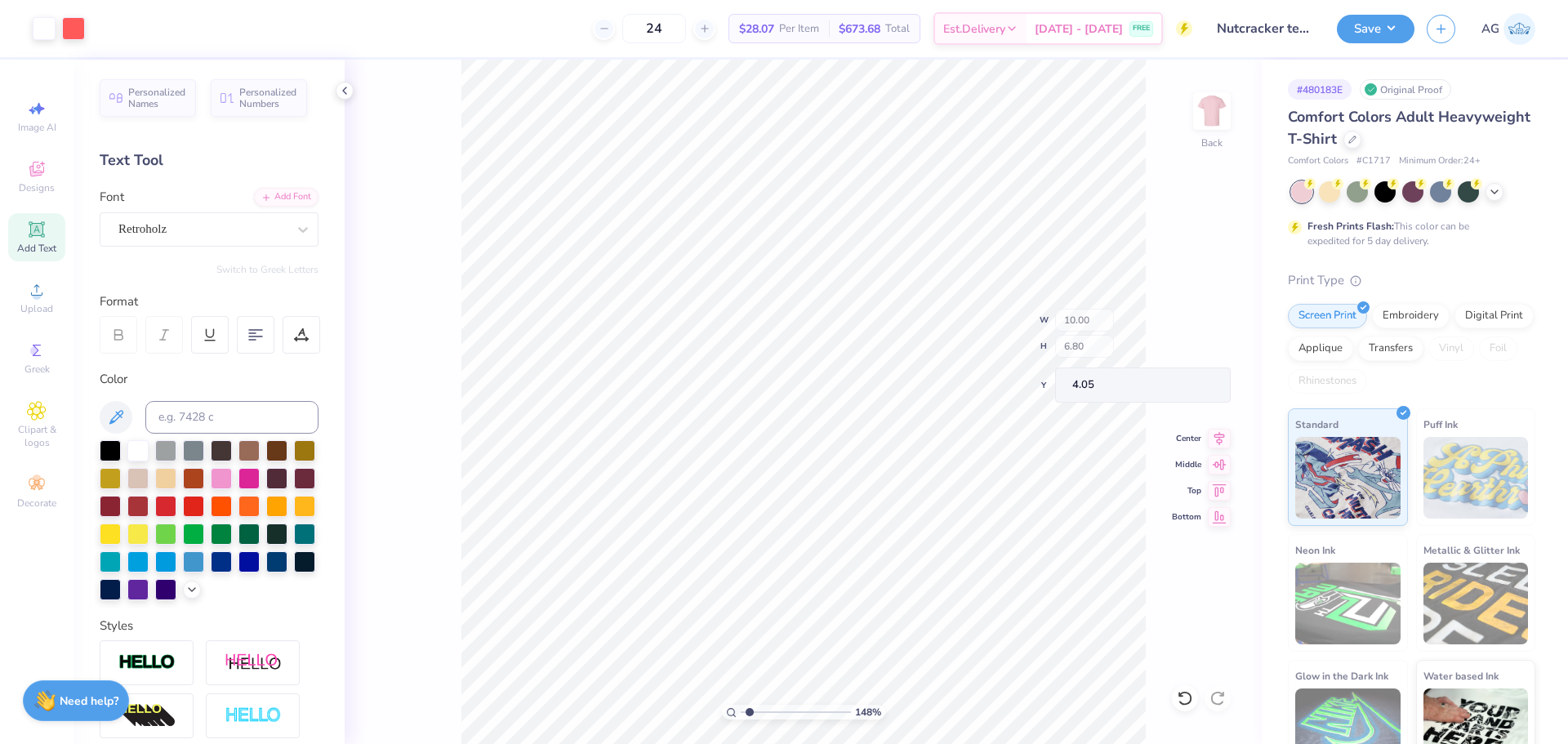
type input "3.98"
type input "6.55"
click at [728, 470] on li "Download vector" at bounding box center [750, 469] width 128 height 32
type input "10.00"
type input "6.80"
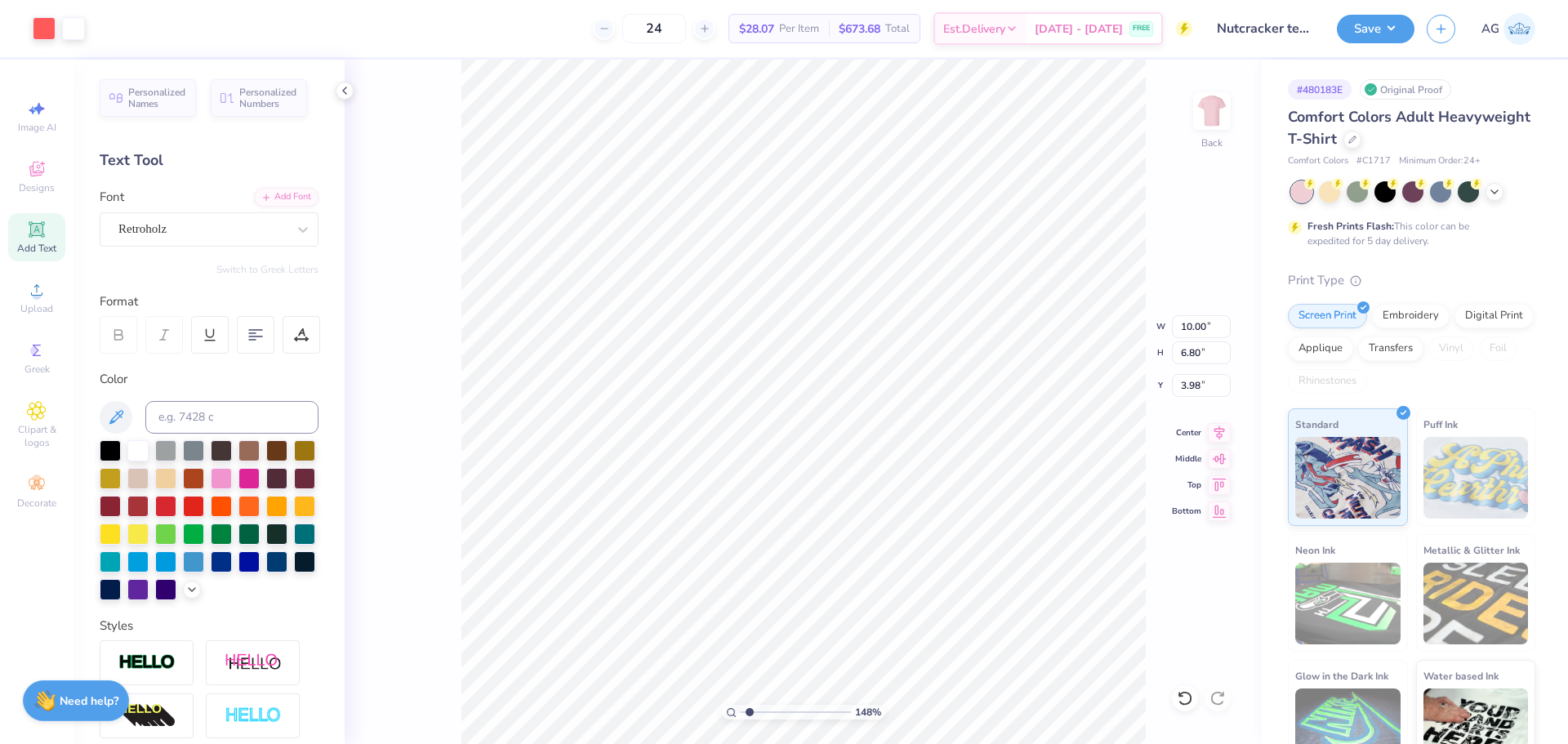
type input "3.98"
click at [46, 294] on icon at bounding box center [37, 290] width 20 height 20
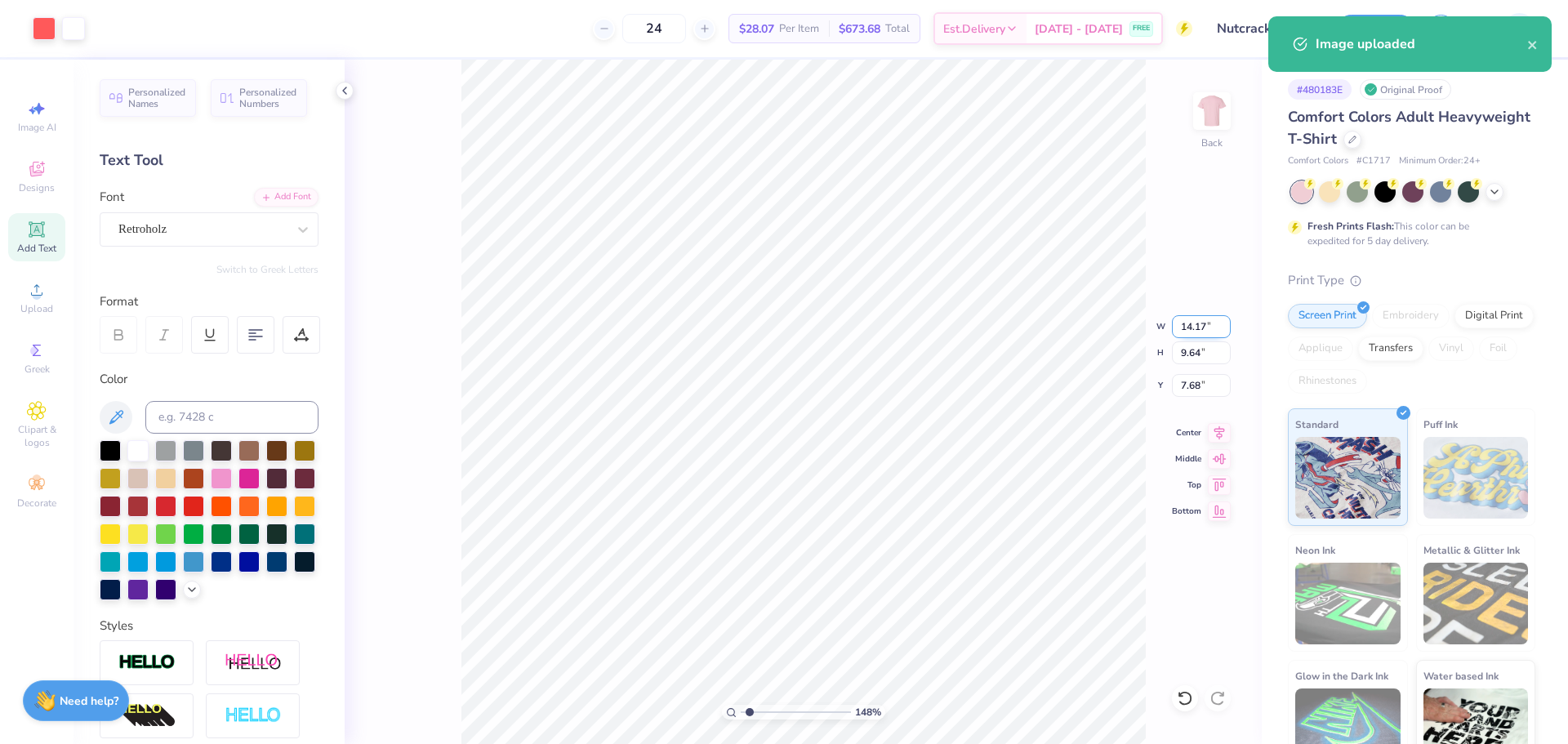
click at [1205, 325] on input "14.17" at bounding box center [1201, 327] width 59 height 23
type input "10.00"
type input "6.80"
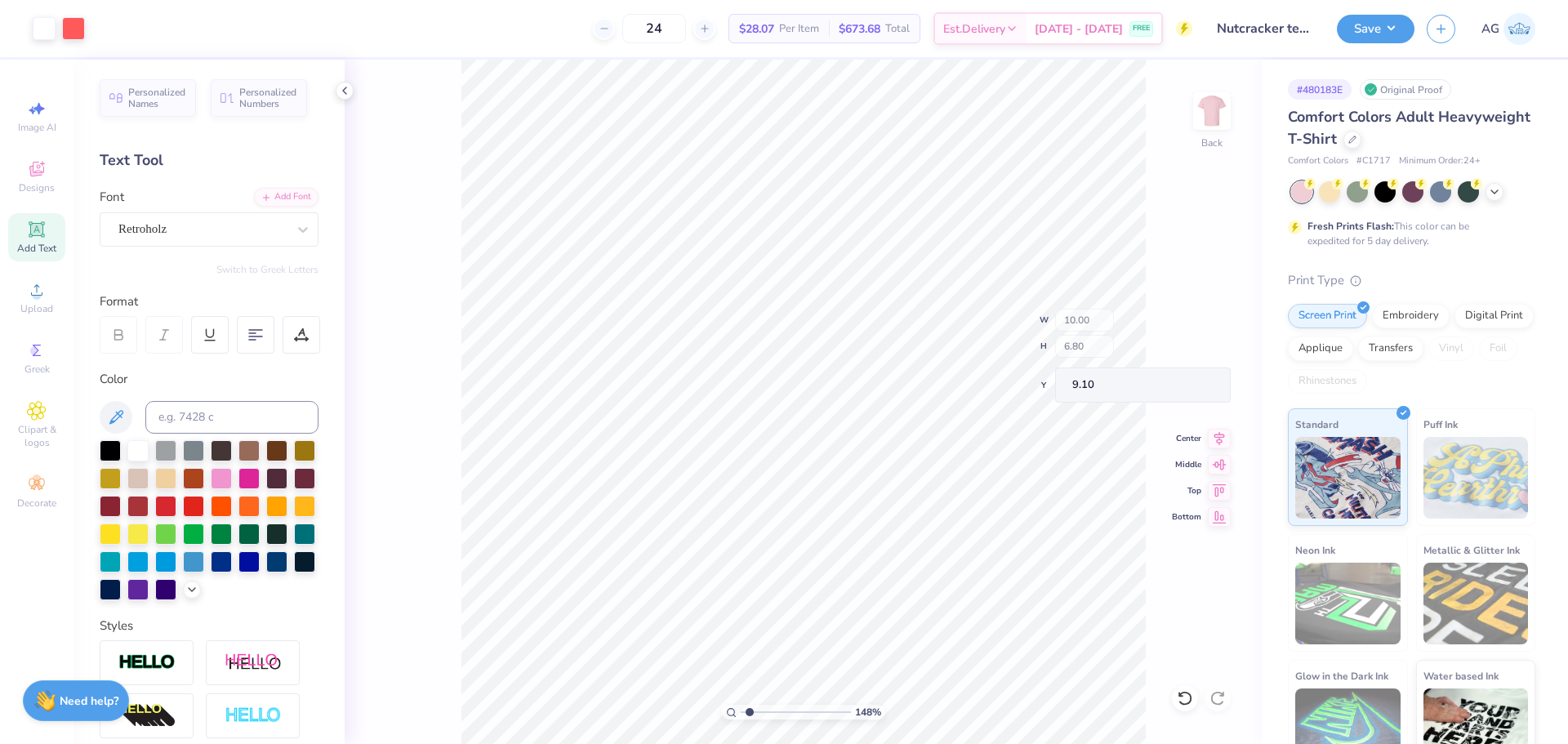
type input "3.85"
drag, startPoint x: 755, startPoint y: 712, endPoint x: 729, endPoint y: 703, distance: 27.5
type input "1"
click at [741, 705] on input "range" at bounding box center [795, 712] width 110 height 15
type input "4.05"
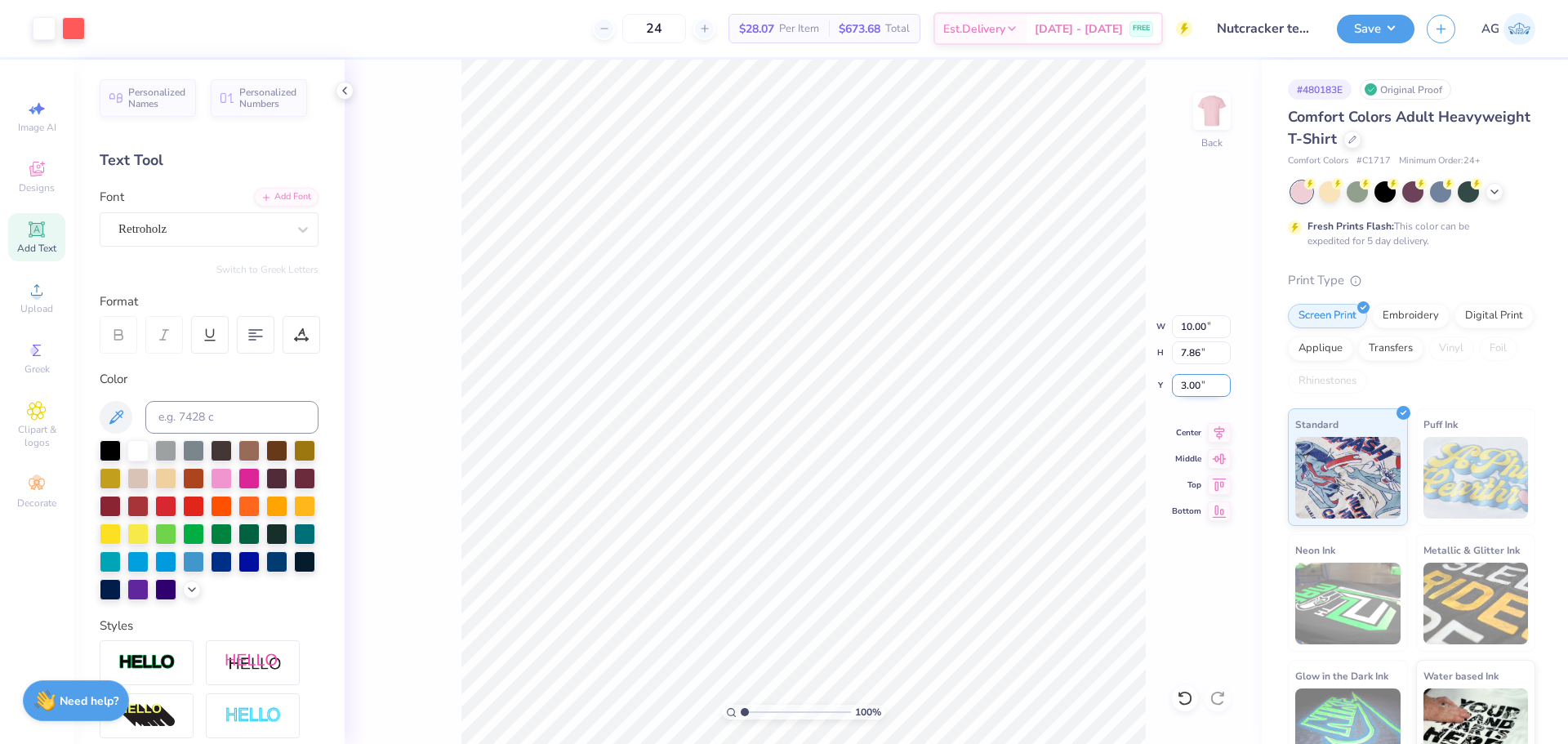
click at [1183, 381] on input "3.00" at bounding box center [1201, 386] width 59 height 23
type input "2.50"
click at [1223, 432] on icon at bounding box center [1219, 431] width 23 height 20
click at [1379, 38] on button "Save" at bounding box center [1376, 29] width 78 height 29
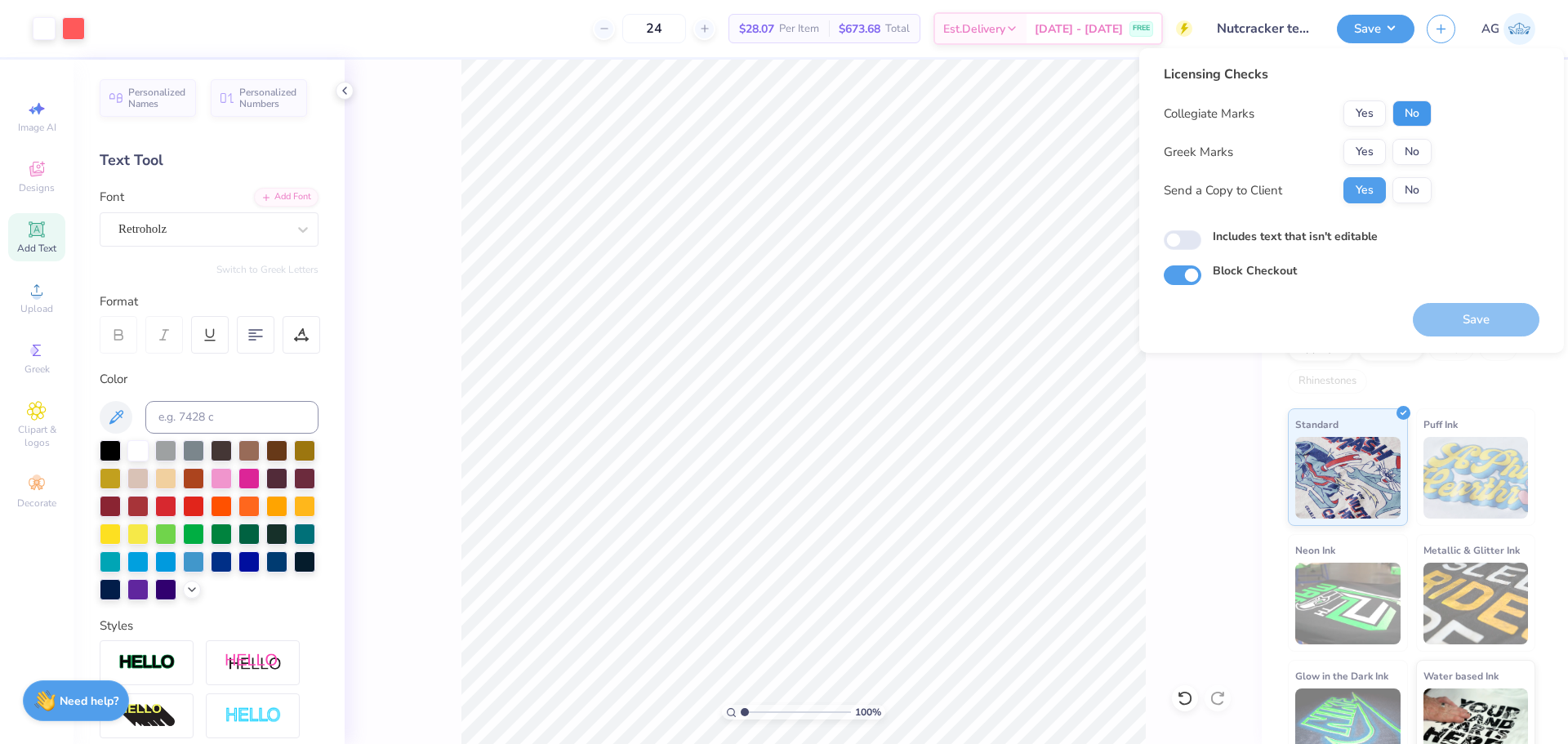
click at [1424, 115] on button "No" at bounding box center [1412, 114] width 39 height 26
click at [1414, 155] on button "No" at bounding box center [1412, 152] width 39 height 26
click at [1187, 250] on input "Includes text that isn't editable" at bounding box center [1183, 240] width 38 height 20
checkbox input "true"
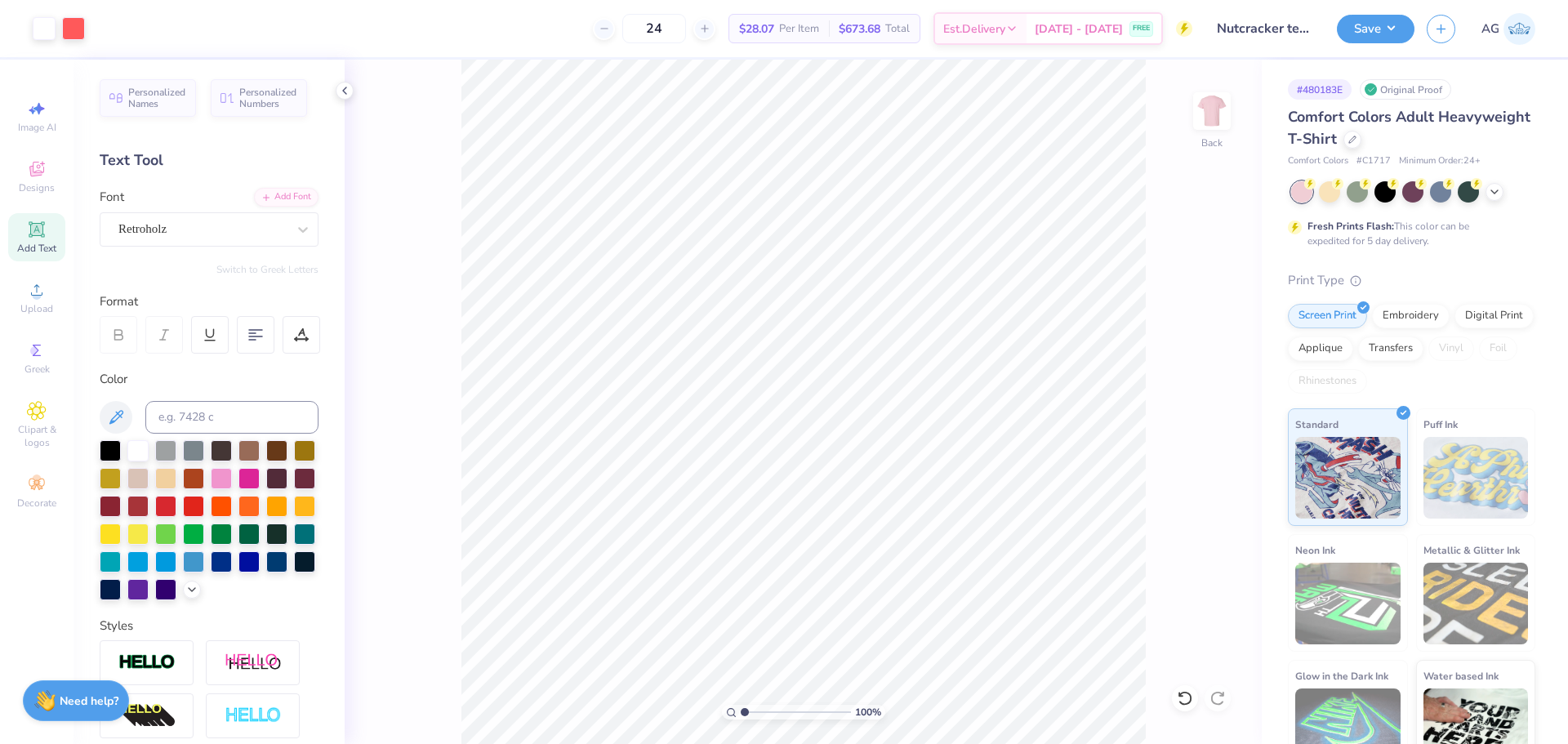
click at [1400, 11] on div "Save AG" at bounding box center [1453, 29] width 231 height 57
click at [1389, 33] on button "Save" at bounding box center [1376, 26] width 78 height 29
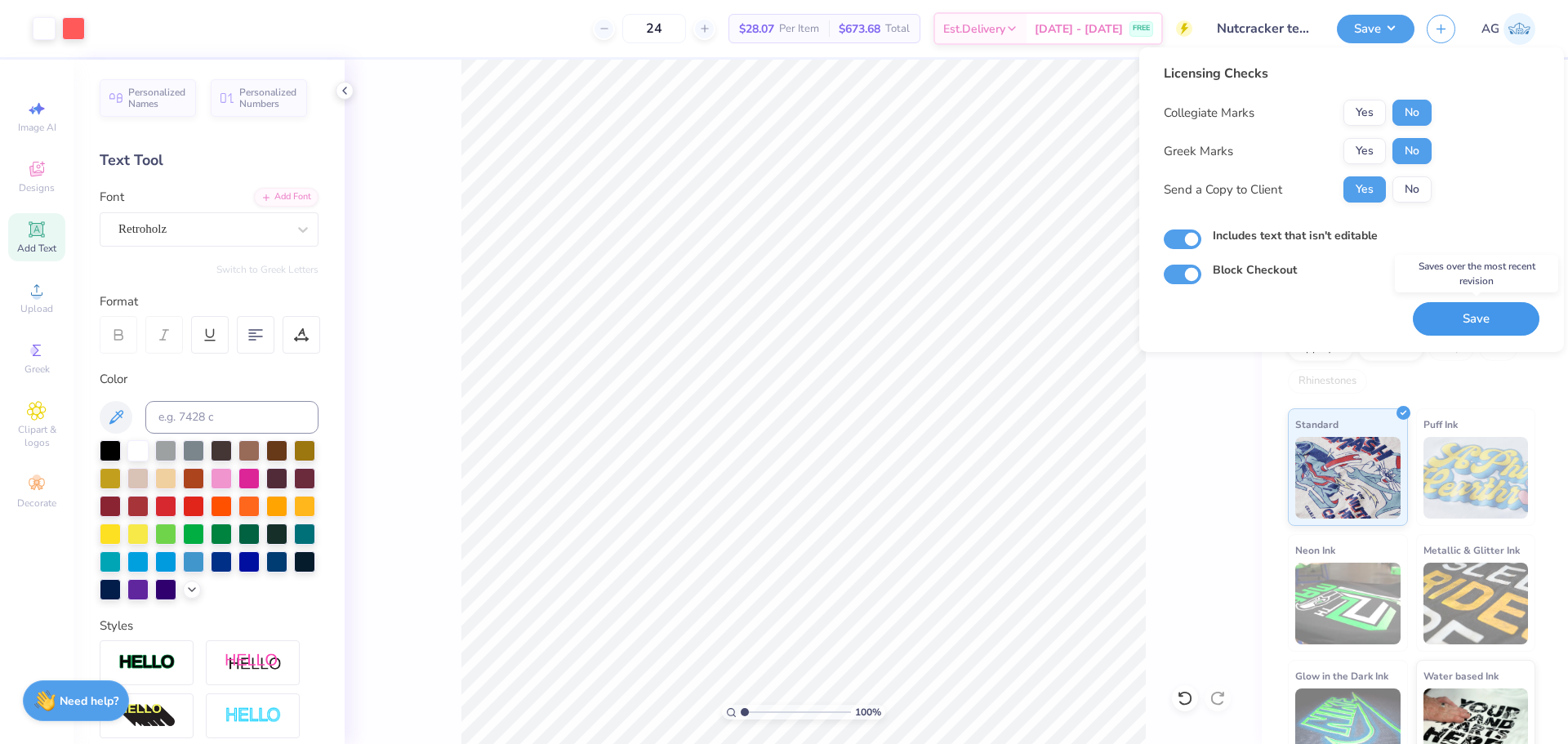
click at [1473, 316] on button "Save" at bounding box center [1476, 318] width 127 height 34
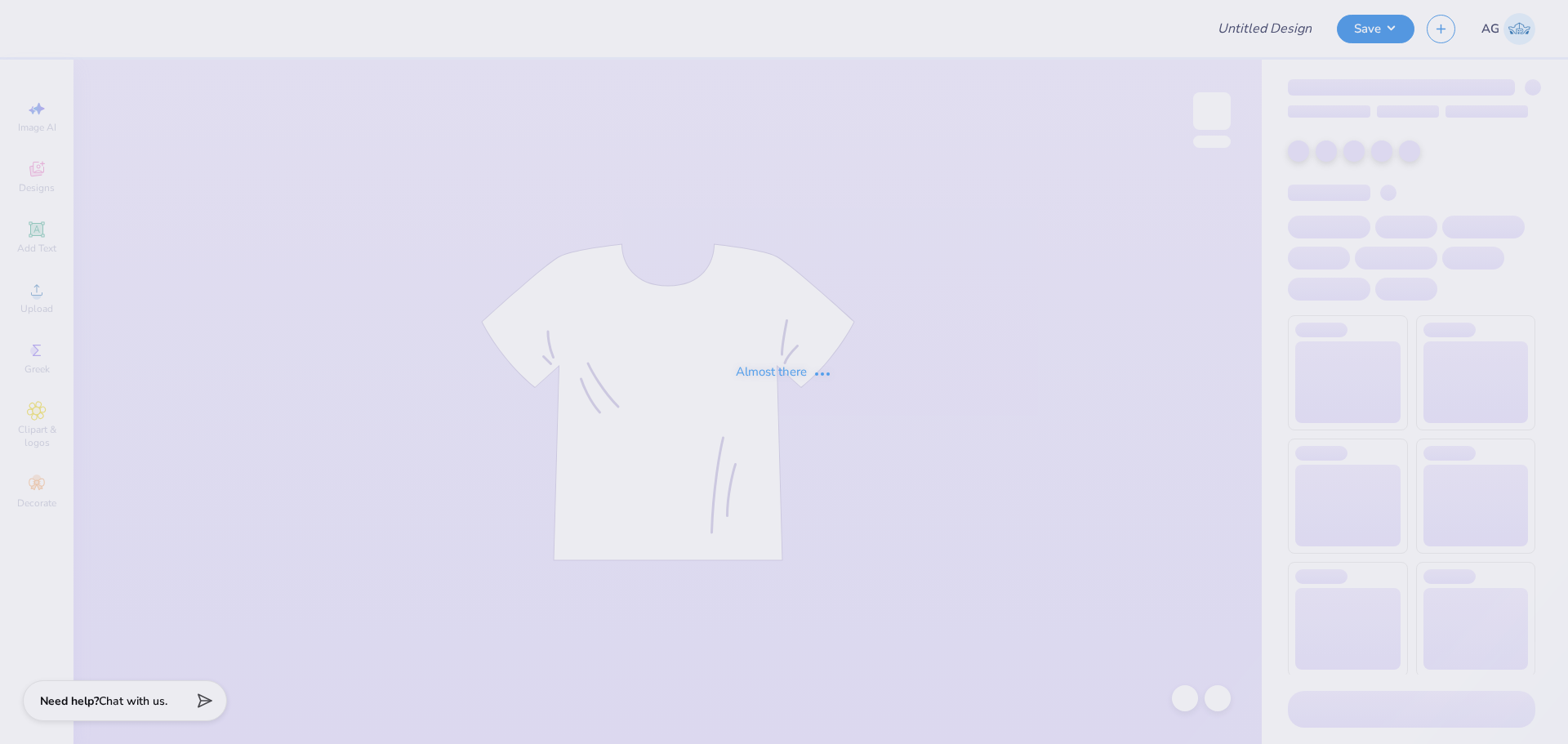
type input "Palm Springs Bid Day"
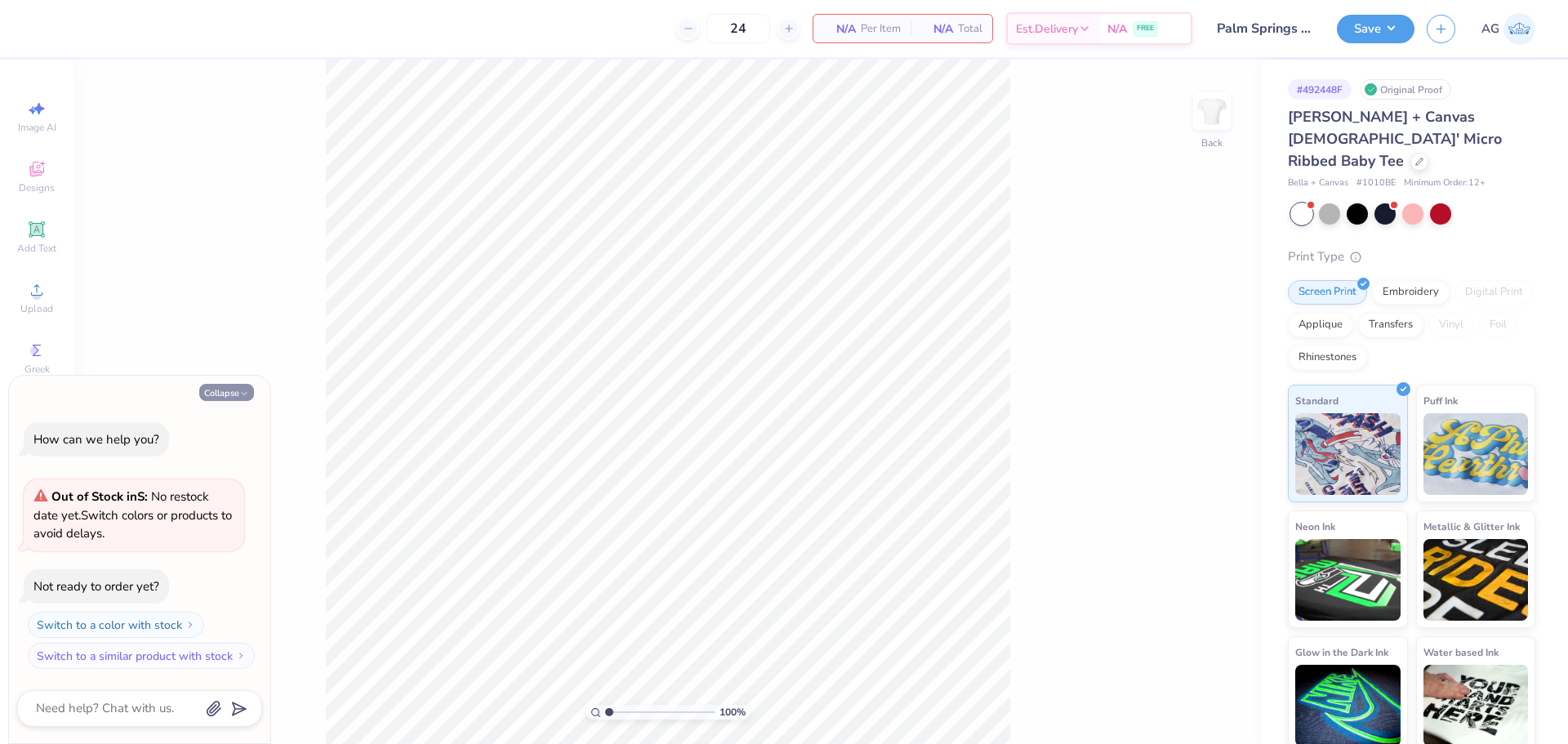
click at [219, 394] on button "Collapse" at bounding box center [226, 392] width 55 height 17
type textarea "x"
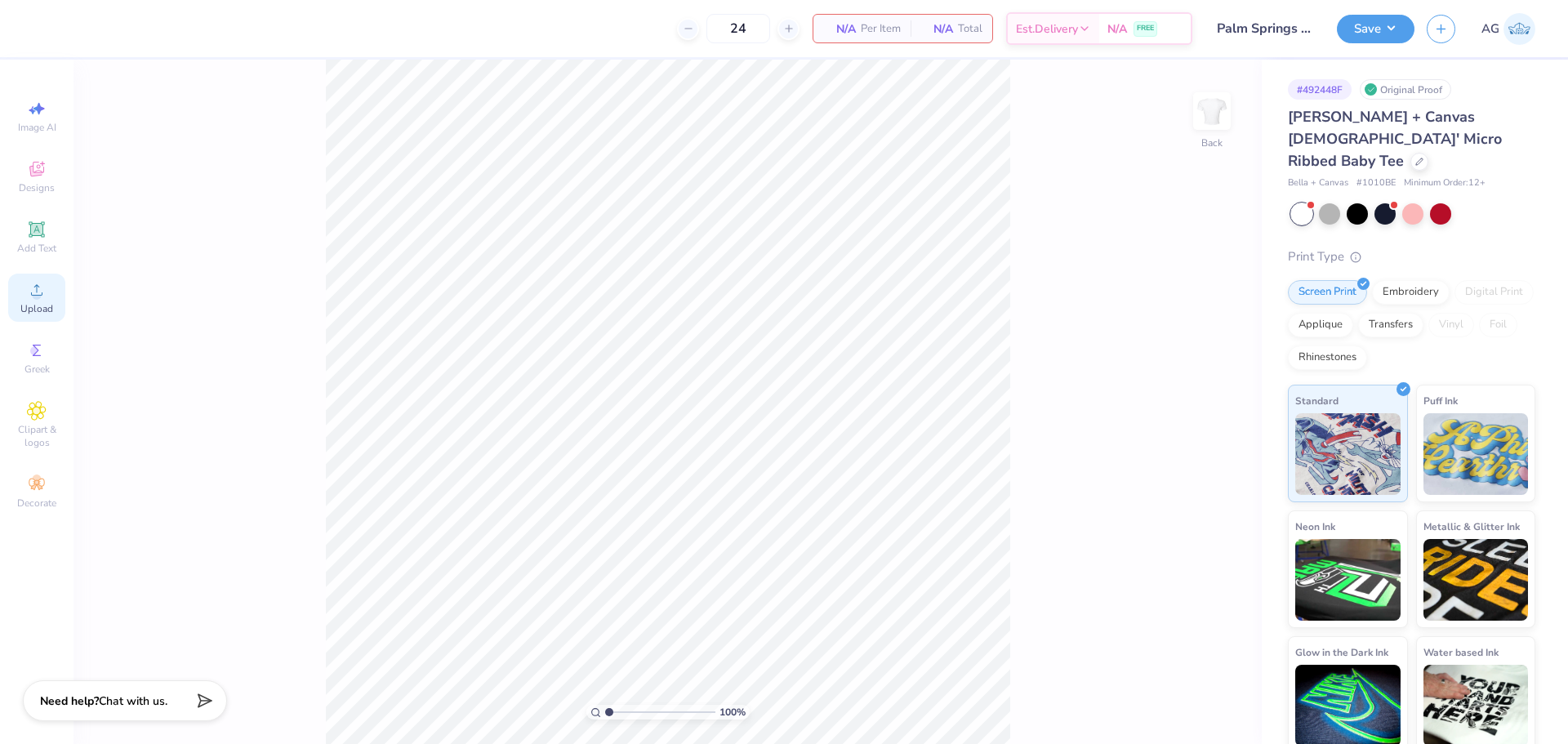
click at [33, 296] on circle at bounding box center [36, 295] width 9 height 9
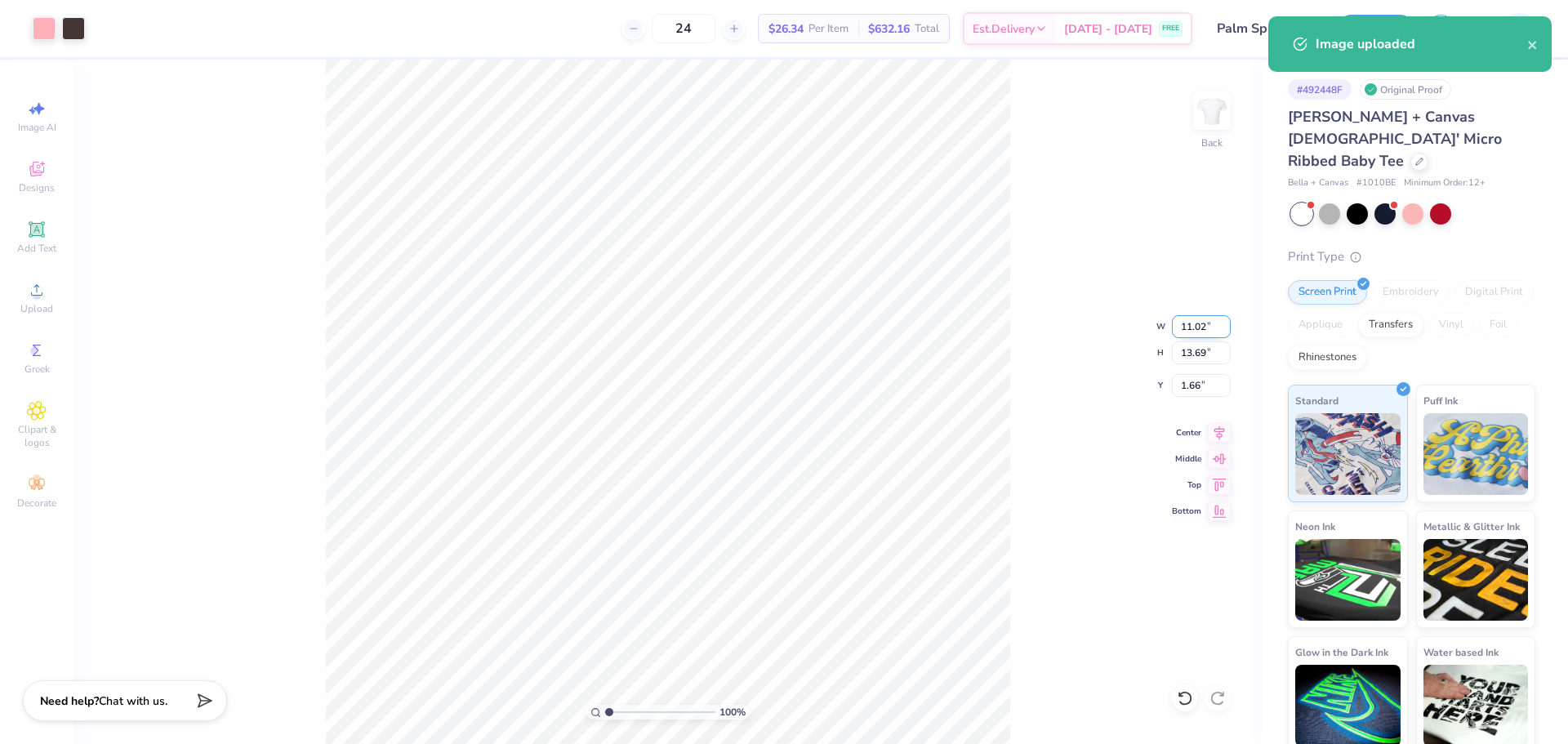
click at [1196, 322] on input "11.02" at bounding box center [1201, 327] width 59 height 23
click at [1200, 350] on input "13.69" at bounding box center [1201, 353] width 59 height 23
type input "10"
type input "8.05"
type input "10.00"
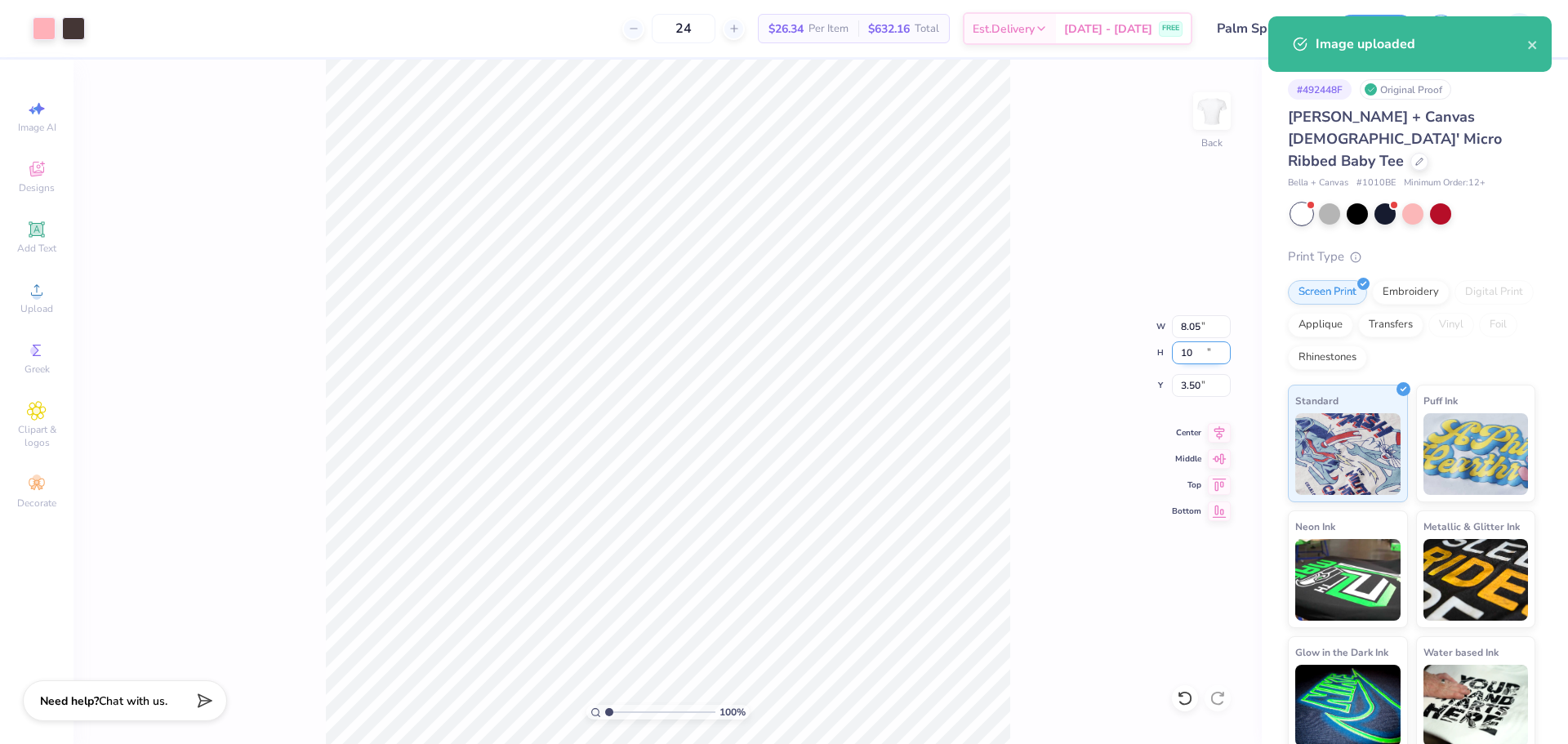
type input "3.50"
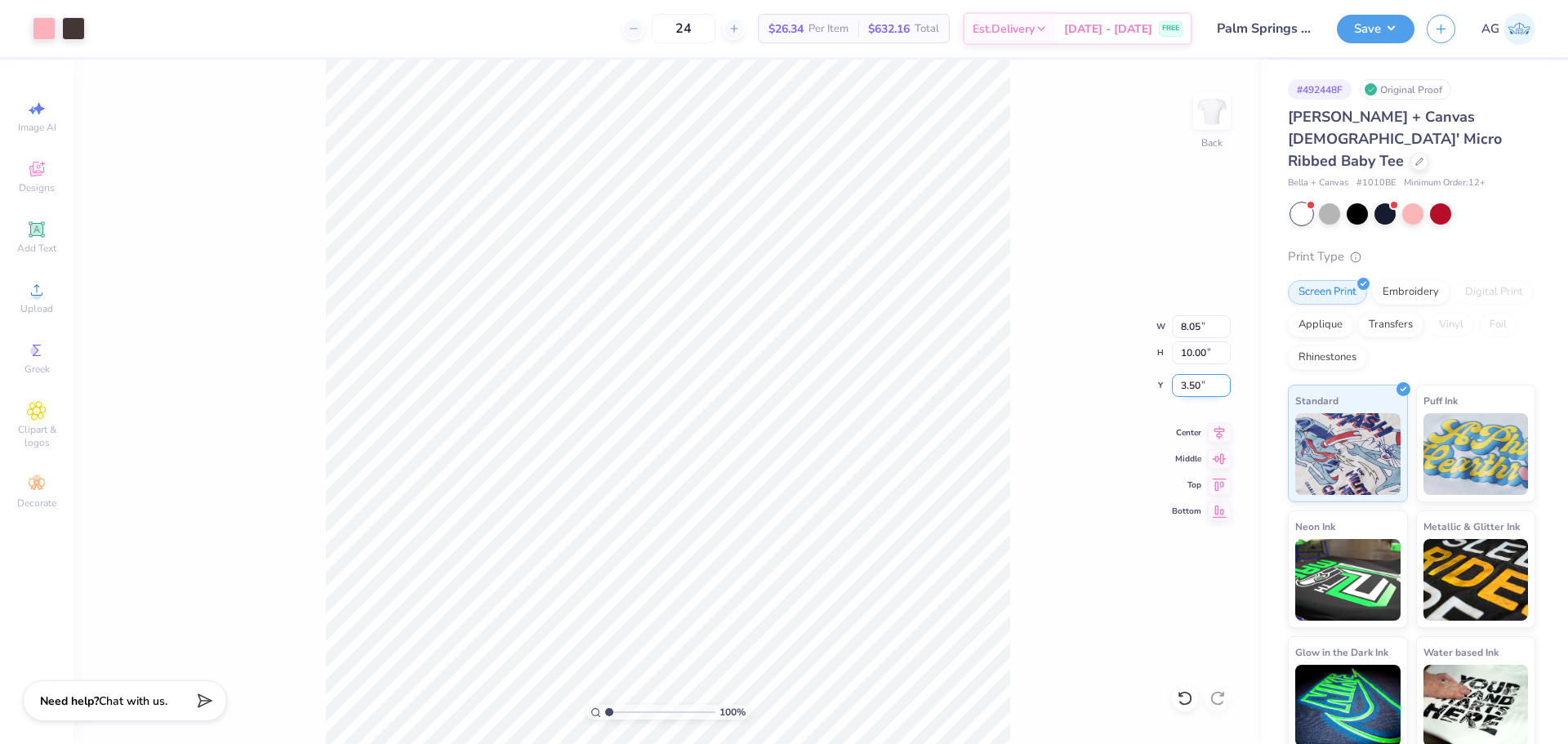
click at [1214, 393] on input "3.50" at bounding box center [1201, 386] width 59 height 23
click at [1183, 325] on input "8.05" at bounding box center [1201, 327] width 59 height 23
type input "7.00"
type input "8.69"
click at [1183, 381] on input "4.15" at bounding box center [1201, 386] width 59 height 23
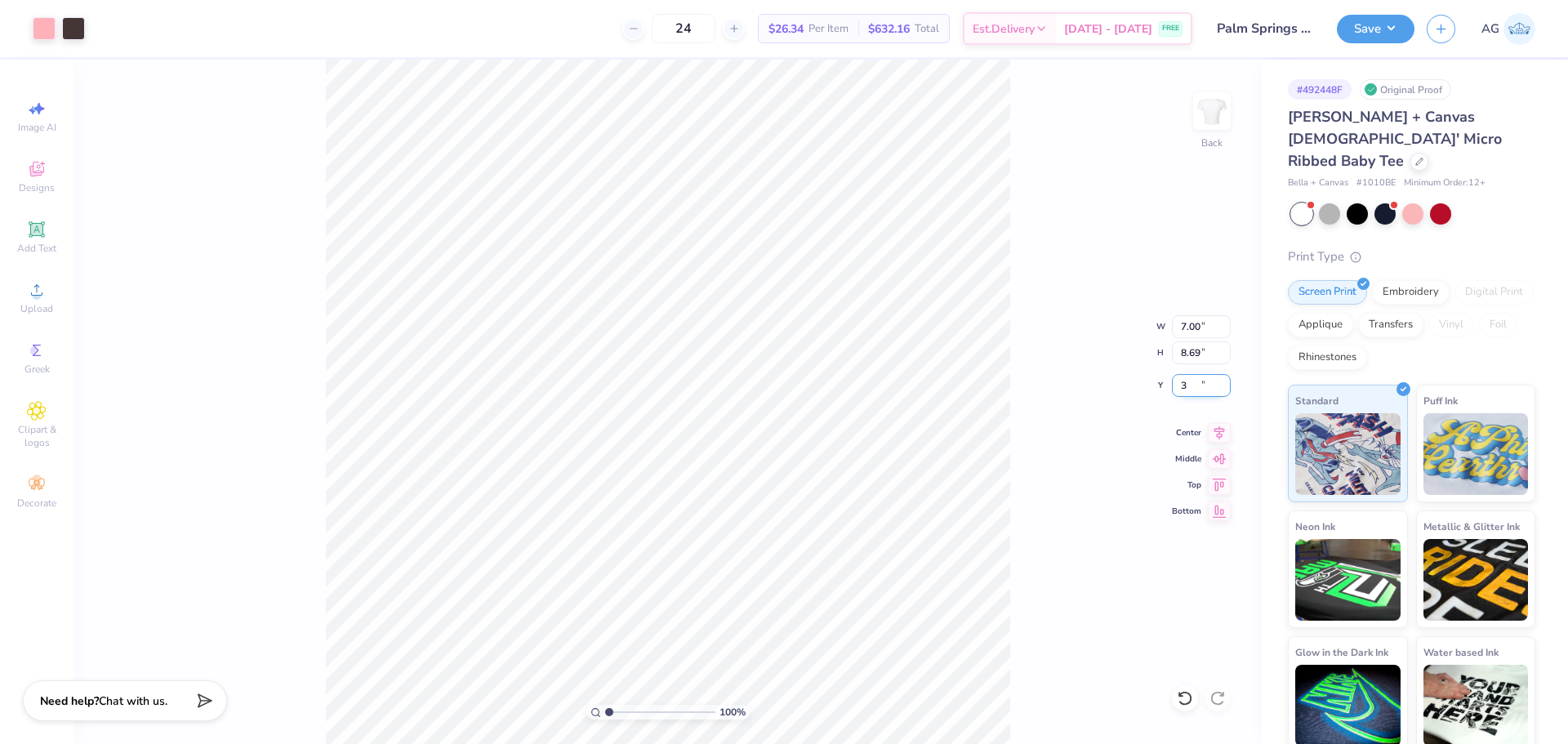
type input "3.00"
click at [1381, 20] on button "Save" at bounding box center [1376, 26] width 78 height 29
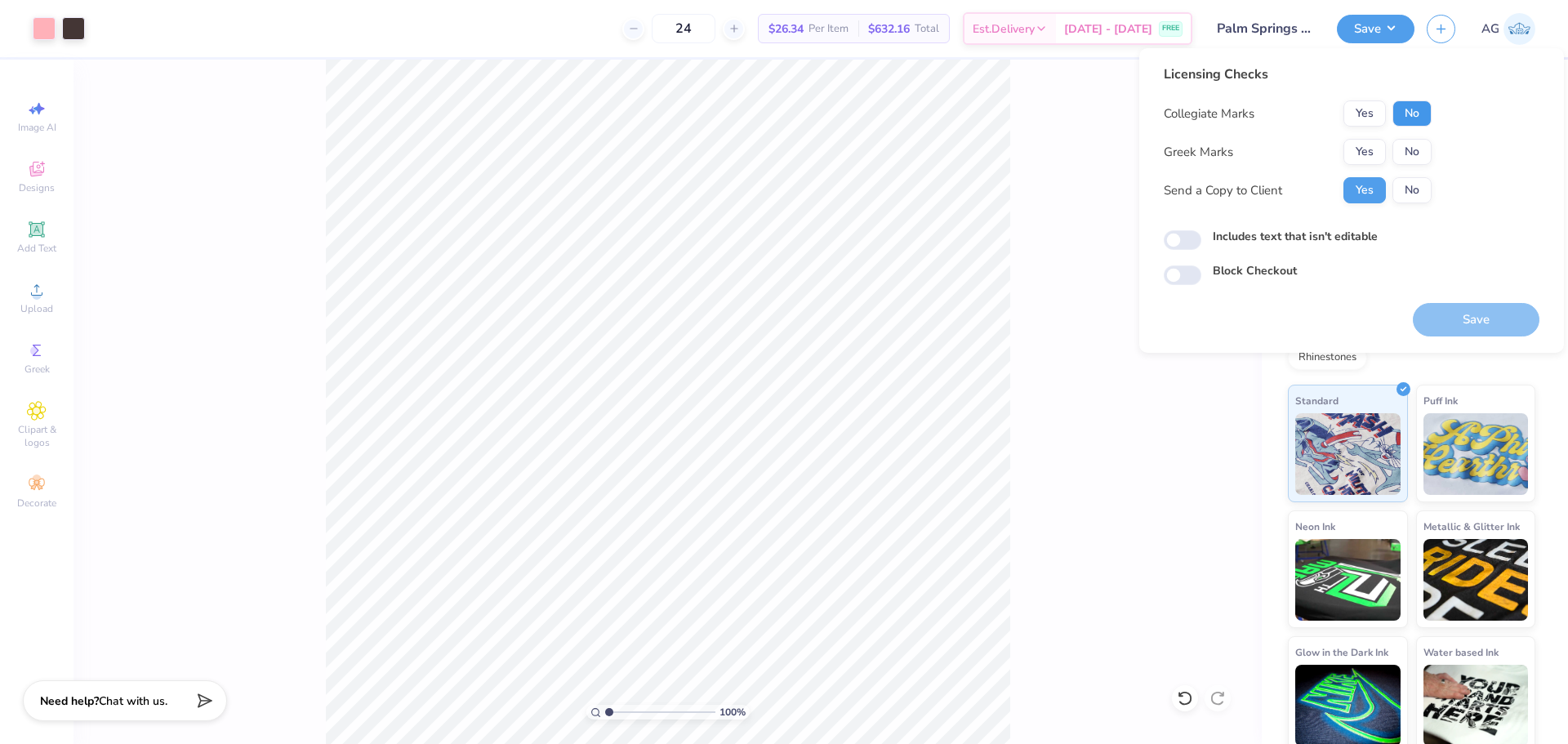
click at [1419, 106] on button "No" at bounding box center [1412, 114] width 39 height 26
click at [1372, 144] on button "Yes" at bounding box center [1365, 152] width 43 height 26
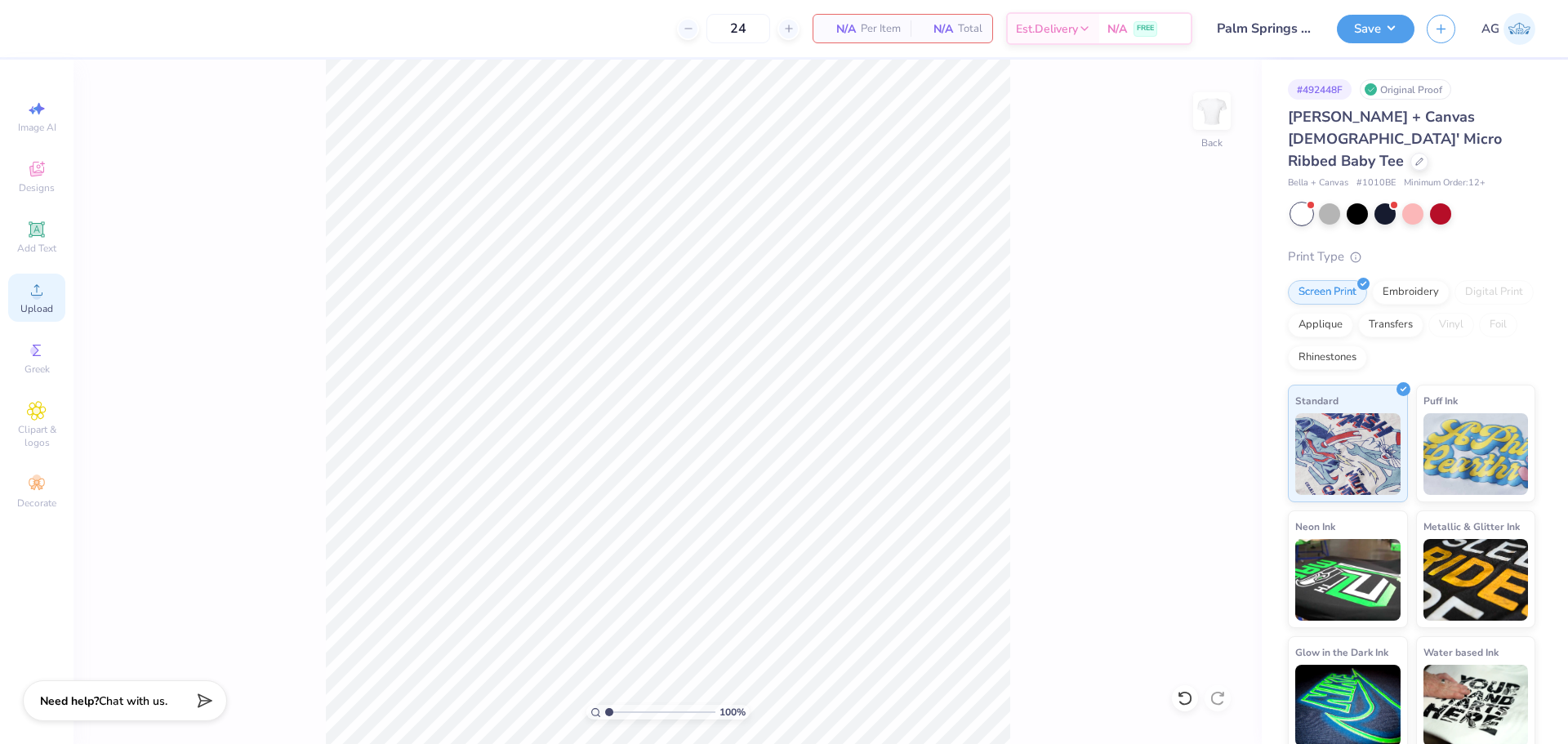
click at [53, 286] on div "Upload" at bounding box center [37, 297] width 57 height 48
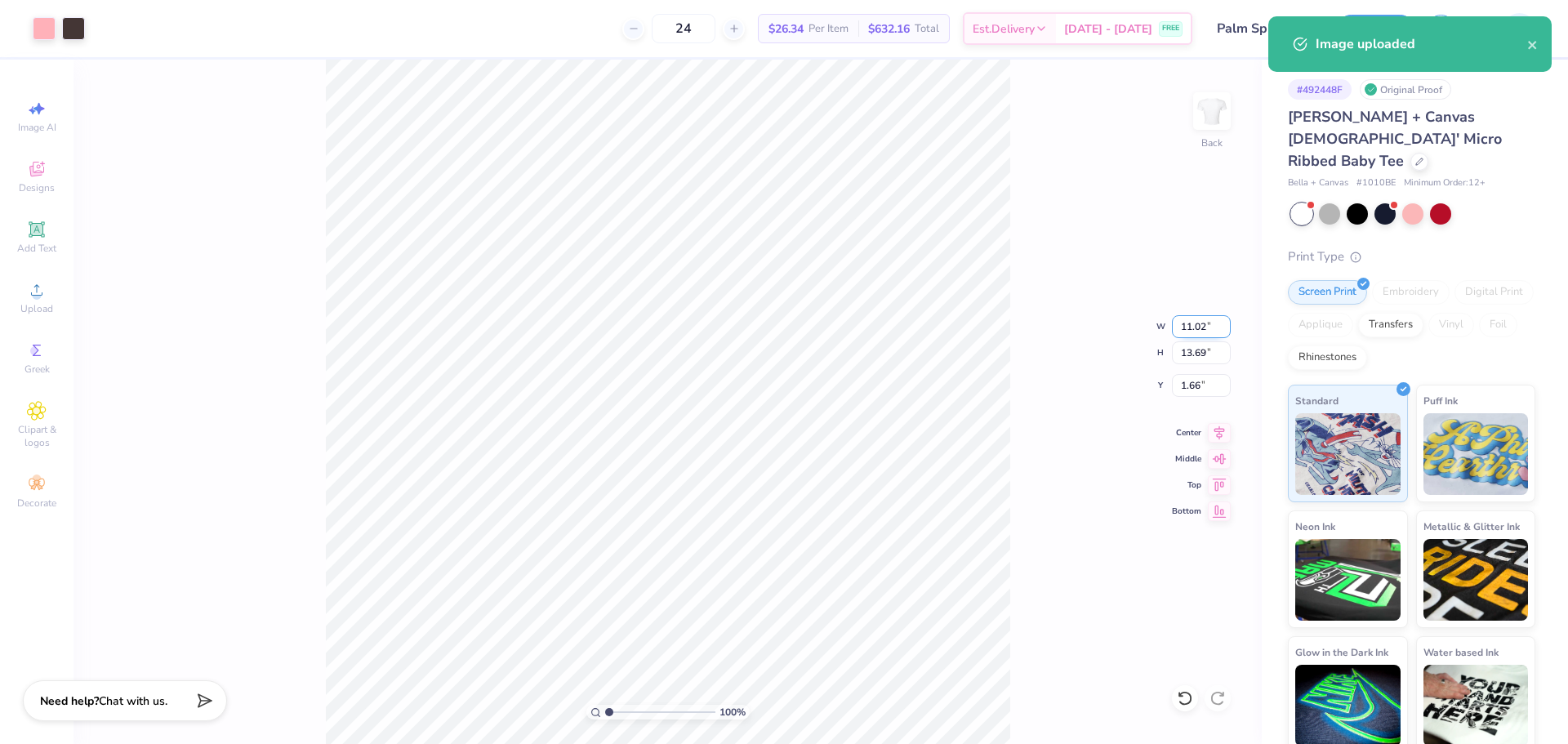
click at [1187, 328] on input "11.02" at bounding box center [1201, 327] width 59 height 23
type input "7.00"
type input "8.69"
click at [1192, 385] on input "4.15" at bounding box center [1201, 386] width 59 height 23
type input "3.00"
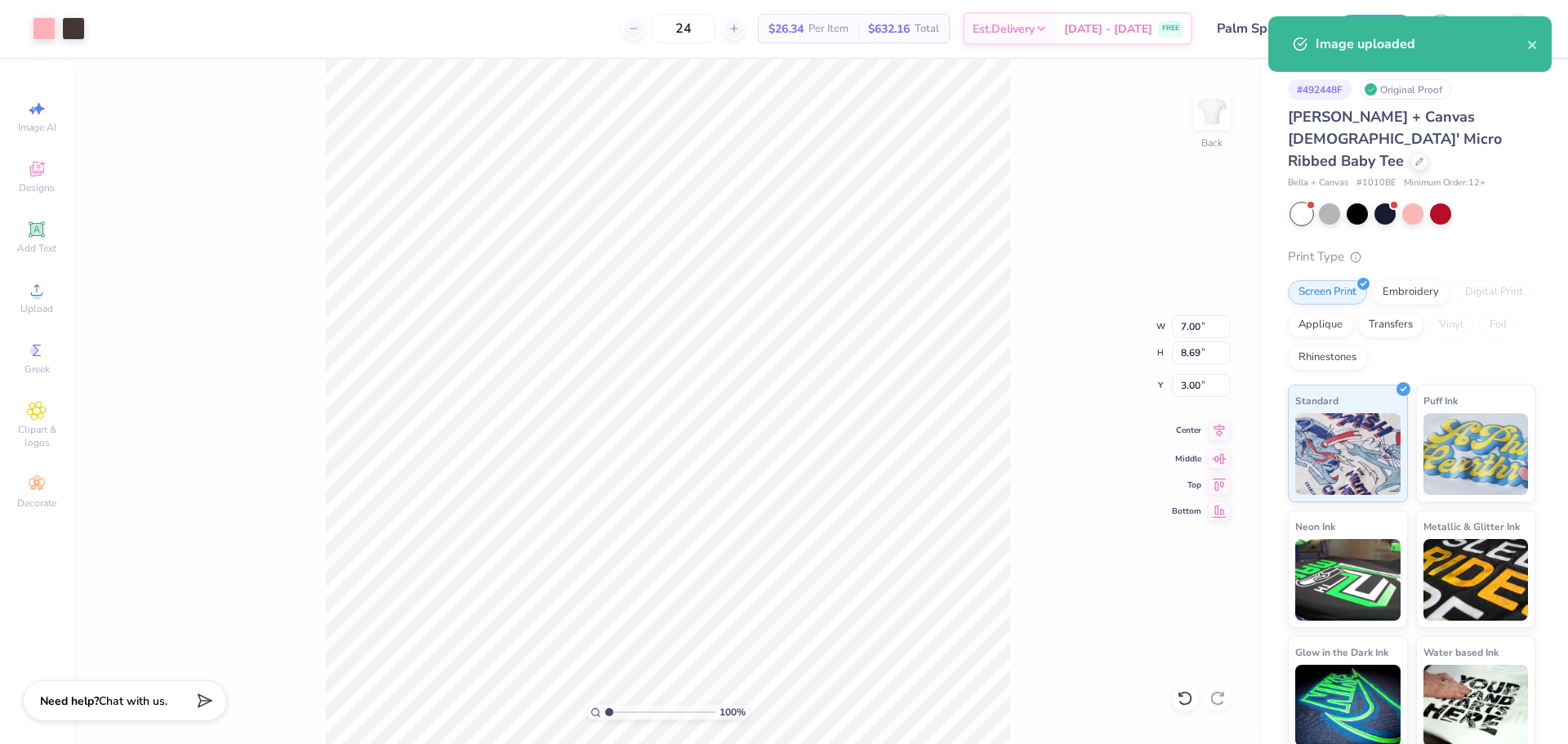
click at [1219, 426] on icon at bounding box center [1219, 430] width 11 height 14
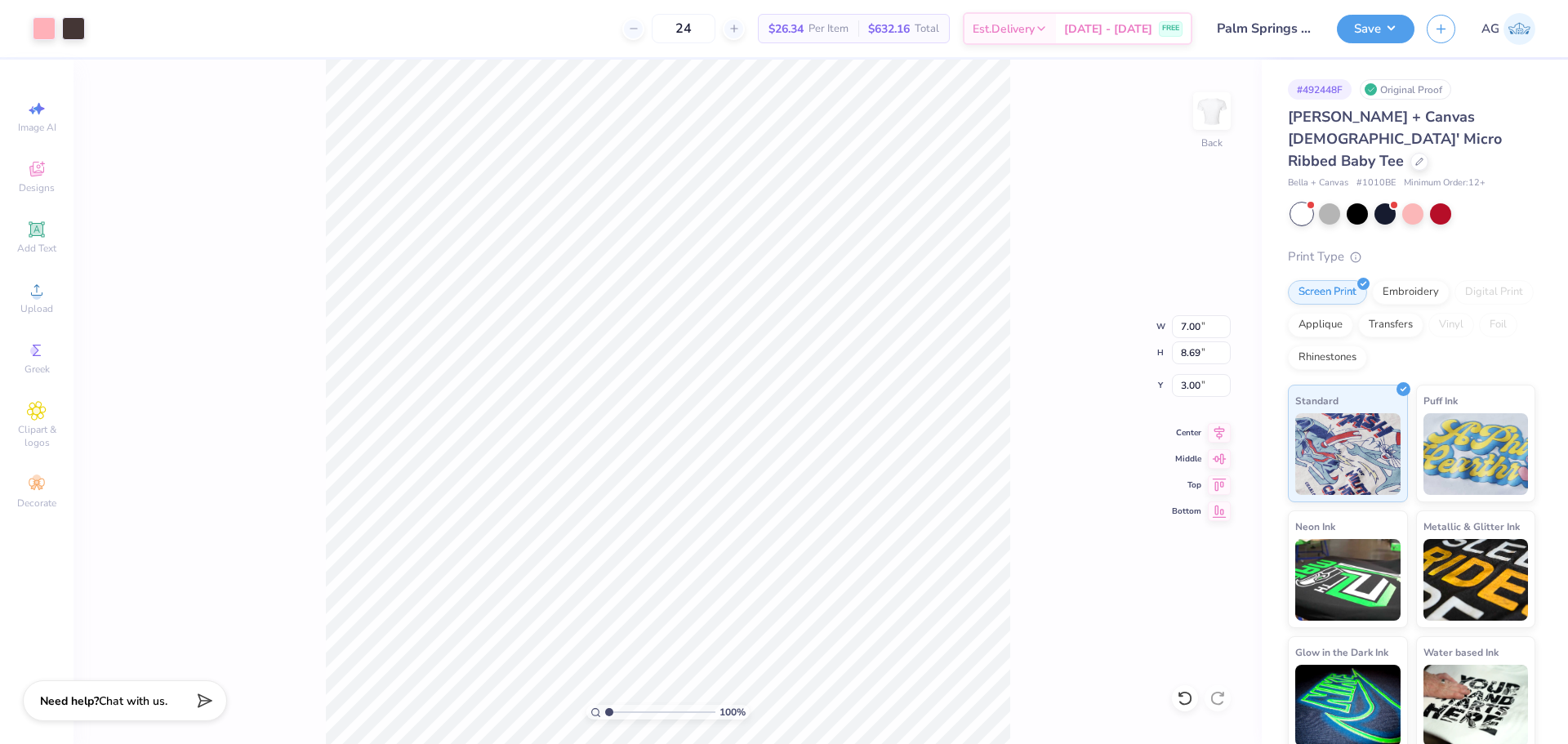
click at [1378, 44] on div "Art colors 24 $26.34 Per Item $632.16 Total Est. Delivery Aug 24 - 27 FREE Desi…" at bounding box center [784, 372] width 1568 height 744
click at [1381, 38] on button "Save" at bounding box center [1376, 26] width 78 height 29
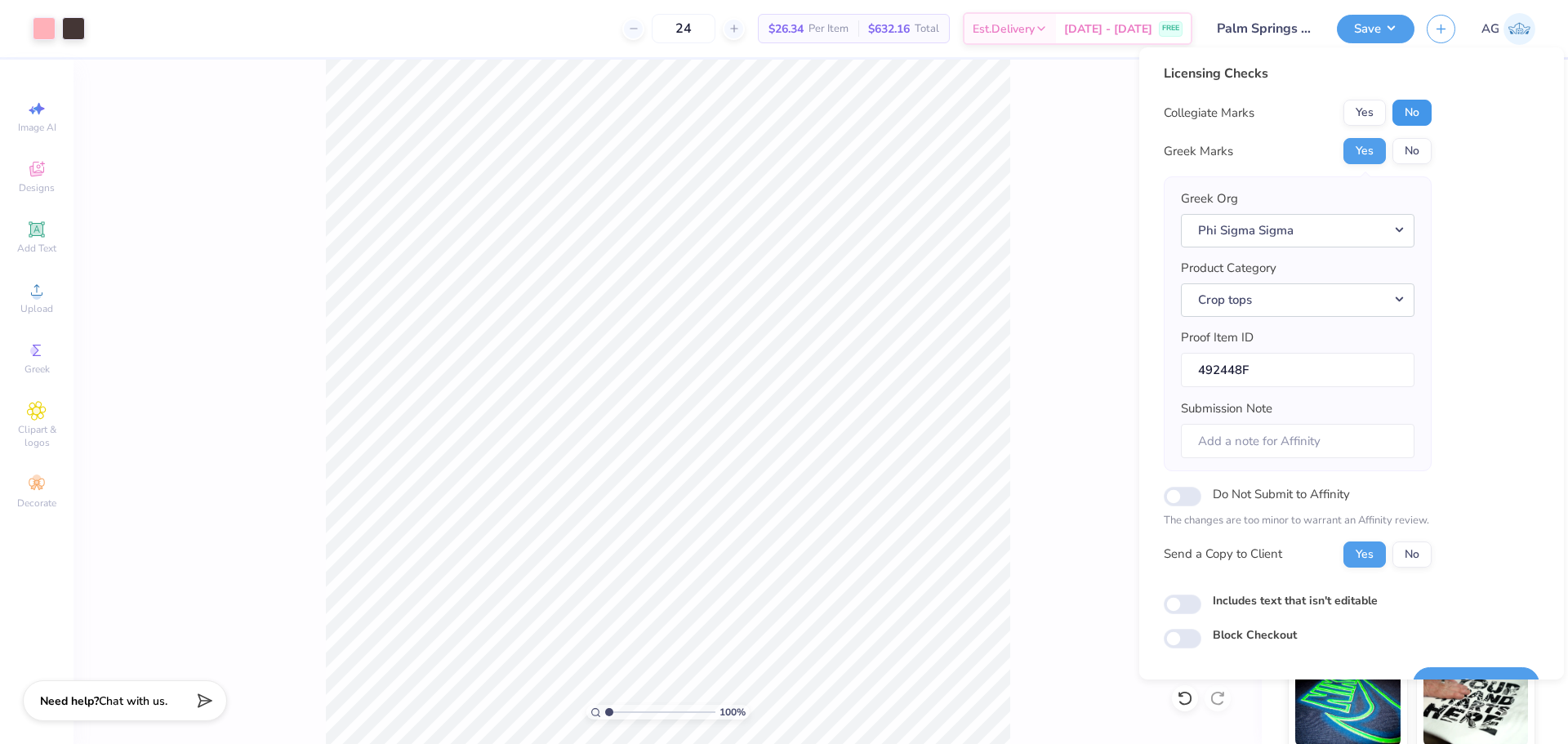
click at [1408, 114] on button "No" at bounding box center [1412, 113] width 39 height 26
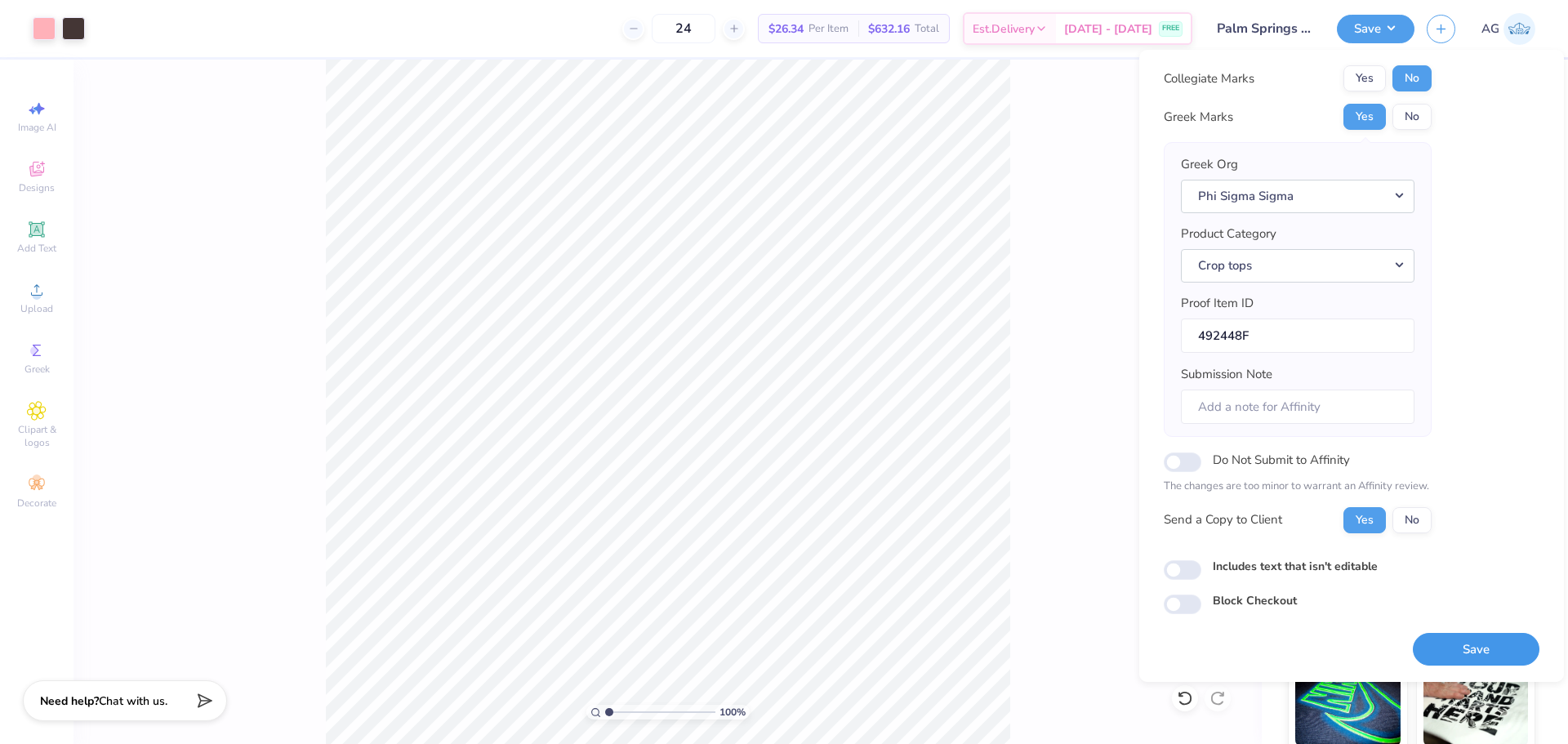
click at [1464, 636] on button "Save" at bounding box center [1476, 649] width 127 height 34
